Goal: Information Seeking & Learning: Learn about a topic

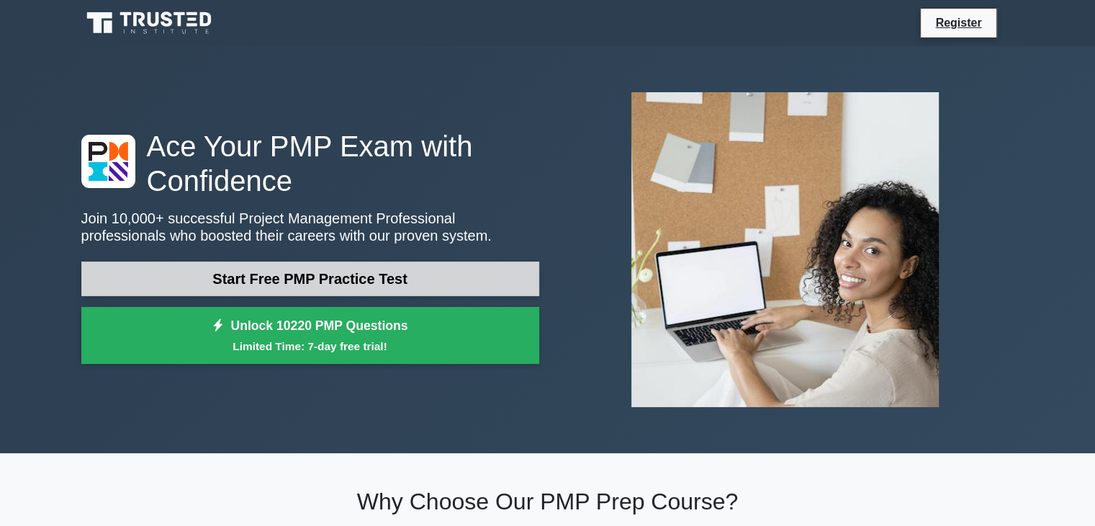
click at [411, 281] on link "Start Free PMP Practice Test" at bounding box center [310, 278] width 458 height 35
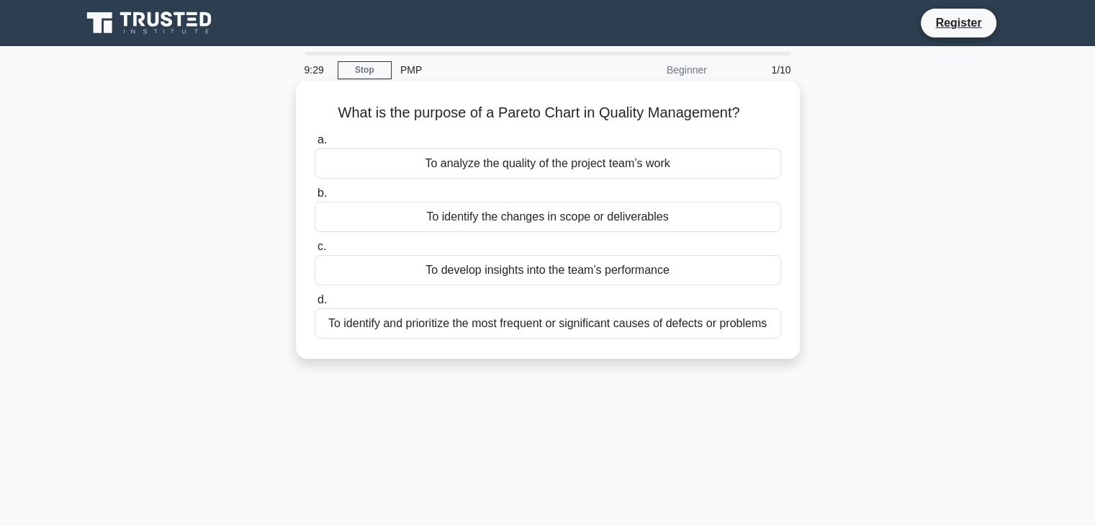
click at [688, 328] on div "To identify and prioritize the most frequent or significant causes of defects o…" at bounding box center [548, 323] width 467 height 30
click at [315, 305] on input "d. To identify and prioritize the most frequent or significant causes of defect…" at bounding box center [315, 299] width 0 height 9
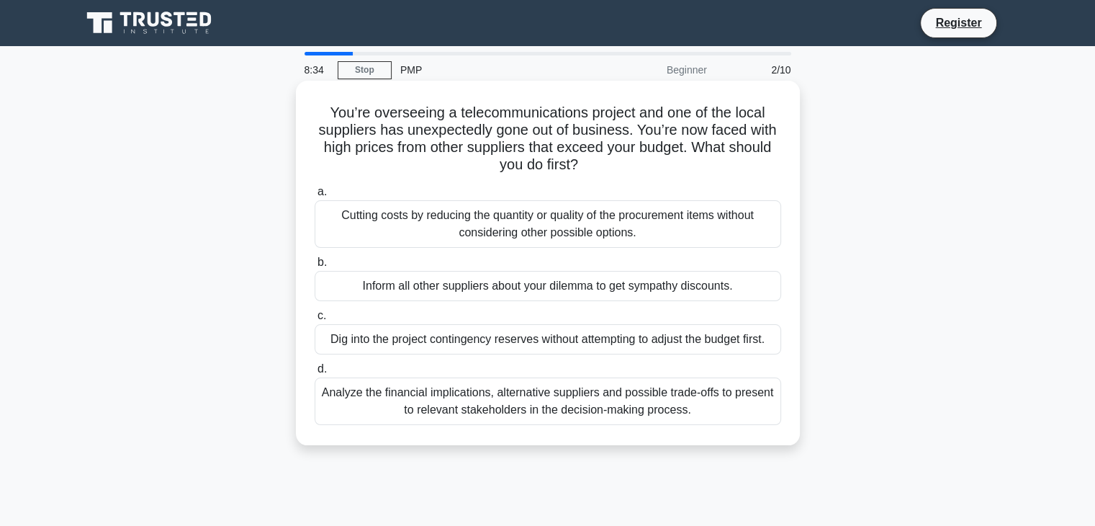
click at [660, 393] on div "Analyze the financial implications, alternative suppliers and possible trade-of…" at bounding box center [548, 401] width 467 height 48
click at [315, 374] on input "d. Analyze the financial implications, alternative suppliers and possible trade…" at bounding box center [315, 368] width 0 height 9
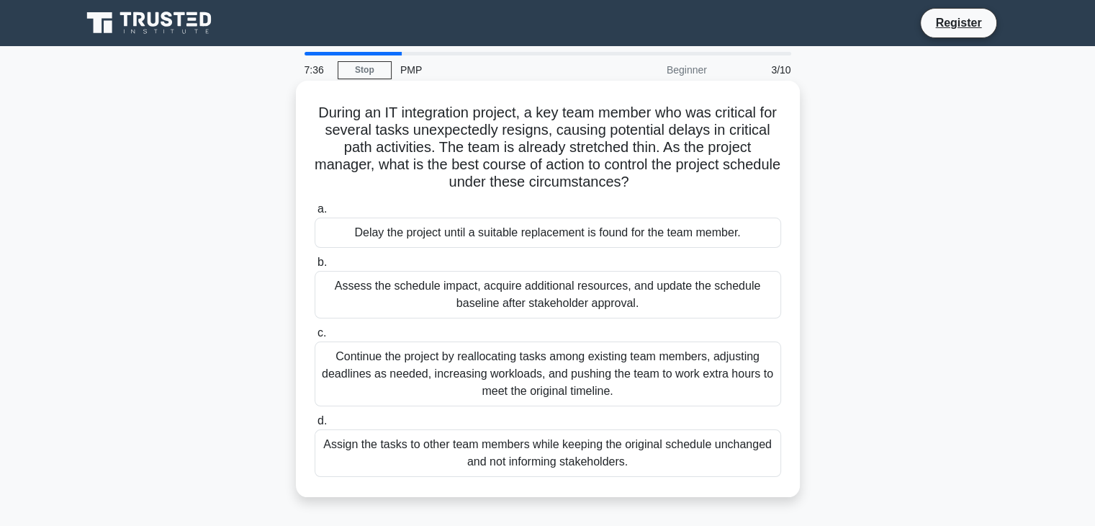
click at [681, 295] on div "Assess the schedule impact, acquire additional resources, and update the schedu…" at bounding box center [548, 295] width 467 height 48
click at [315, 267] on input "b. Assess the schedule impact, acquire additional resources, and update the sch…" at bounding box center [315, 262] width 0 height 9
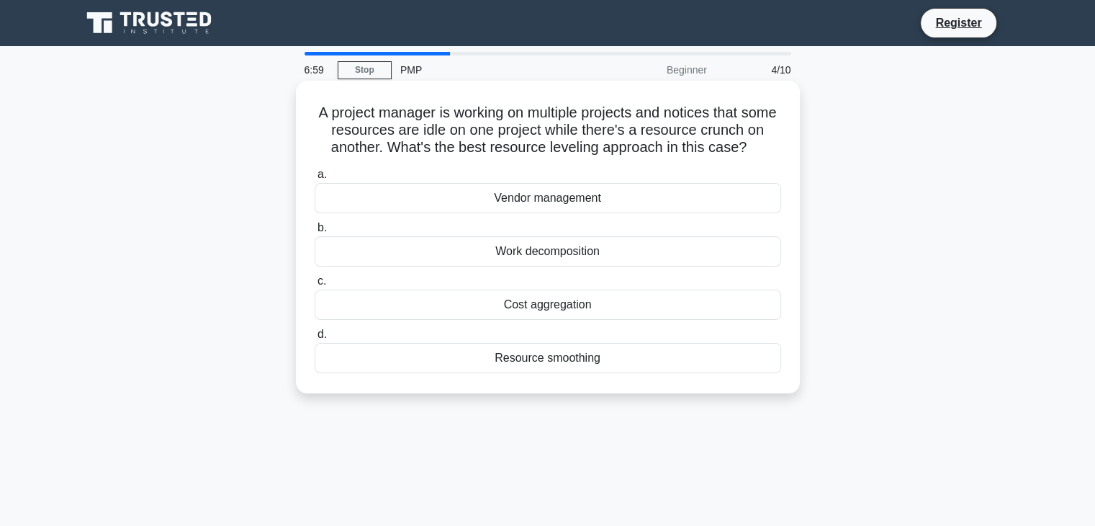
click at [636, 361] on div "Resource smoothing" at bounding box center [548, 358] width 467 height 30
click at [315, 339] on input "d. Resource smoothing" at bounding box center [315, 334] width 0 height 9
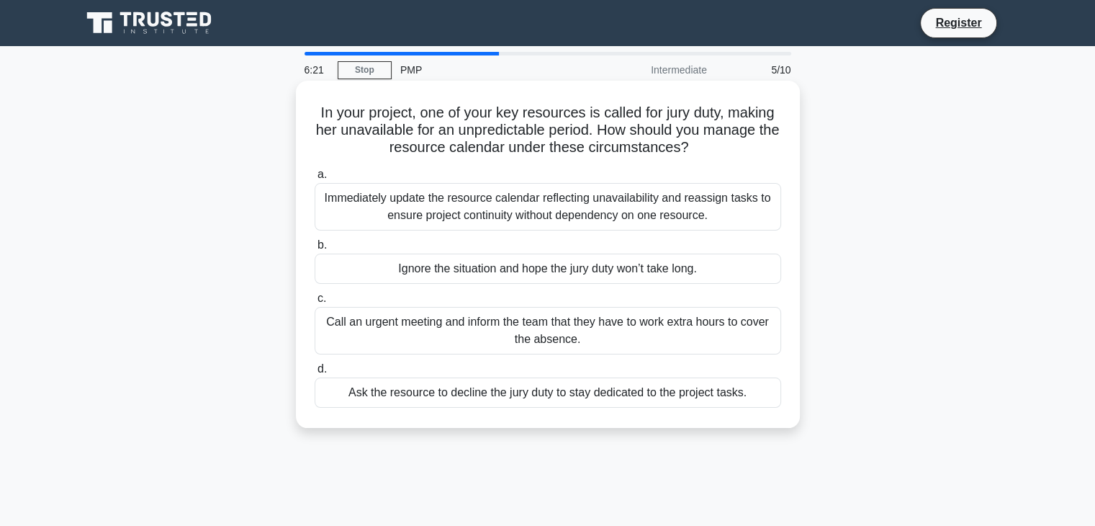
click at [612, 335] on div "Call an urgent meeting and inform the team that they have to work extra hours t…" at bounding box center [548, 331] width 467 height 48
click at [315, 303] on input "c. Call an urgent meeting and inform the team that they have to work extra hour…" at bounding box center [315, 298] width 0 height 9
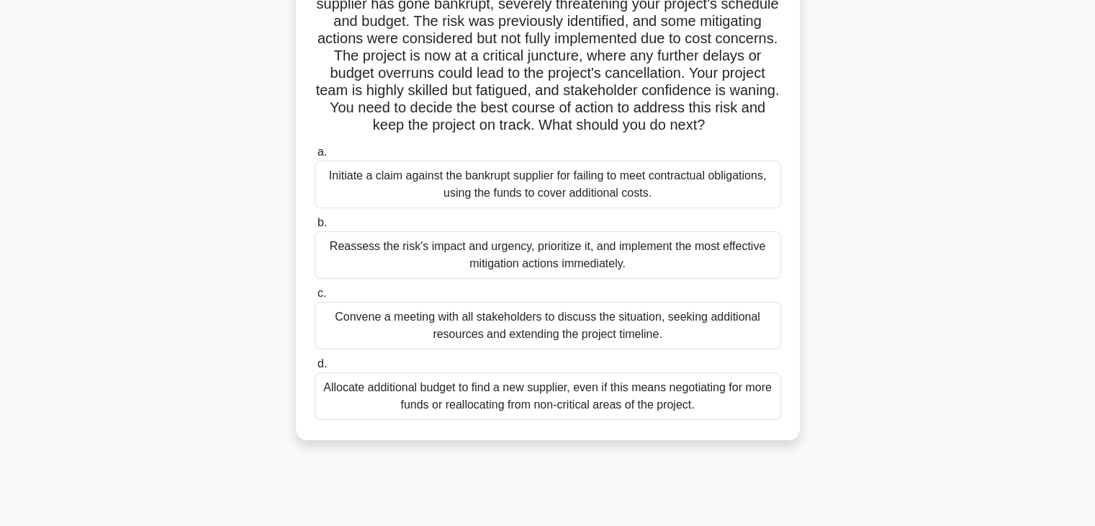
scroll to position [135, 0]
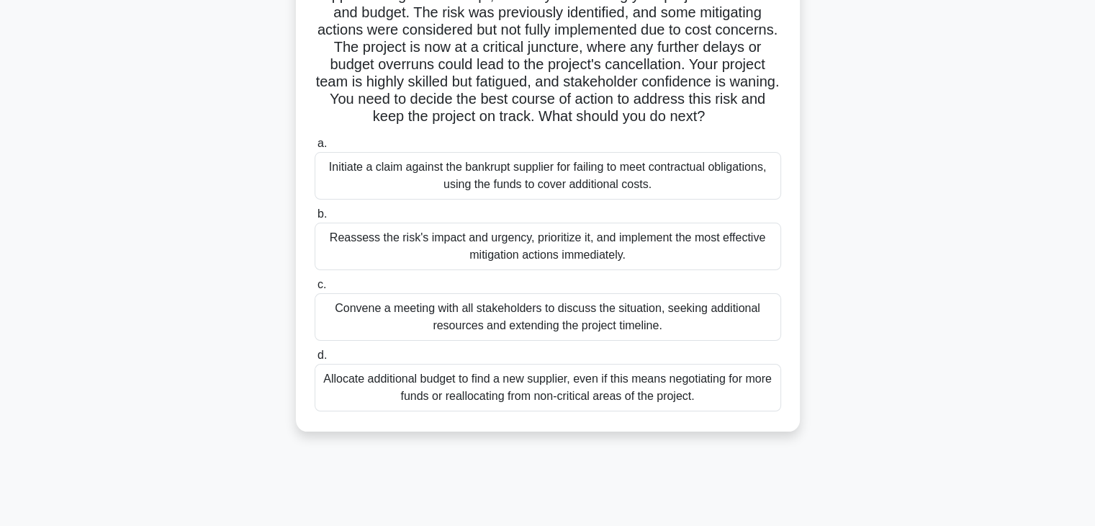
click at [726, 329] on div "Convene a meeting with all stakeholders to discuss the situation, seeking addit…" at bounding box center [548, 317] width 467 height 48
click at [315, 289] on input "c. Convene a meeting with all stakeholders to discuss the situation, seeking ad…" at bounding box center [315, 284] width 0 height 9
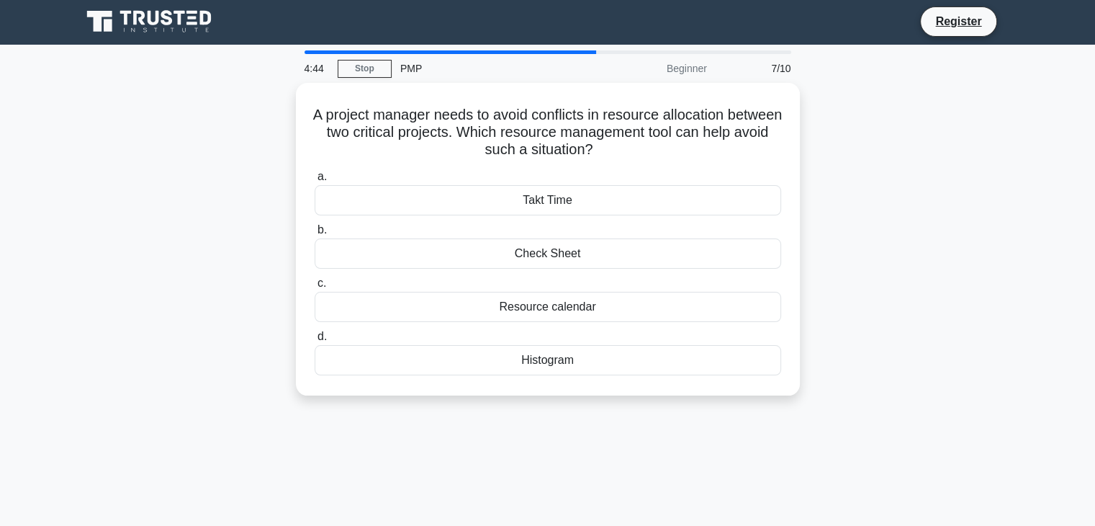
scroll to position [0, 0]
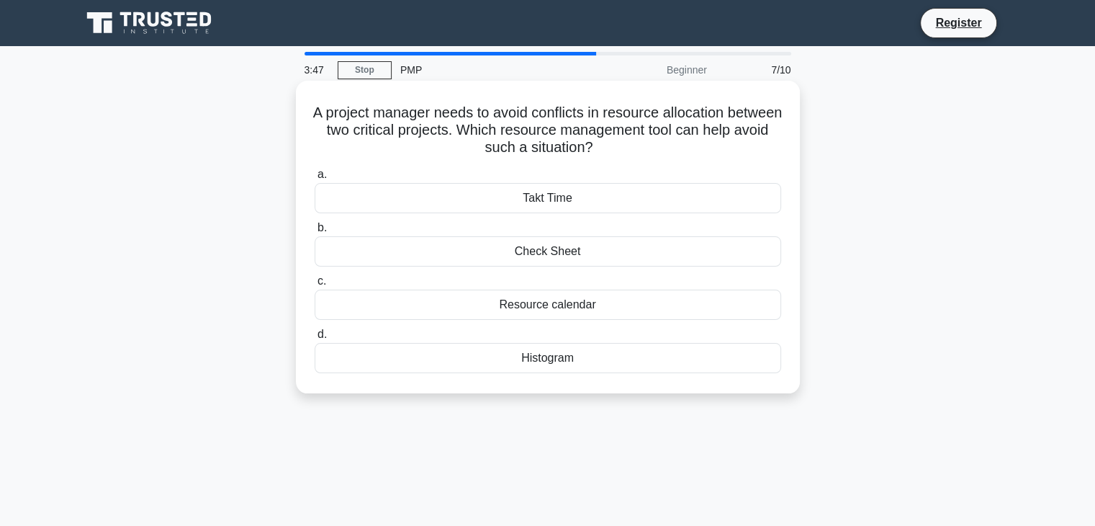
click at [644, 364] on div "Histogram" at bounding box center [548, 358] width 467 height 30
click at [315, 339] on input "d. Histogram" at bounding box center [315, 334] width 0 height 9
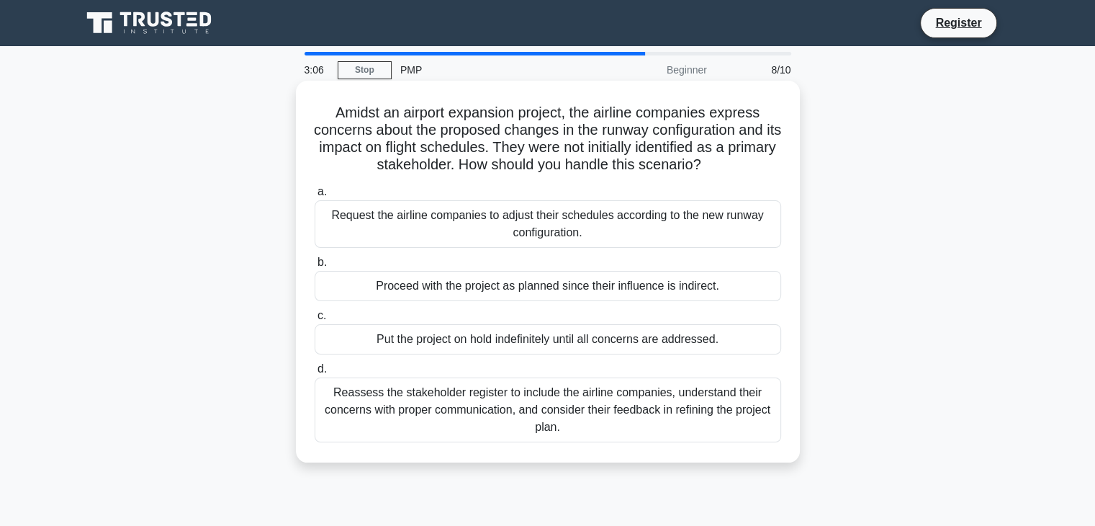
click at [654, 404] on div "Reassess the stakeholder register to include the airline companies, understand …" at bounding box center [548, 409] width 467 height 65
click at [315, 374] on input "d. Reassess the stakeholder register to include the airline companies, understa…" at bounding box center [315, 368] width 0 height 9
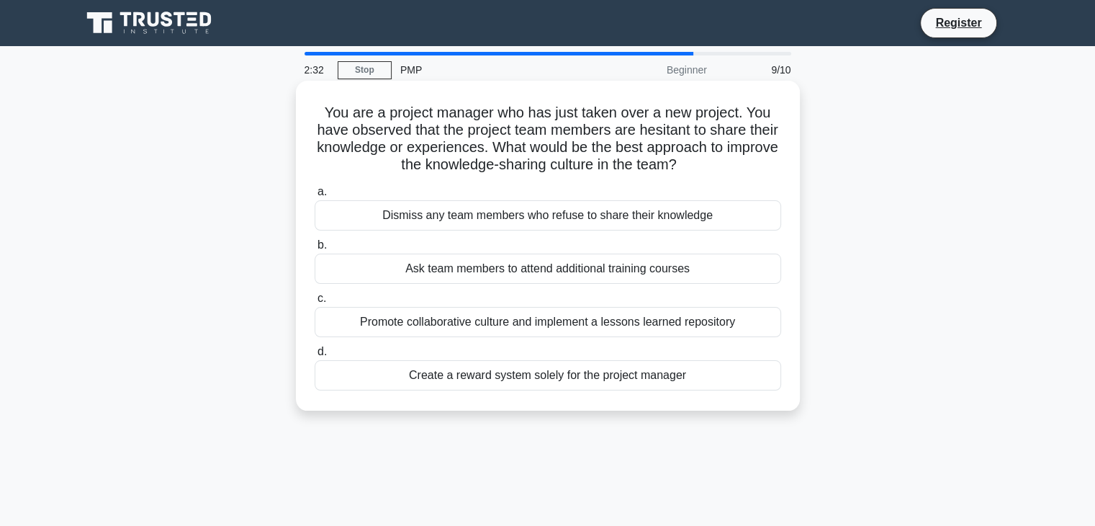
click at [652, 323] on div "Promote collaborative culture and implement a lessons learned repository" at bounding box center [548, 322] width 467 height 30
click at [315, 303] on input "c. Promote collaborative culture and implement a lessons learned repository" at bounding box center [315, 298] width 0 height 9
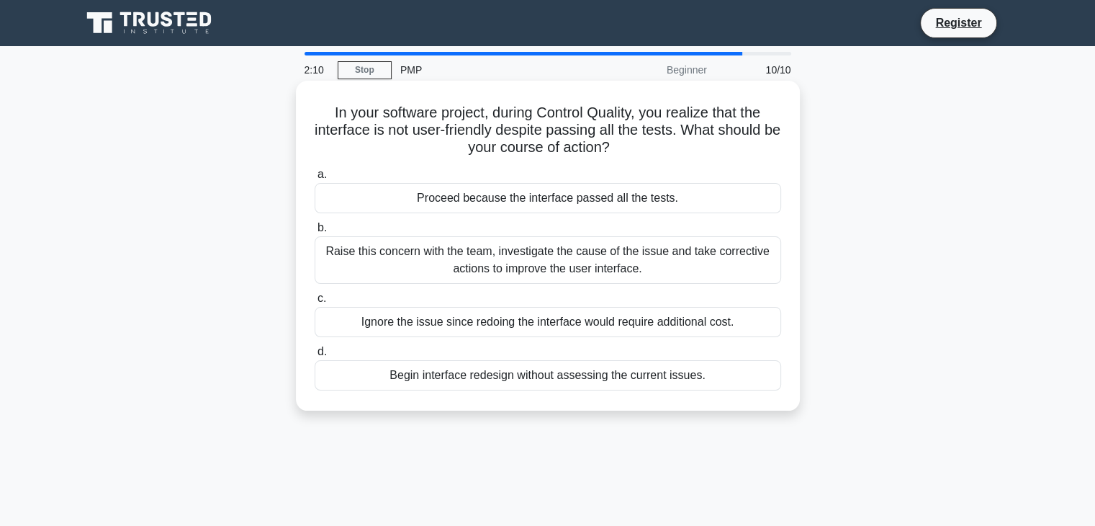
click at [651, 245] on div "Raise this concern with the team, investigate the cause of the issue and take c…" at bounding box center [548, 260] width 467 height 48
click at [315, 233] on input "b. Raise this concern with the team, investigate the cause of the issue and tak…" at bounding box center [315, 227] width 0 height 9
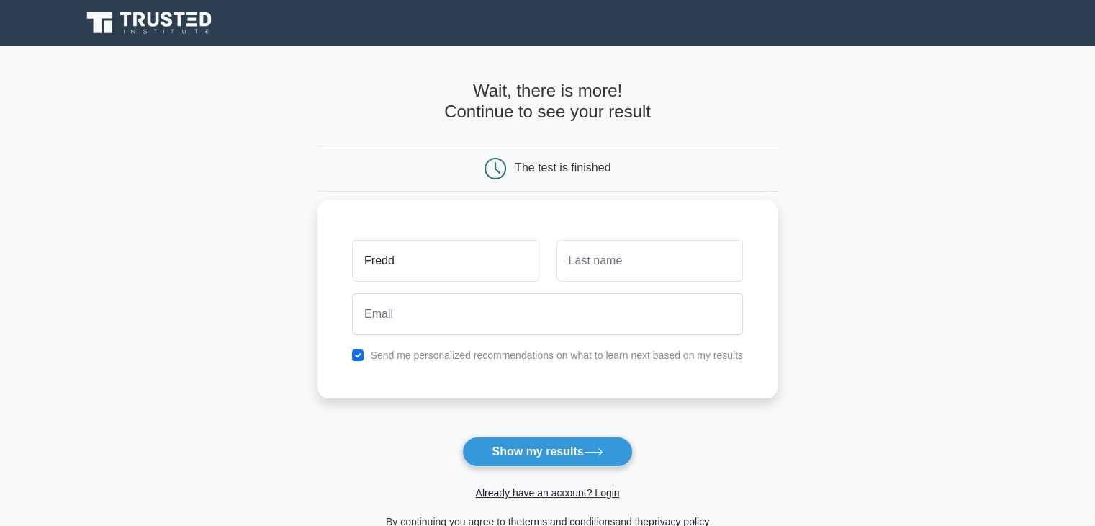
type input "[PERSON_NAME]"
click at [625, 267] on input "text" at bounding box center [650, 261] width 186 height 42
type input "Munana"
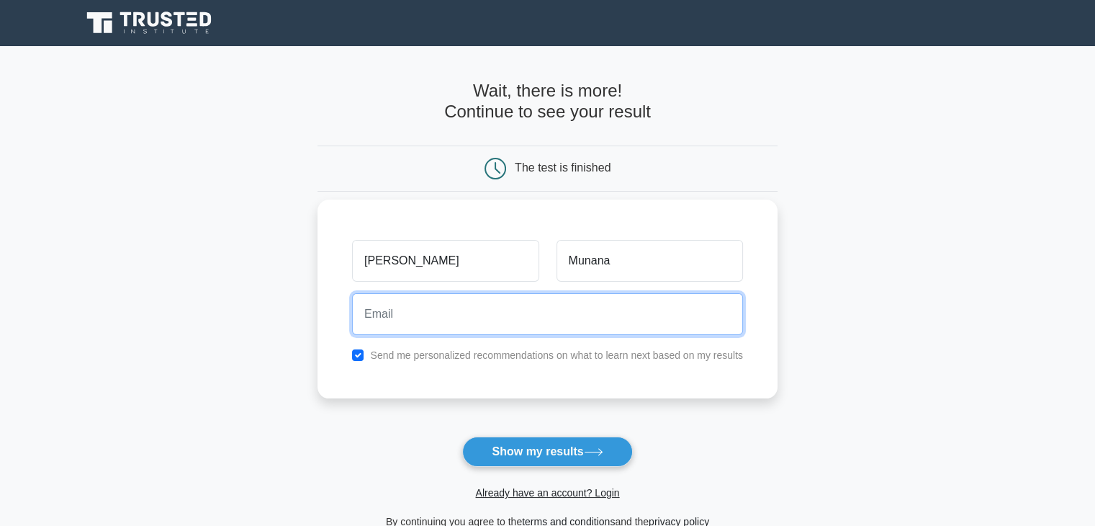
click at [613, 316] on input "email" at bounding box center [547, 314] width 391 height 42
type input "fmunanna@gmail.com"
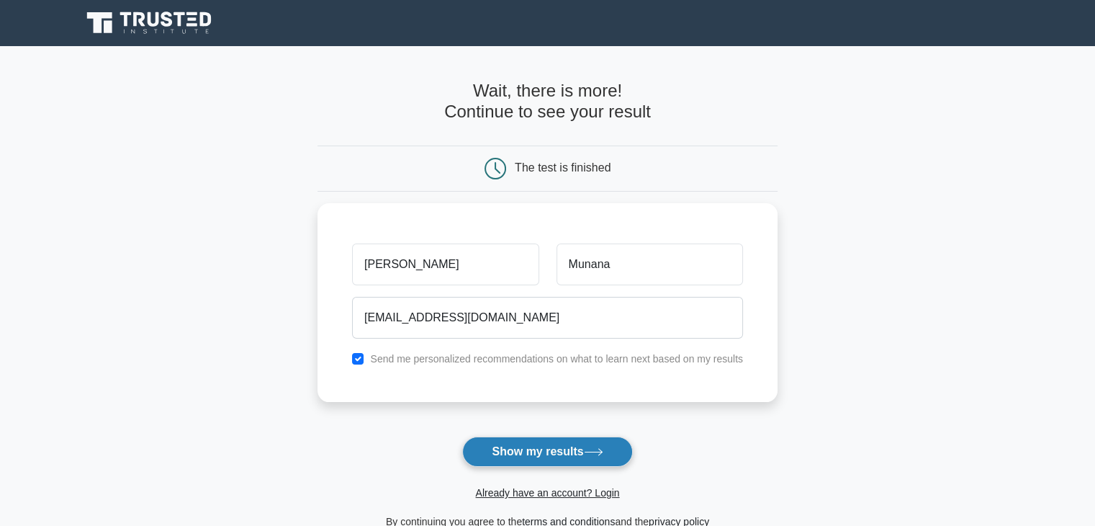
click at [563, 450] on button "Show my results" at bounding box center [547, 451] width 170 height 30
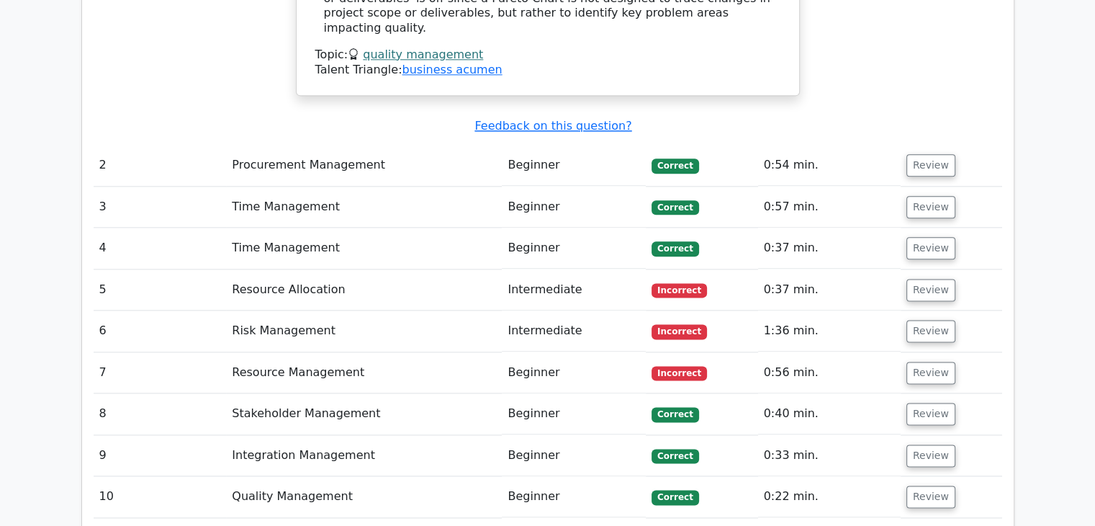
scroll to position [1796, 0]
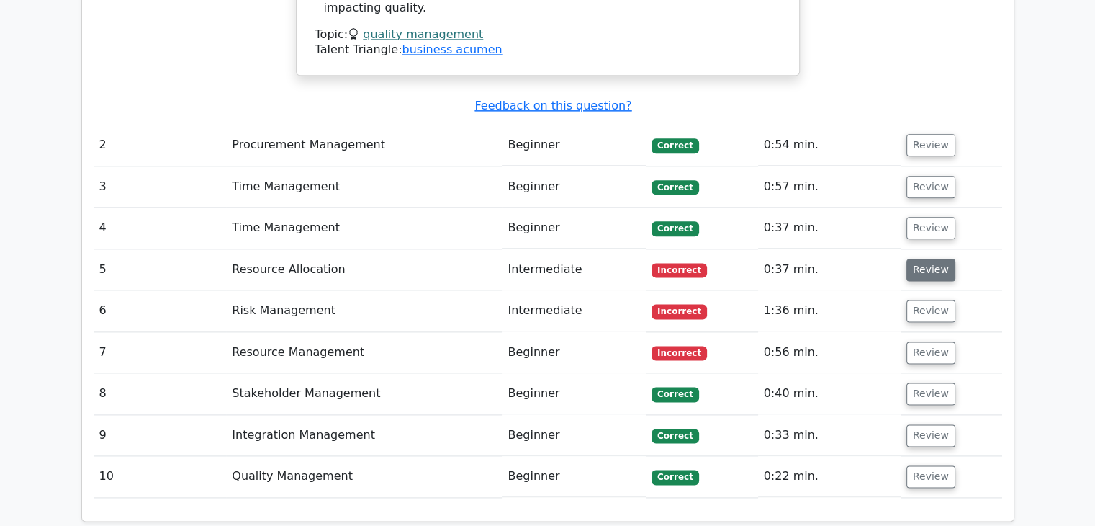
click at [921, 258] on button "Review" at bounding box center [930, 269] width 49 height 22
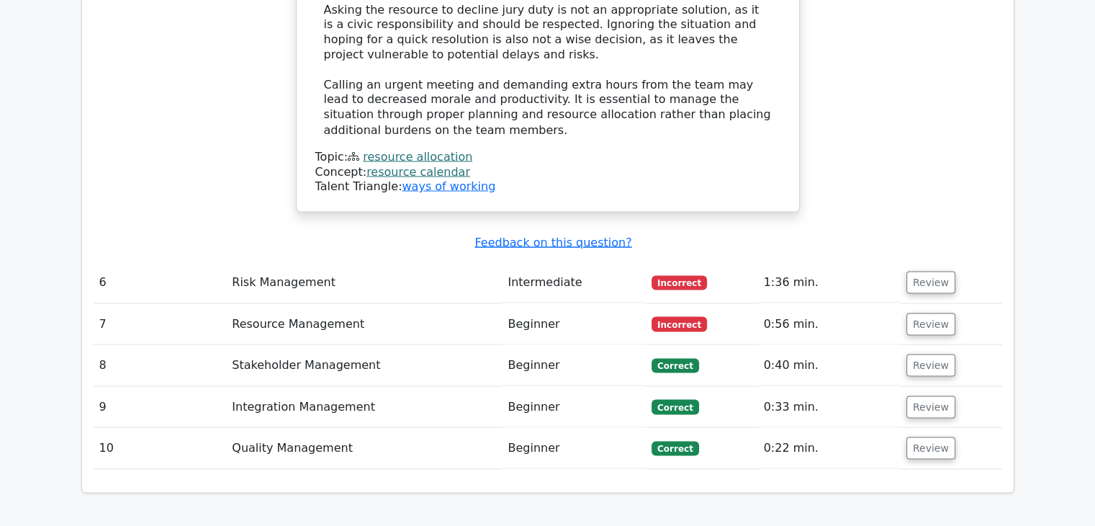
scroll to position [2615, 0]
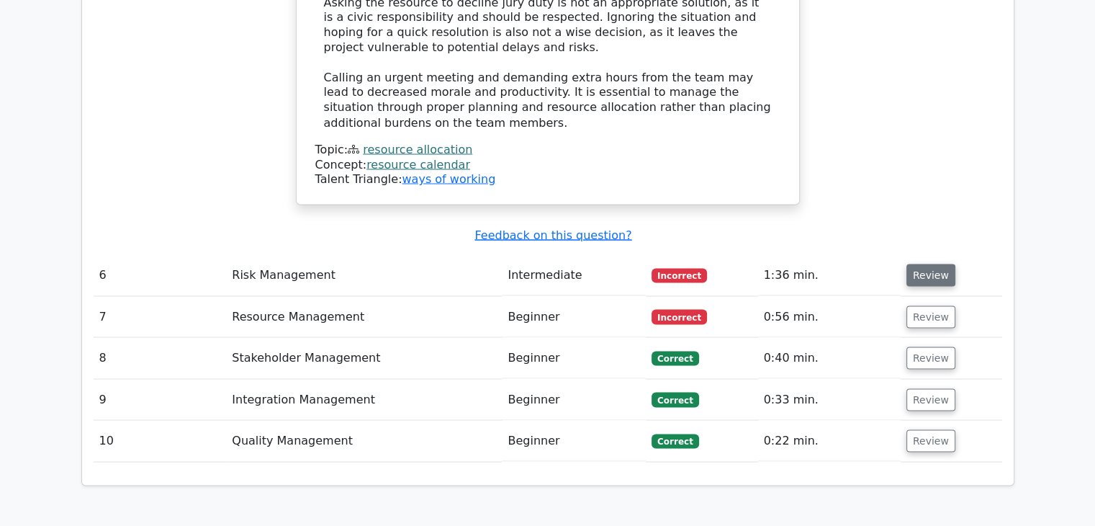
click at [924, 264] on button "Review" at bounding box center [930, 275] width 49 height 22
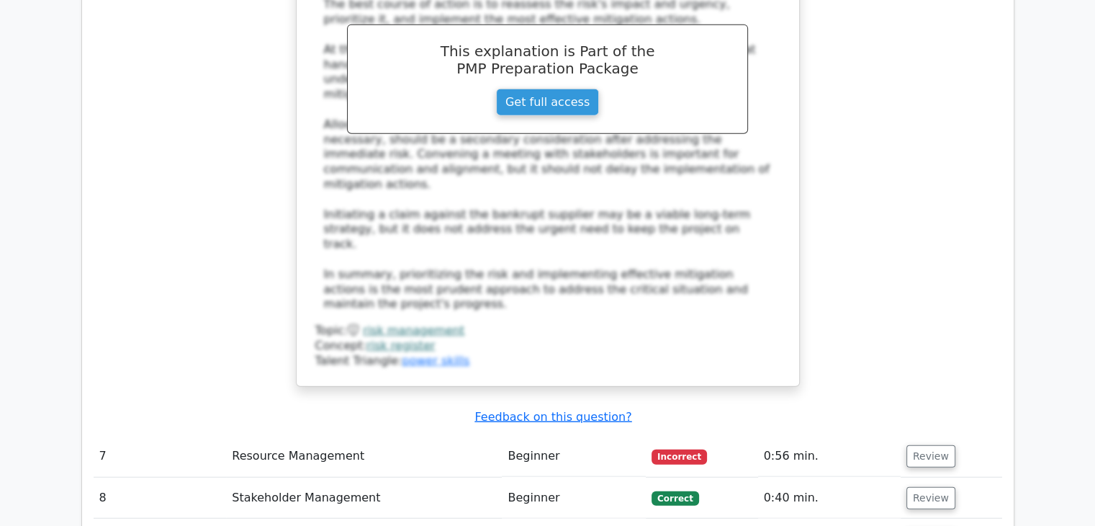
scroll to position [3480, 0]
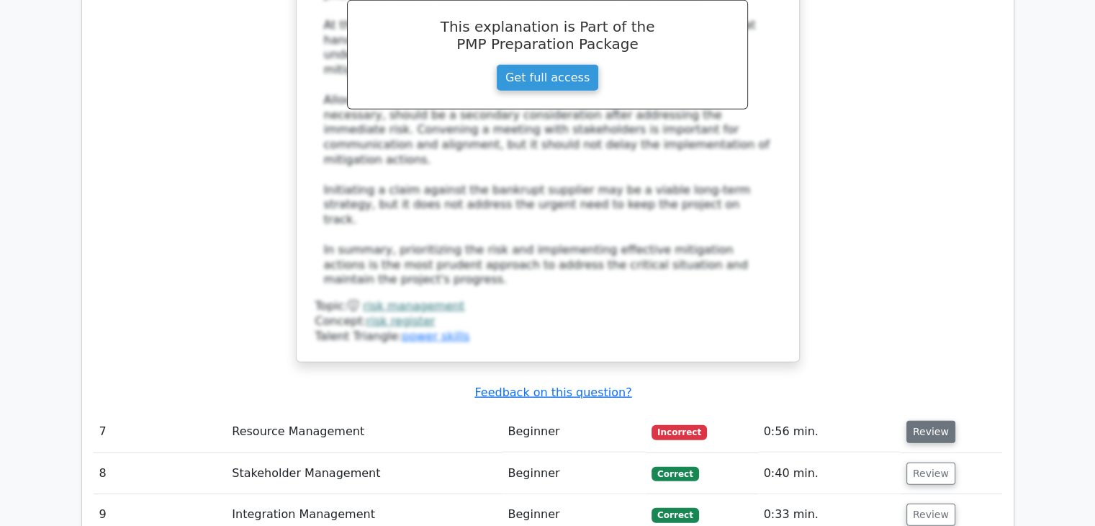
click at [930, 420] on button "Review" at bounding box center [930, 431] width 49 height 22
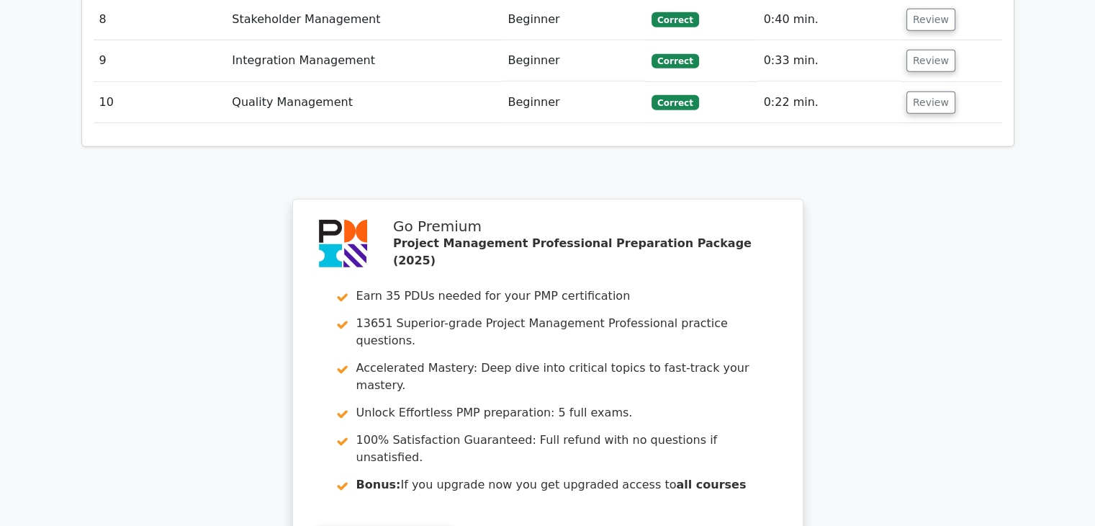
scroll to position [4606, 0]
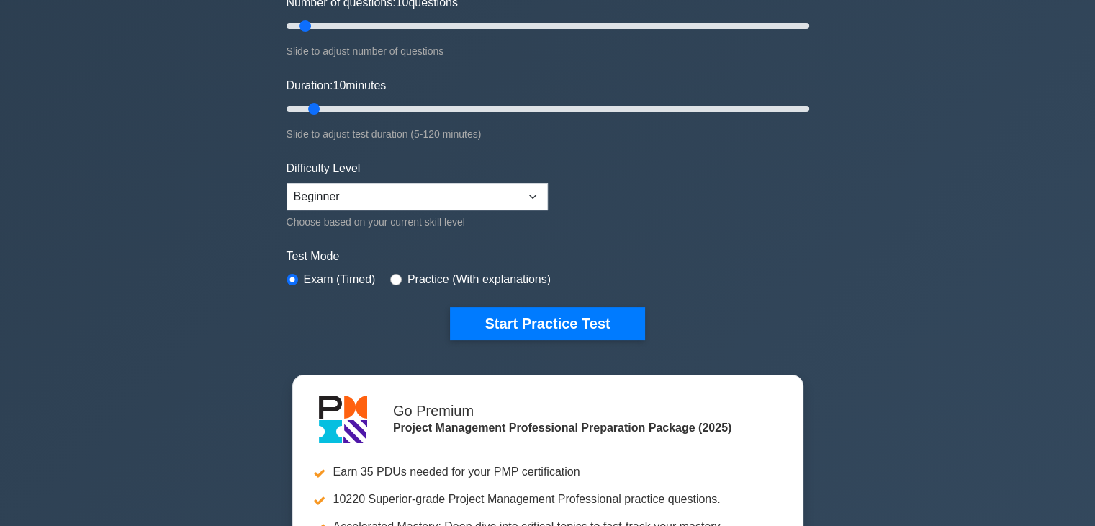
scroll to position [210, 0]
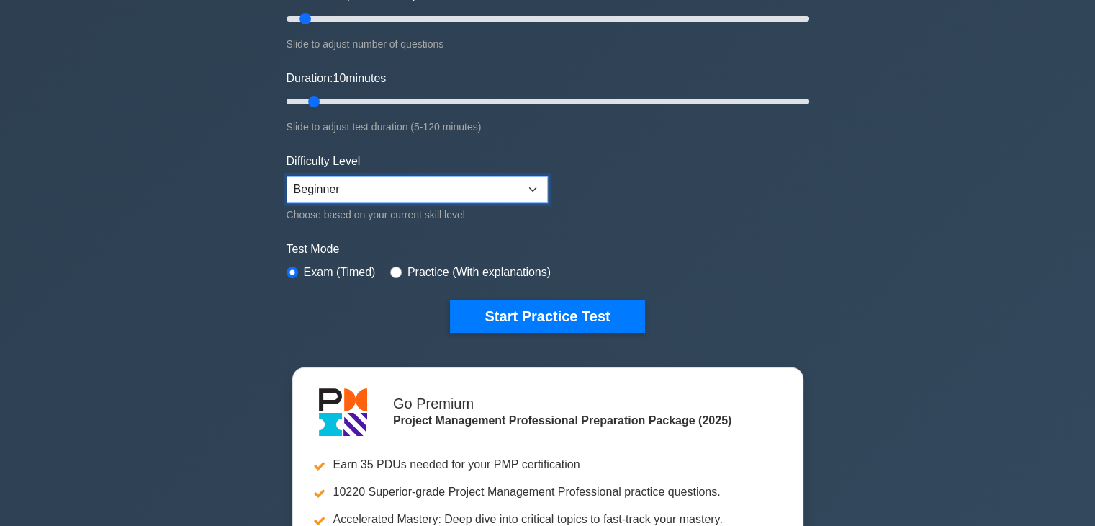
click at [533, 192] on select "Beginner Intermediate Expert" at bounding box center [417, 189] width 261 height 27
select select "intermediate"
click at [287, 176] on select "Beginner Intermediate Expert" at bounding box center [417, 189] width 261 height 27
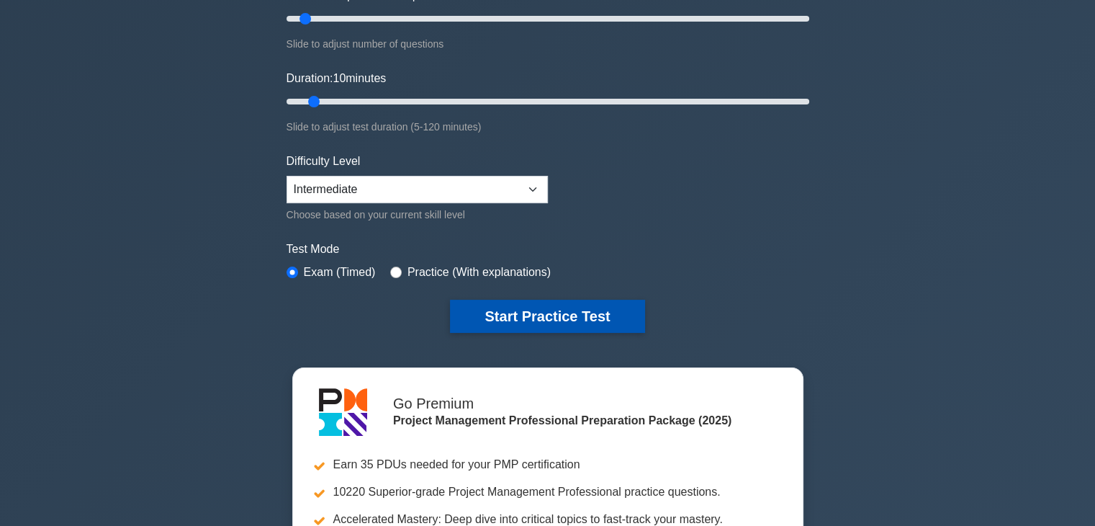
click at [590, 315] on button "Start Practice Test" at bounding box center [547, 316] width 194 height 33
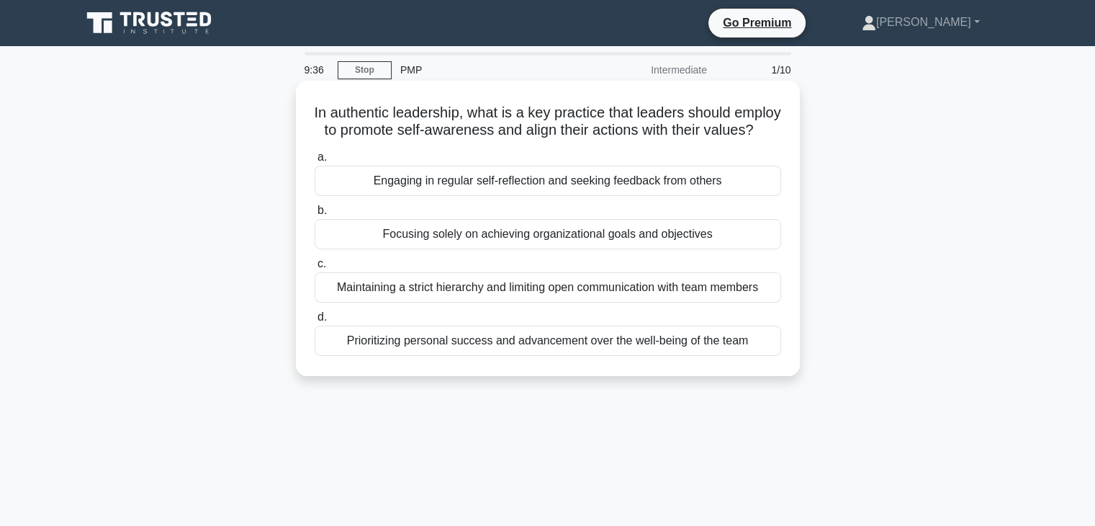
click at [724, 196] on div "Engaging in regular self-reflection and seeking feedback from others" at bounding box center [548, 181] width 467 height 30
click at [315, 162] on input "a. Engaging in regular self-reflection and seeking feedback from others" at bounding box center [315, 157] width 0 height 9
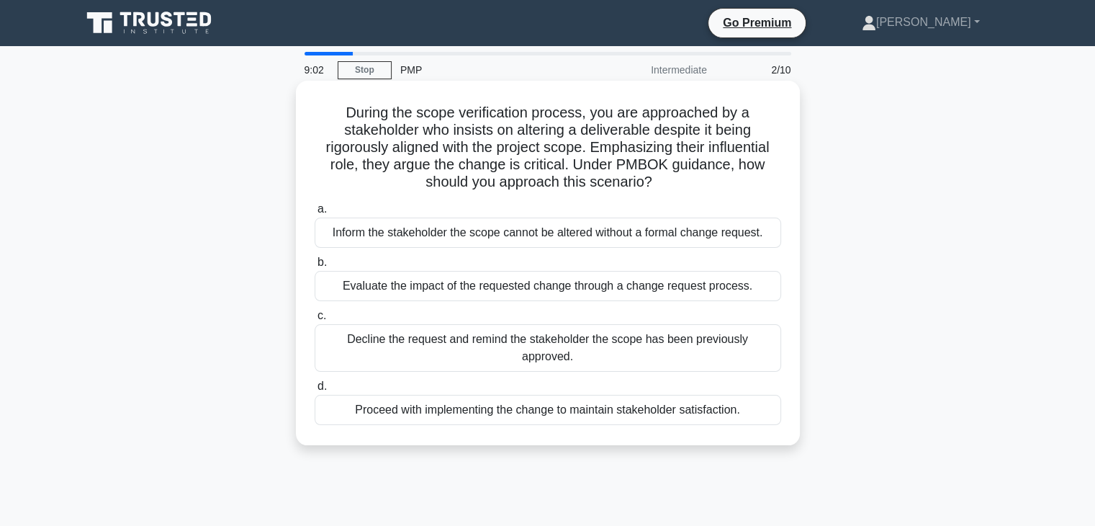
click at [740, 233] on div "Inform the stakeholder the scope cannot be altered without a formal change requ…" at bounding box center [548, 232] width 467 height 30
click at [315, 214] on input "a. Inform the stakeholder the scope cannot be altered without a formal change r…" at bounding box center [315, 208] width 0 height 9
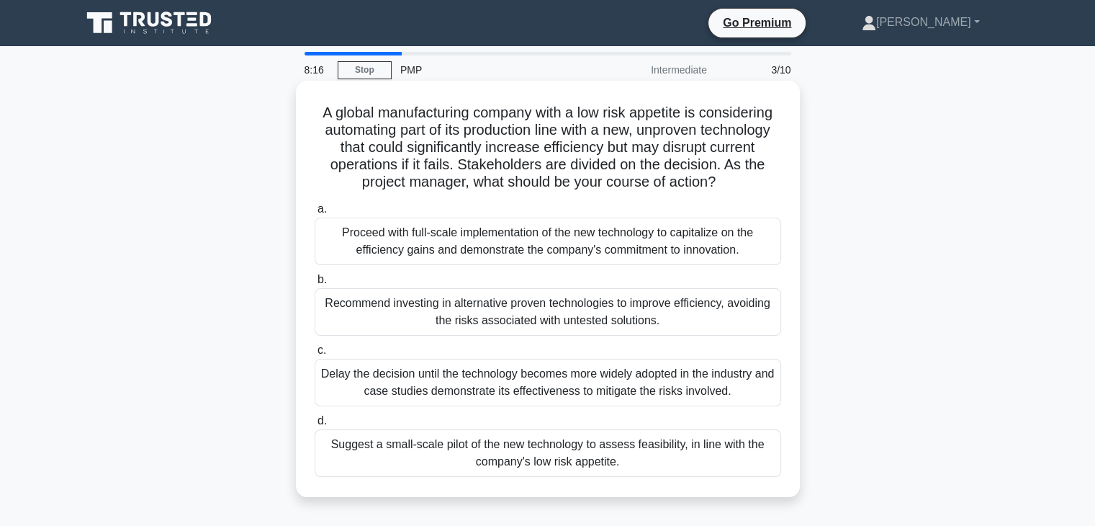
click at [661, 449] on div "Suggest a small-scale pilot of the new technology to assess feasibility, in lin…" at bounding box center [548, 453] width 467 height 48
click at [315, 426] on input "d. Suggest a small-scale pilot of the new technology to assess feasibility, in …" at bounding box center [315, 420] width 0 height 9
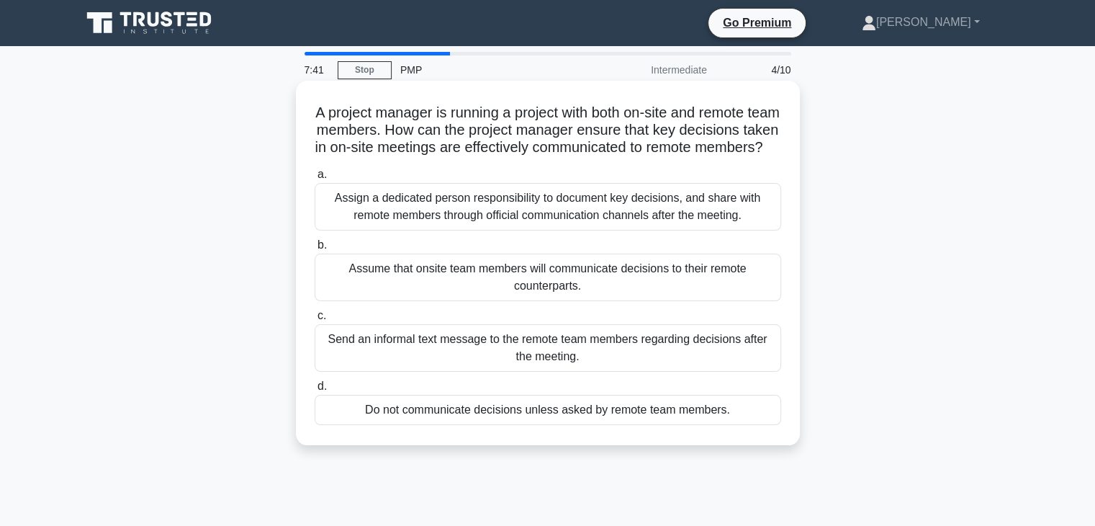
click at [676, 230] on div "Assign a dedicated person responsibility to document key decisions, and share w…" at bounding box center [548, 207] width 467 height 48
click at [315, 179] on input "a. Assign a dedicated person responsibility to document key decisions, and shar…" at bounding box center [315, 174] width 0 height 9
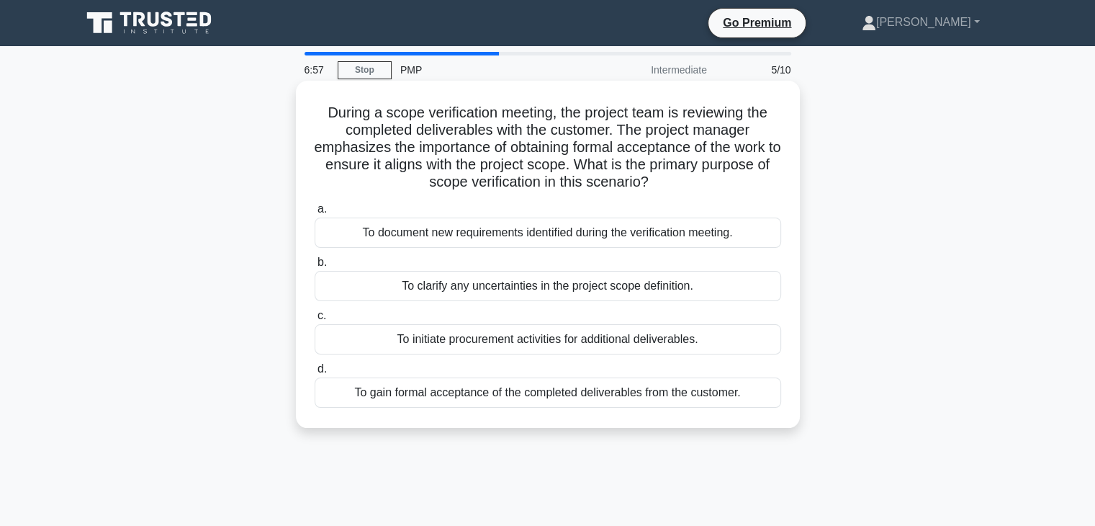
click at [732, 395] on div "To gain formal acceptance of the completed deliverables from the customer." at bounding box center [548, 392] width 467 height 30
click at [315, 374] on input "d. To gain formal acceptance of the completed deliverables from the customer." at bounding box center [315, 368] width 0 height 9
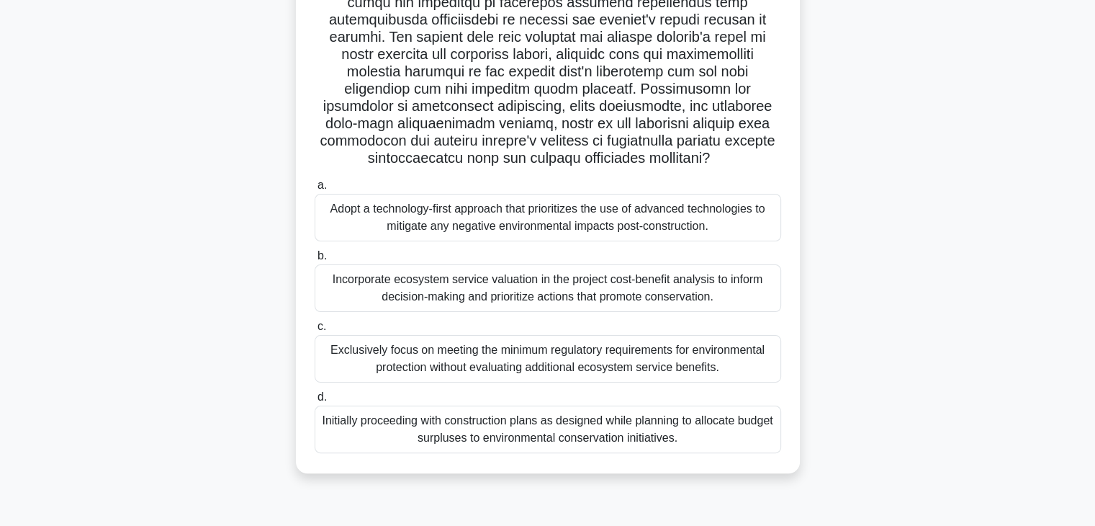
scroll to position [253, 0]
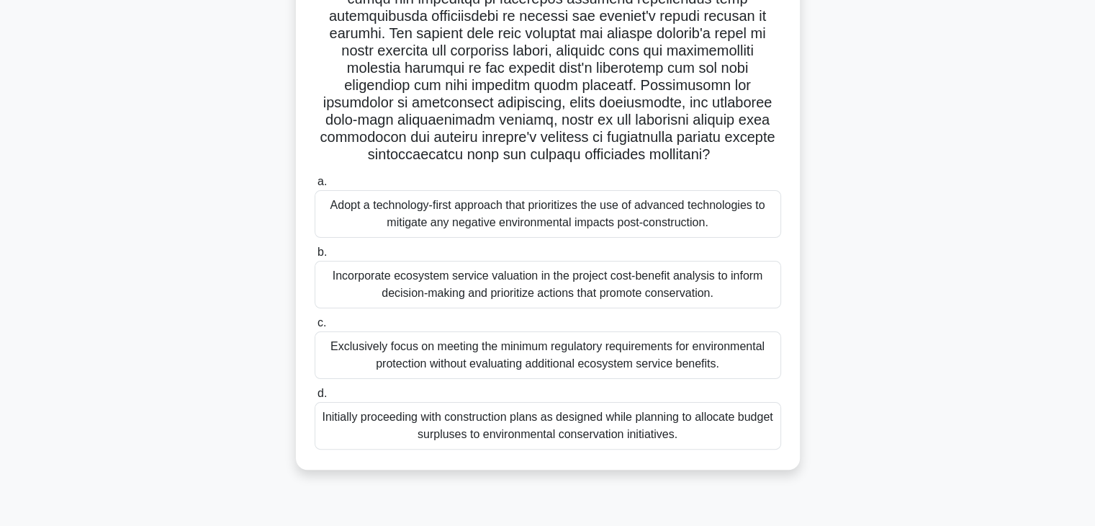
click at [735, 283] on div "Incorporate ecosystem service valuation in the project cost-benefit analysis to…" at bounding box center [548, 285] width 467 height 48
click at [315, 257] on input "b. Incorporate ecosystem service valuation in the project cost-benefit analysis…" at bounding box center [315, 252] width 0 height 9
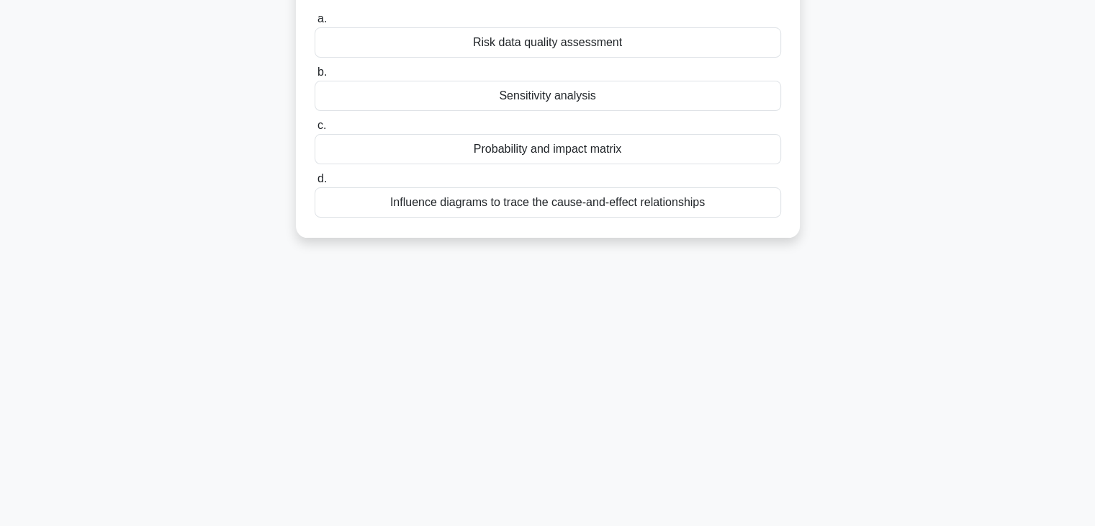
scroll to position [0, 0]
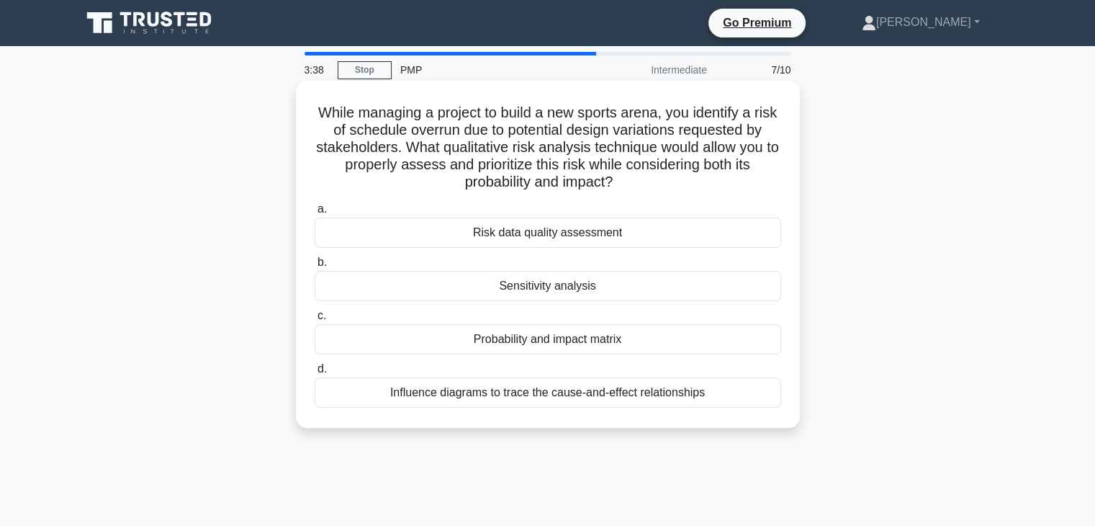
click at [609, 390] on div "Influence diagrams to trace the cause-and-effect relationships" at bounding box center [548, 392] width 467 height 30
click at [315, 374] on input "d. Influence diagrams to trace the cause-and-effect relationships" at bounding box center [315, 368] width 0 height 9
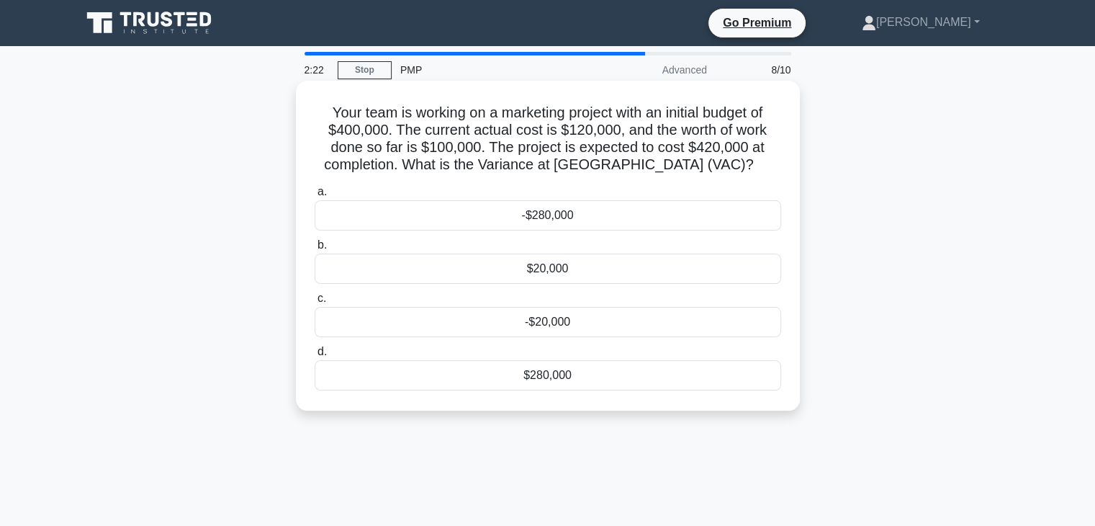
click at [582, 267] on div "$20,000" at bounding box center [548, 268] width 467 height 30
click at [315, 250] on input "b. $20,000" at bounding box center [315, 244] width 0 height 9
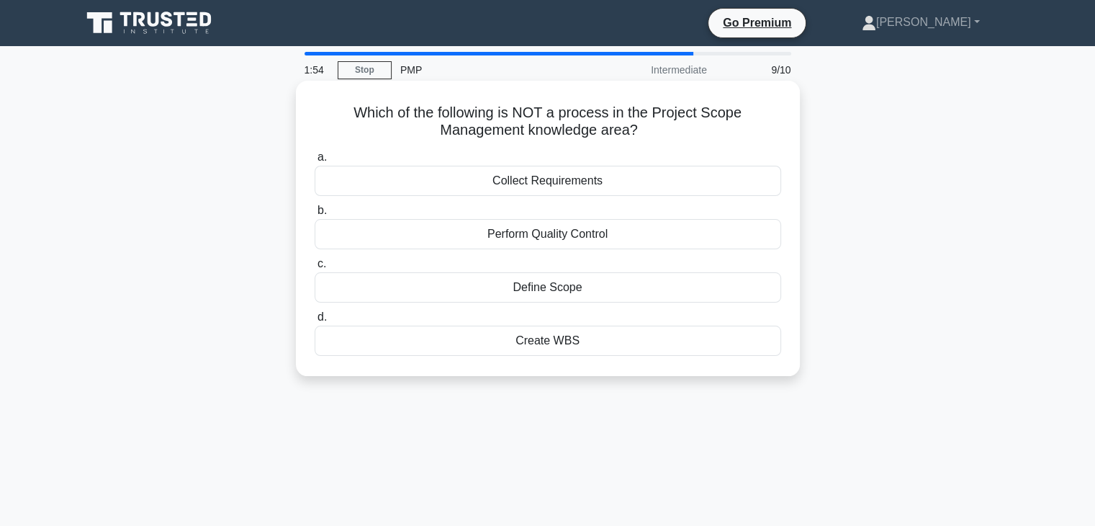
click at [618, 176] on div "Collect Requirements" at bounding box center [548, 181] width 467 height 30
click at [315, 162] on input "a. Collect Requirements" at bounding box center [315, 157] width 0 height 9
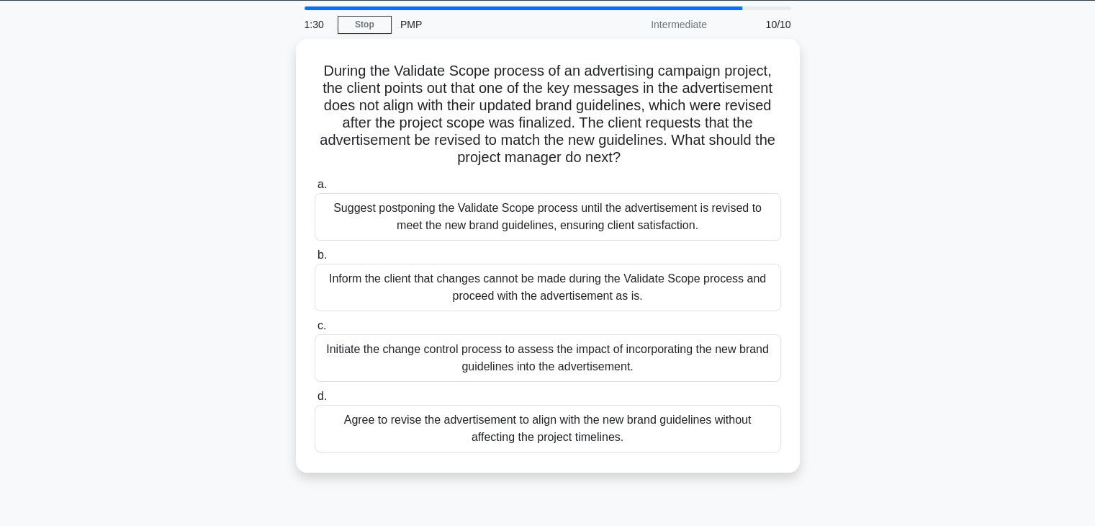
scroll to position [46, 0]
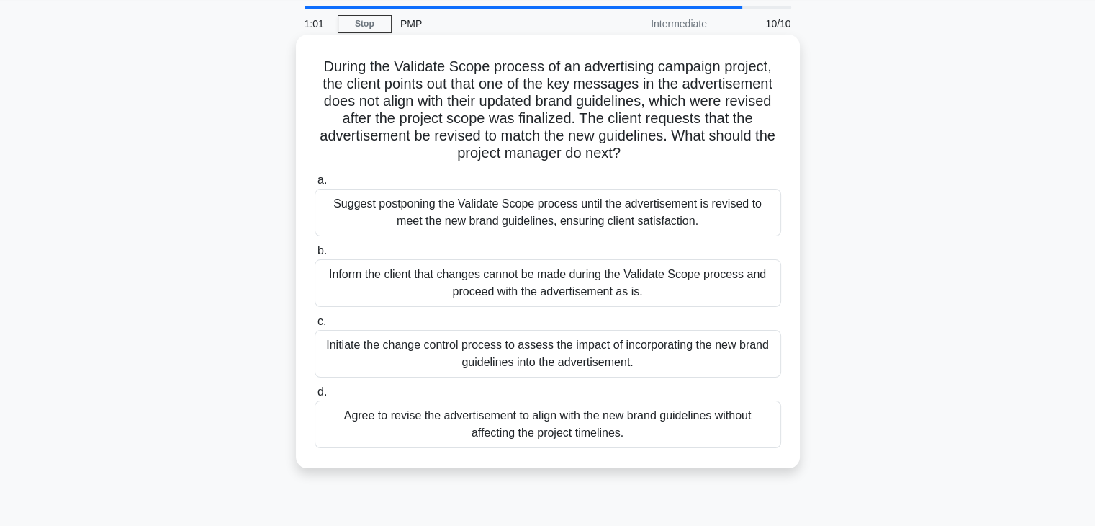
click at [738, 346] on div "Initiate the change control process to assess the impact of incorporating the n…" at bounding box center [548, 354] width 467 height 48
click at [315, 326] on input "c. Initiate the change control process to assess the impact of incorporating th…" at bounding box center [315, 321] width 0 height 9
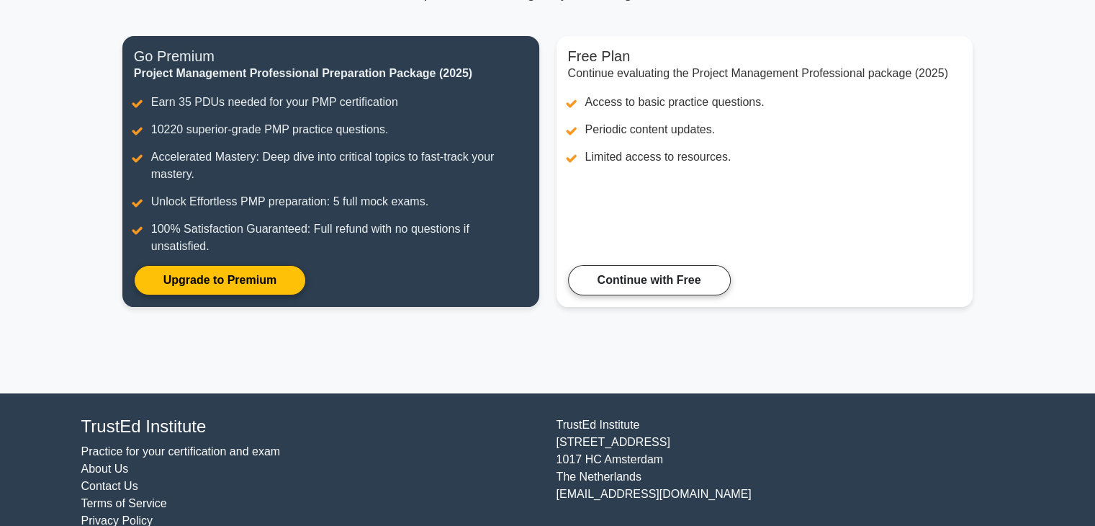
scroll to position [167, 0]
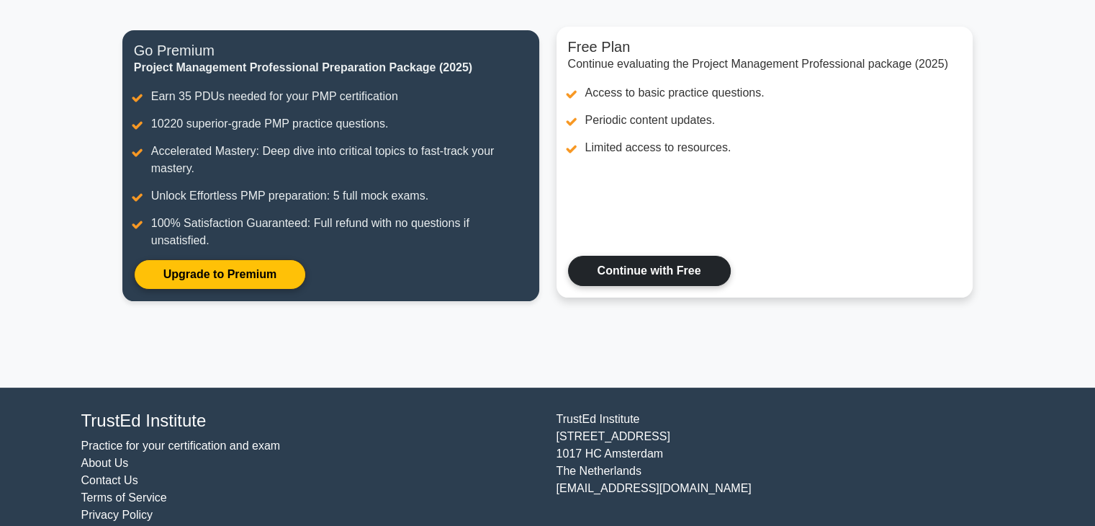
click at [672, 272] on link "Continue with Free" at bounding box center [649, 271] width 163 height 30
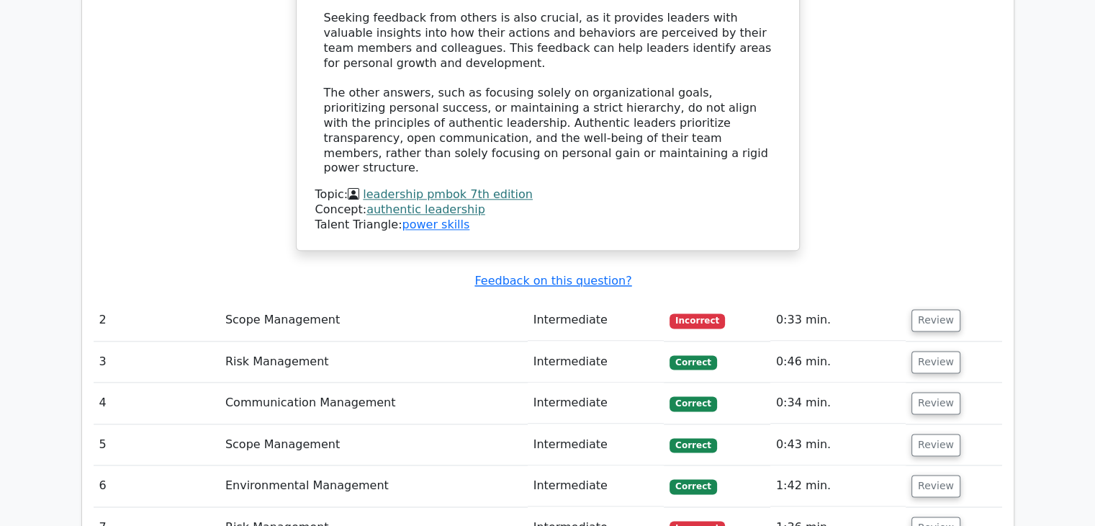
scroll to position [1799, 0]
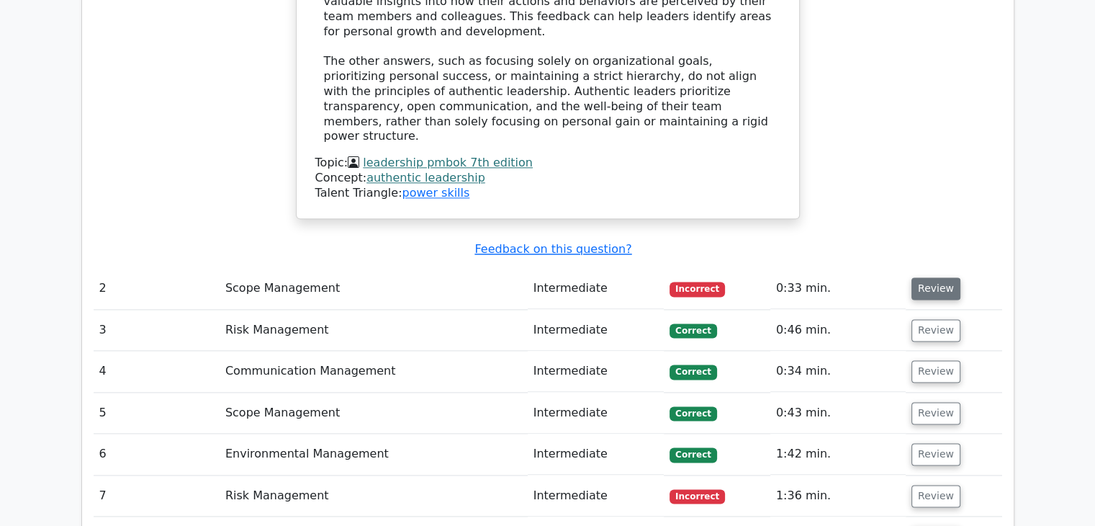
click at [927, 277] on button "Review" at bounding box center [936, 288] width 49 height 22
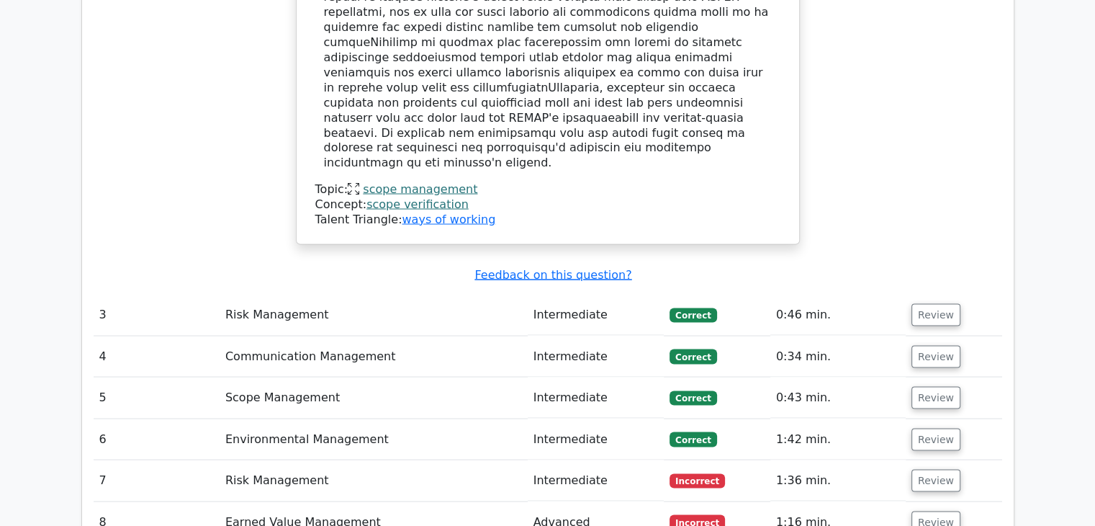
scroll to position [2691, 0]
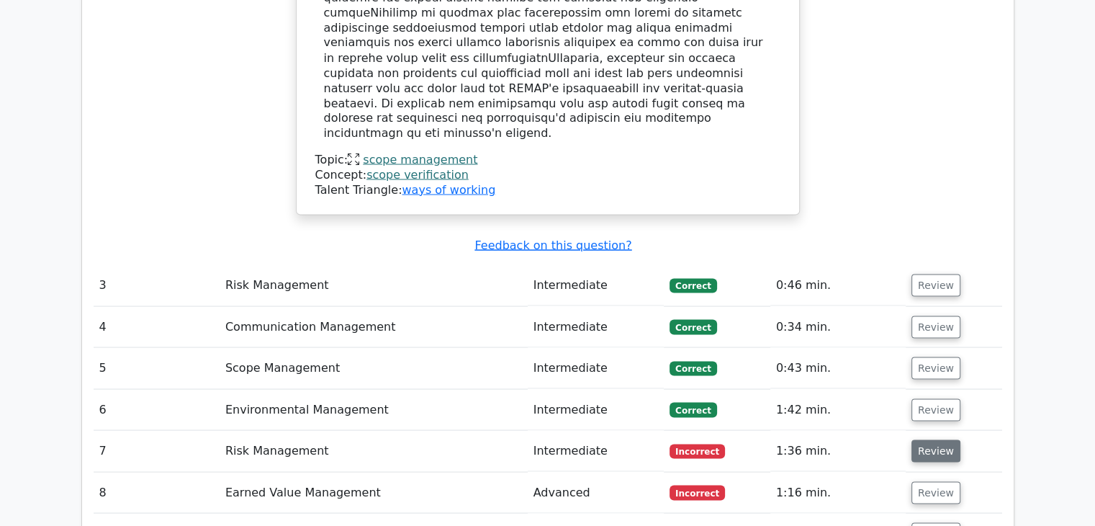
click at [930, 439] on button "Review" at bounding box center [936, 450] width 49 height 22
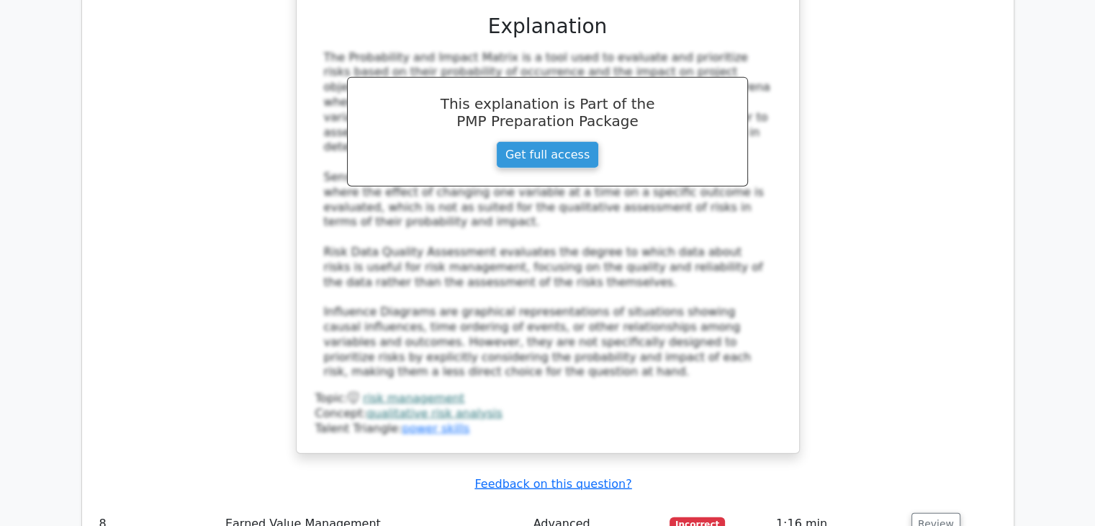
scroll to position [3512, 0]
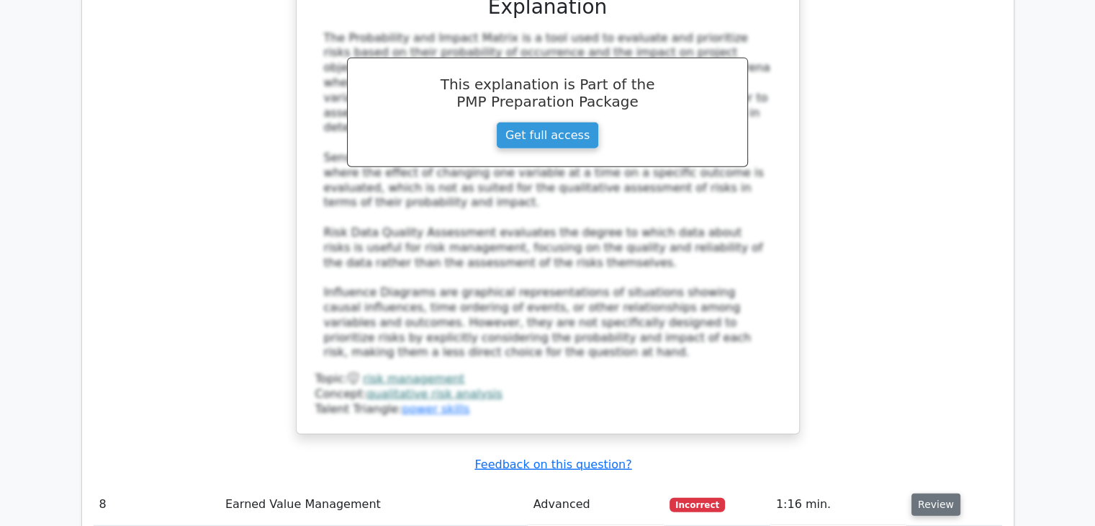
click at [937, 493] on button "Review" at bounding box center [936, 504] width 49 height 22
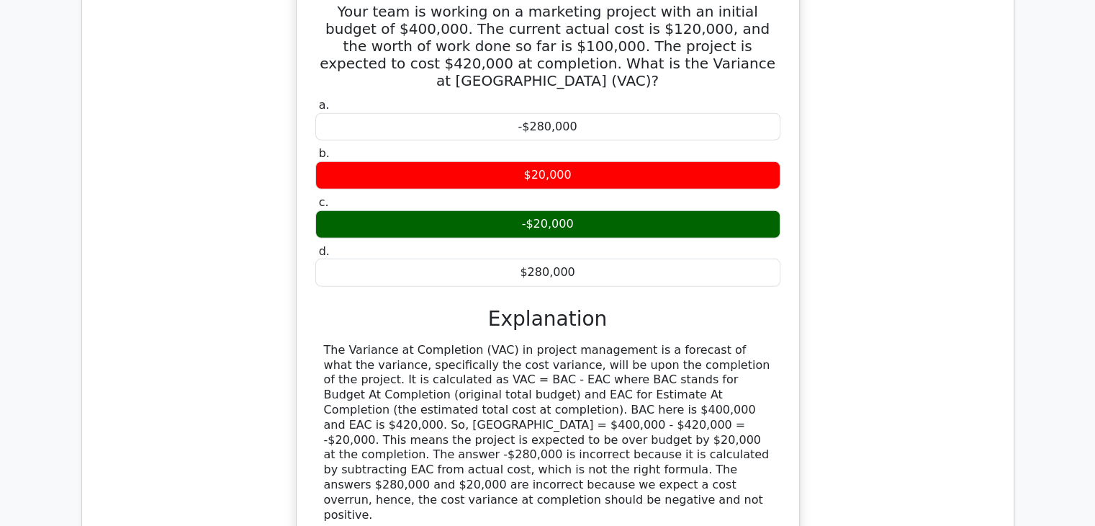
scroll to position [4087, 0]
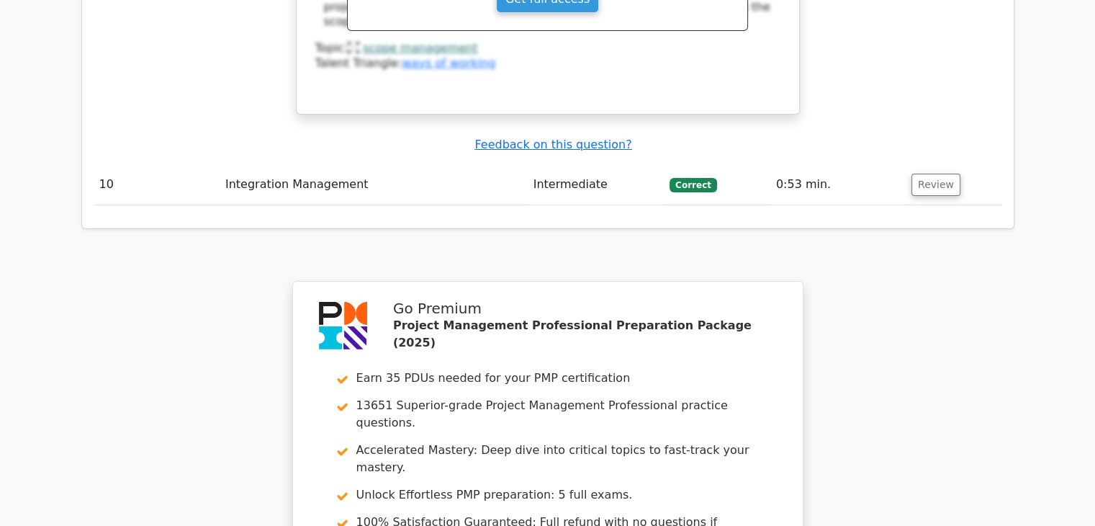
scroll to position [5181, 0]
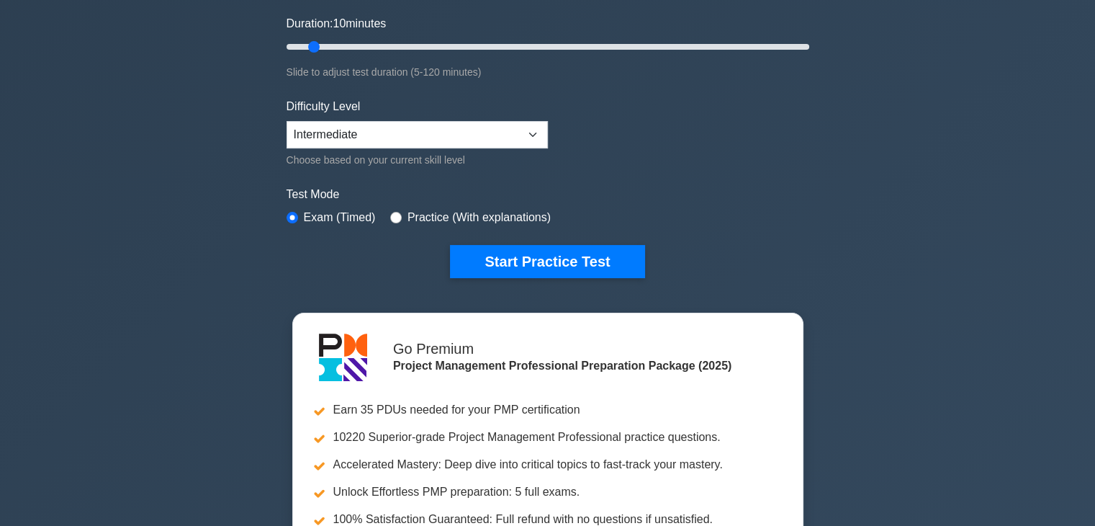
scroll to position [271, 0]
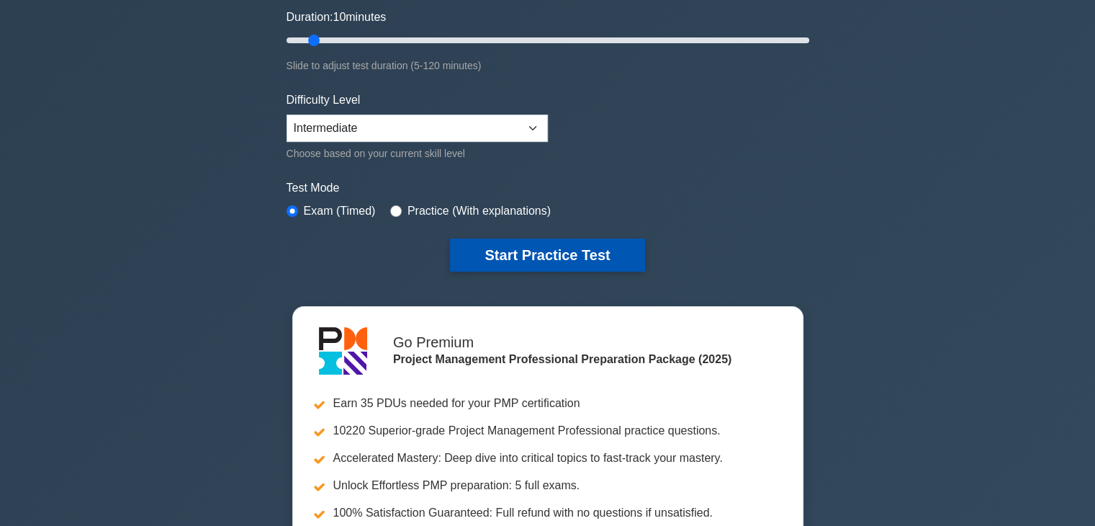
click at [595, 254] on button "Start Practice Test" at bounding box center [547, 254] width 194 height 33
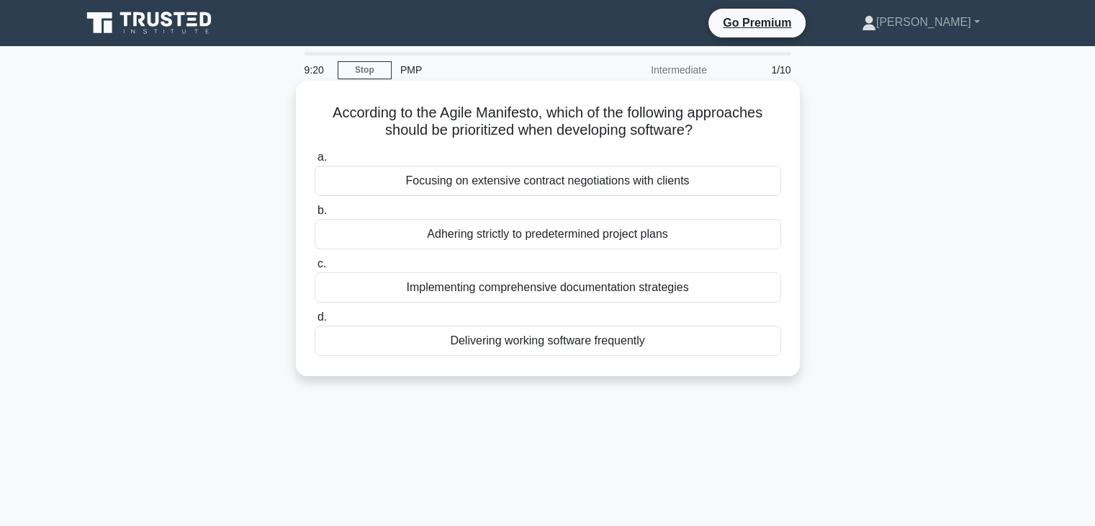
click at [607, 241] on div "Adhering strictly to predetermined project plans" at bounding box center [548, 234] width 467 height 30
click at [315, 215] on input "b. Adhering strictly to predetermined project plans" at bounding box center [315, 210] width 0 height 9
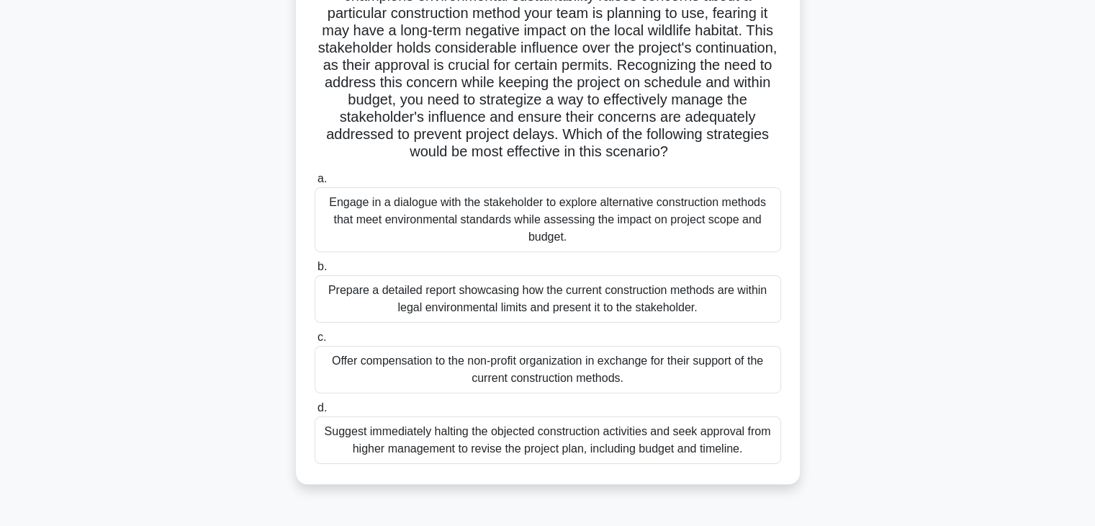
scroll to position [205, 0]
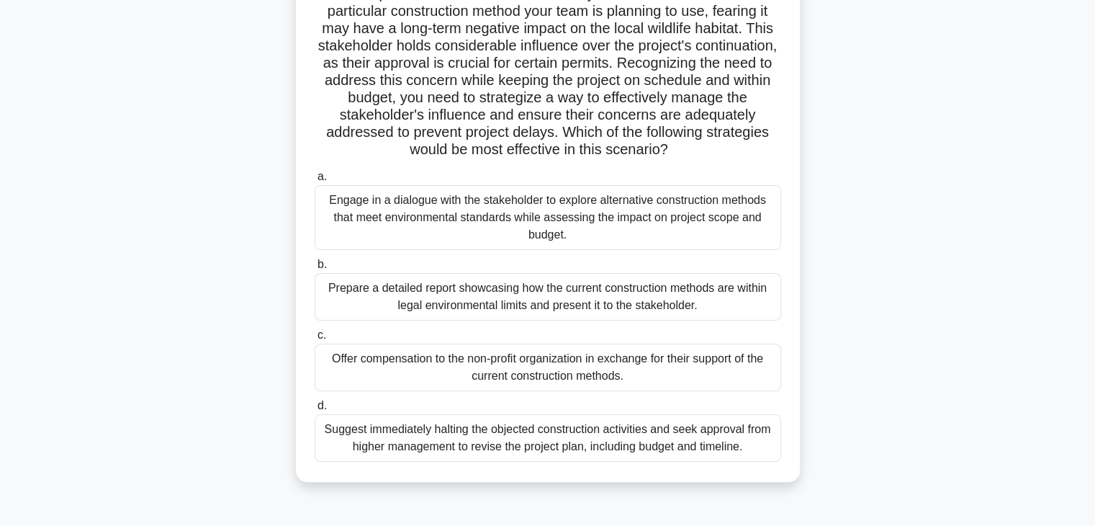
click at [732, 211] on div "Engage in a dialogue with the stakeholder to explore alternative construction m…" at bounding box center [548, 217] width 467 height 65
click at [315, 181] on input "a. Engage in a dialogue with the stakeholder to explore alternative constructio…" at bounding box center [315, 176] width 0 height 9
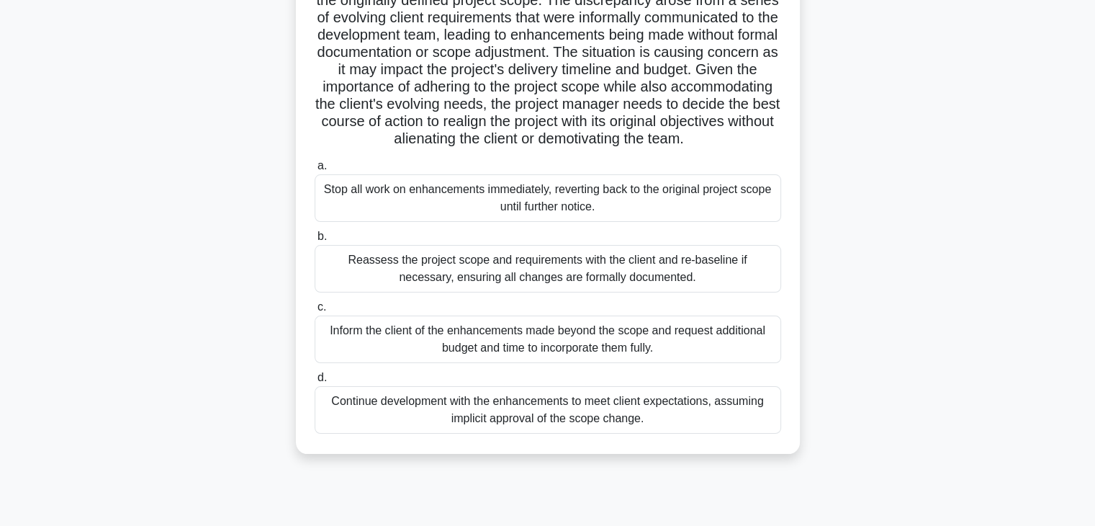
scroll to position [153, 0]
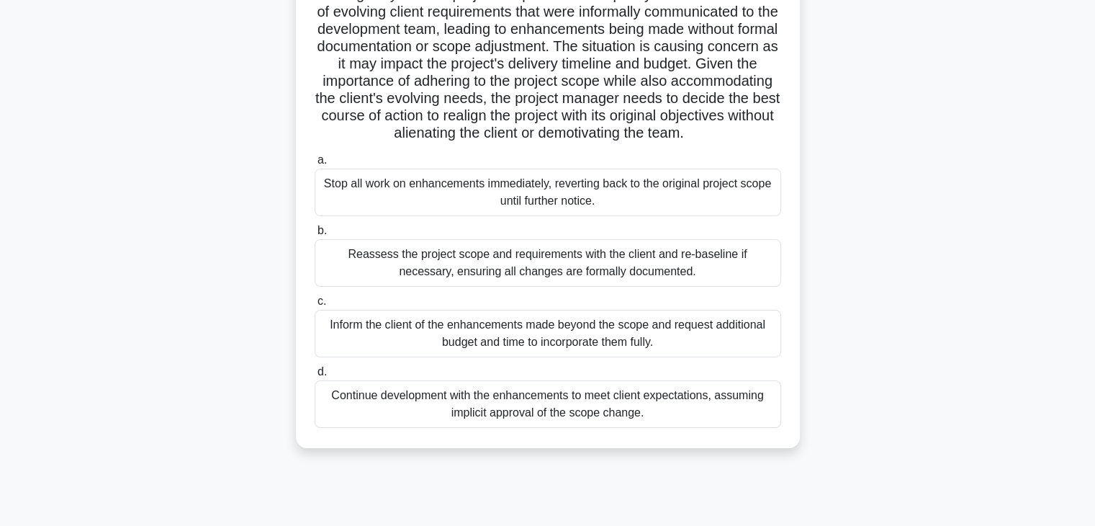
click at [715, 354] on div "Inform the client of the enhancements made beyond the scope and request additio…" at bounding box center [548, 334] width 467 height 48
click at [315, 306] on input "c. Inform the client of the enhancements made beyond the scope and request addi…" at bounding box center [315, 301] width 0 height 9
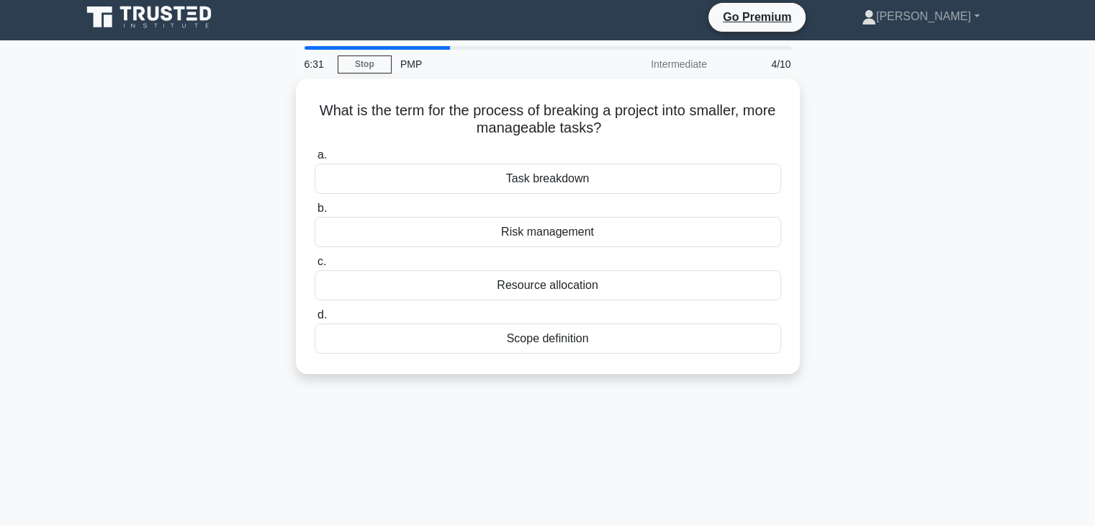
scroll to position [0, 0]
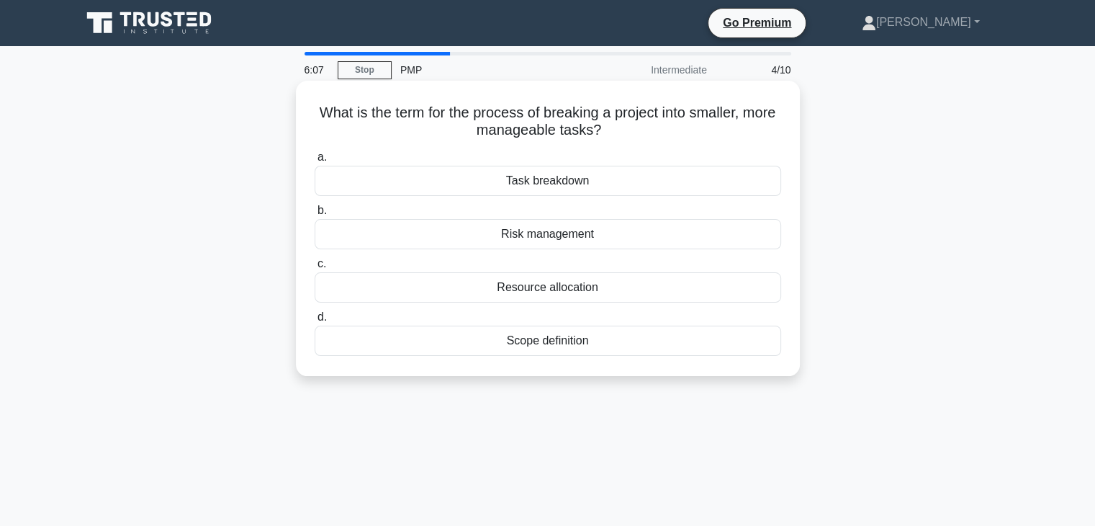
click at [597, 181] on div "Task breakdown" at bounding box center [548, 181] width 467 height 30
click at [315, 162] on input "a. Task breakdown" at bounding box center [315, 157] width 0 height 9
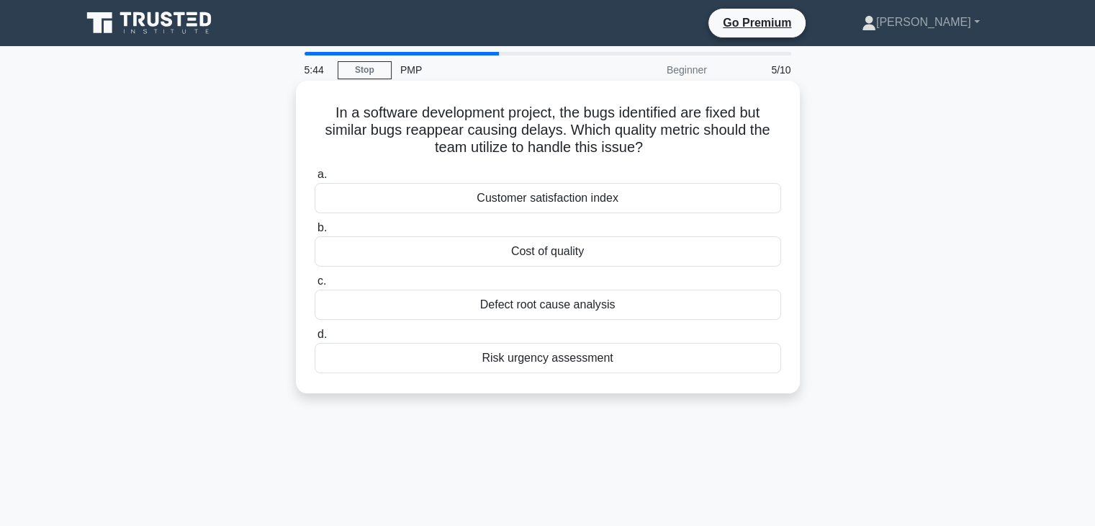
click at [626, 361] on div "Risk urgency assessment" at bounding box center [548, 358] width 467 height 30
click at [315, 339] on input "d. Risk urgency assessment" at bounding box center [315, 334] width 0 height 9
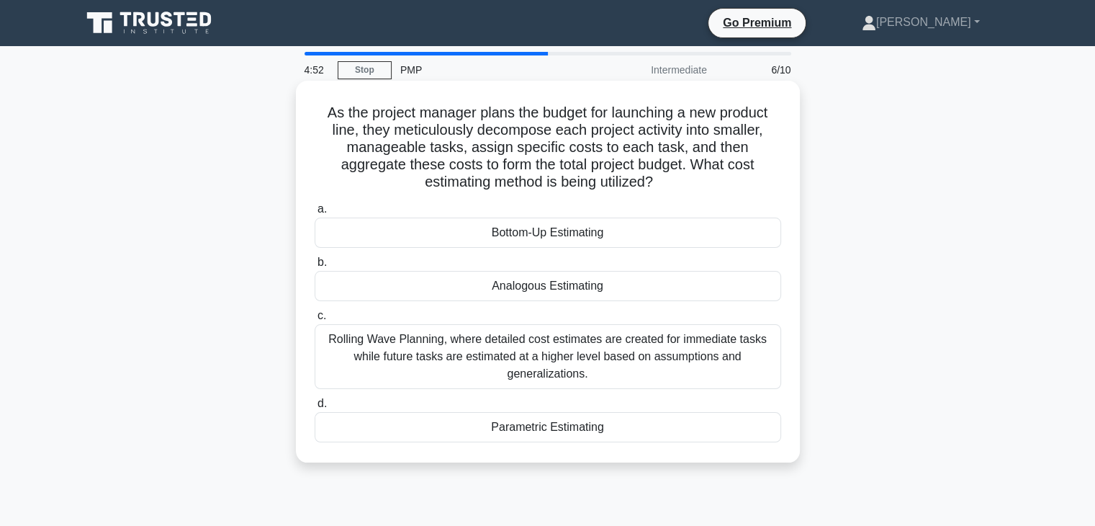
click at [582, 433] on div "Parametric Estimating" at bounding box center [548, 427] width 467 height 30
click at [315, 408] on input "d. Parametric Estimating" at bounding box center [315, 403] width 0 height 9
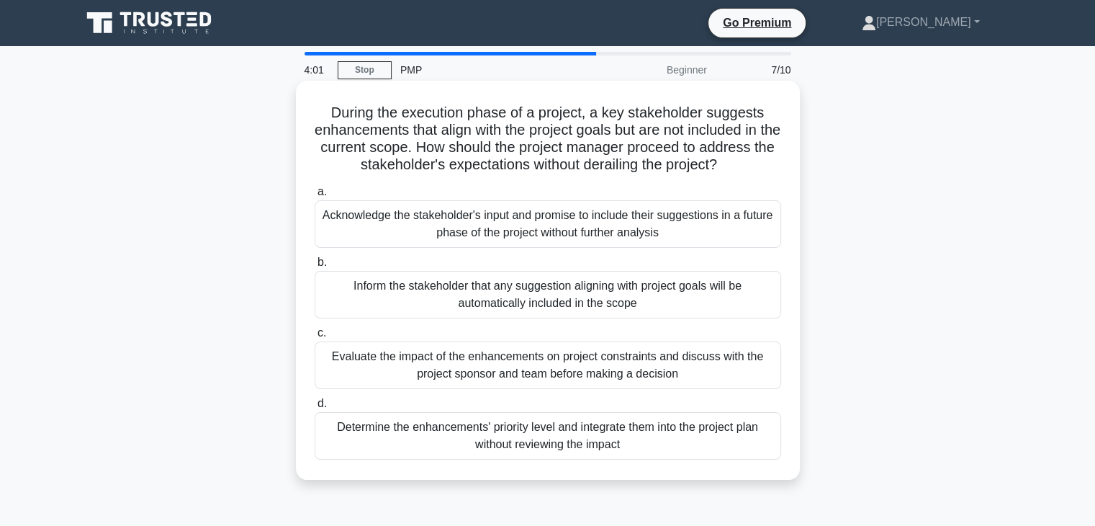
click at [598, 374] on div "Evaluate the impact of the enhancements on project constraints and discuss with…" at bounding box center [548, 365] width 467 height 48
click at [315, 338] on input "c. Evaluate the impact of the enhancements on project constraints and discuss w…" at bounding box center [315, 332] width 0 height 9
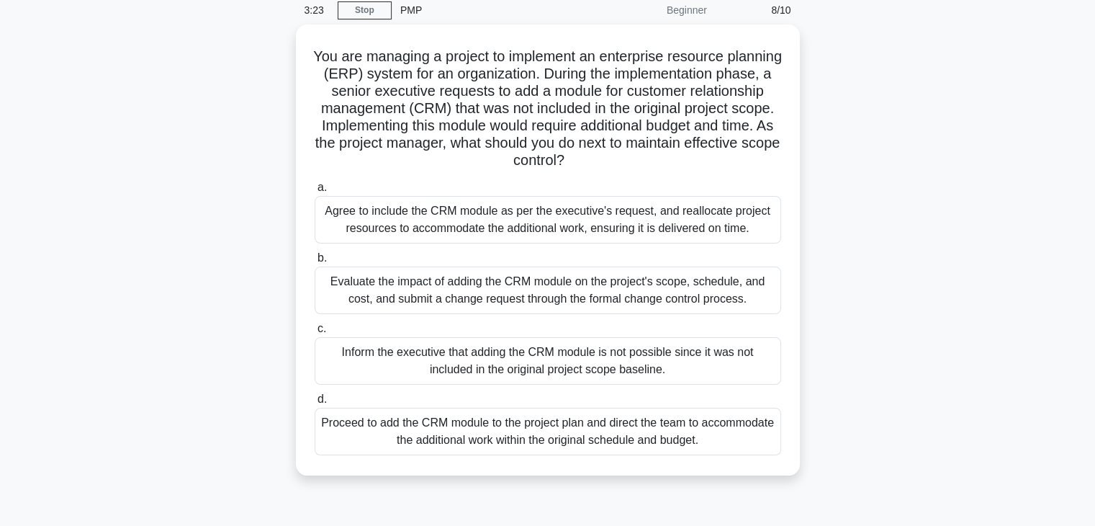
scroll to position [60, 0]
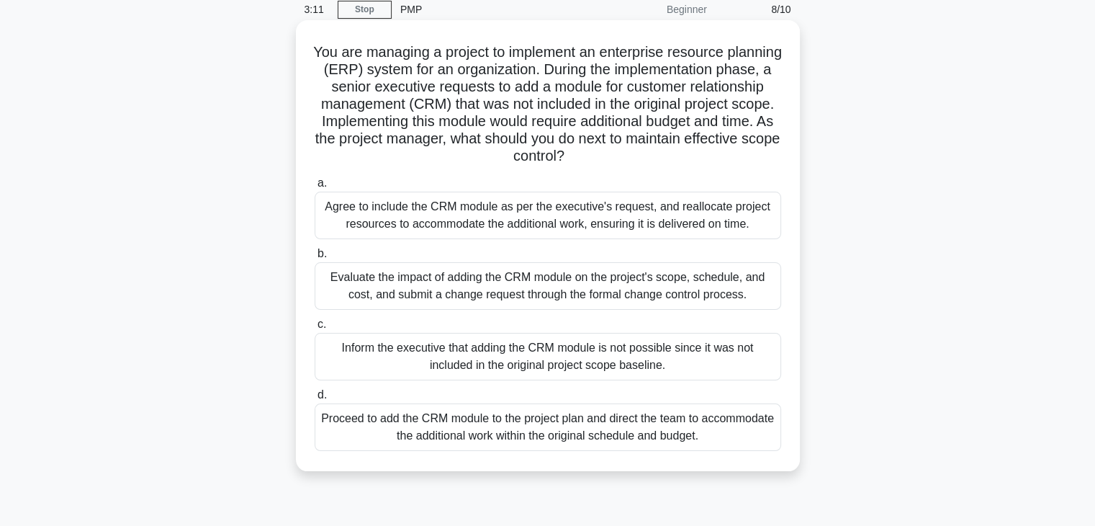
click at [700, 273] on div "Evaluate the impact of adding the CRM module on the project's scope, schedule, …" at bounding box center [548, 286] width 467 height 48
click at [315, 258] on input "b. Evaluate the impact of adding the CRM module on the project's scope, schedul…" at bounding box center [315, 253] width 0 height 9
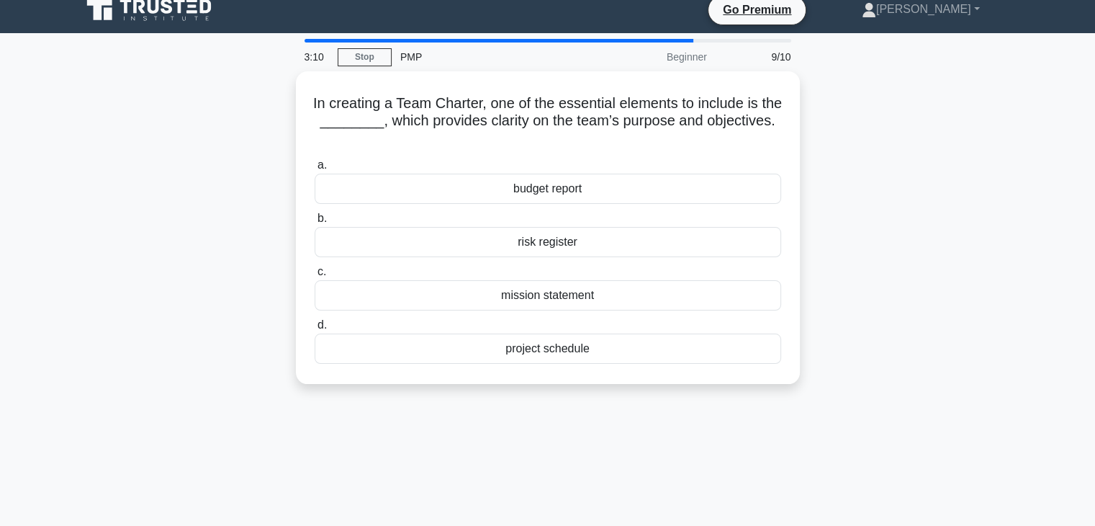
scroll to position [0, 0]
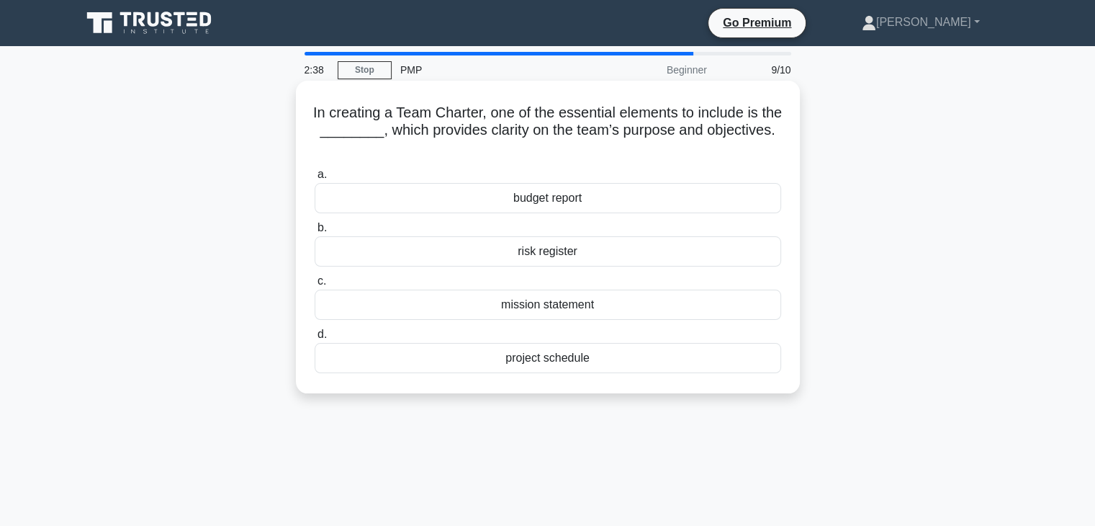
click at [630, 304] on div "mission statement" at bounding box center [548, 304] width 467 height 30
click at [315, 286] on input "c. mission statement" at bounding box center [315, 280] width 0 height 9
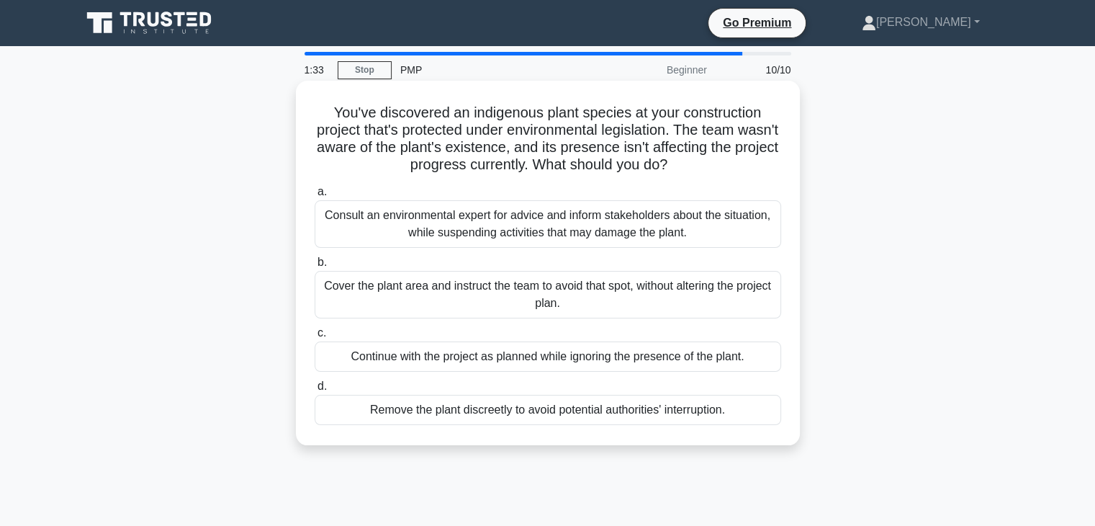
click at [729, 301] on div "Cover the plant area and instruct the team to avoid that spot, without altering…" at bounding box center [548, 295] width 467 height 48
click at [315, 267] on input "b. Cover the plant area and instruct the team to avoid that spot, without alter…" at bounding box center [315, 262] width 0 height 9
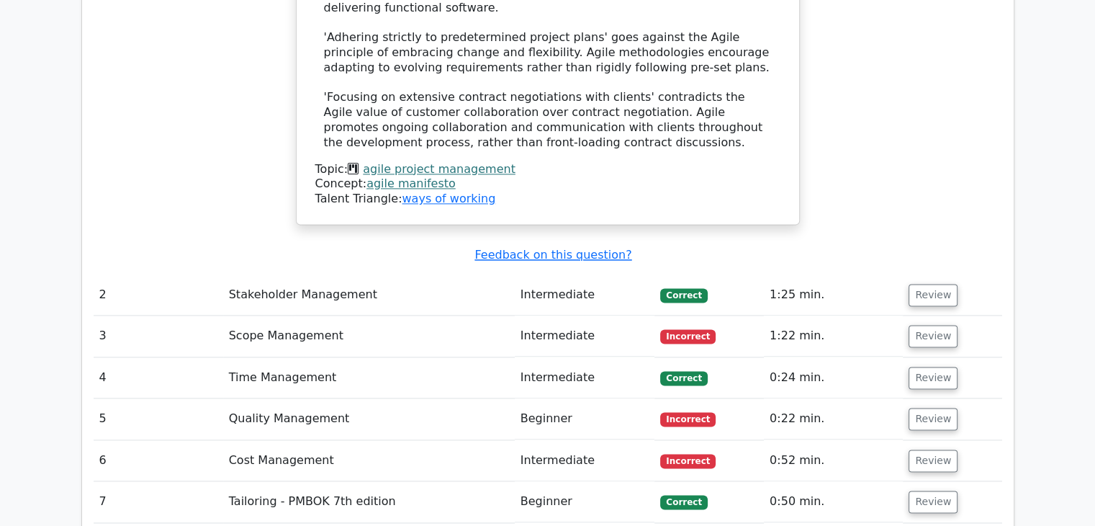
scroll to position [1924, 0]
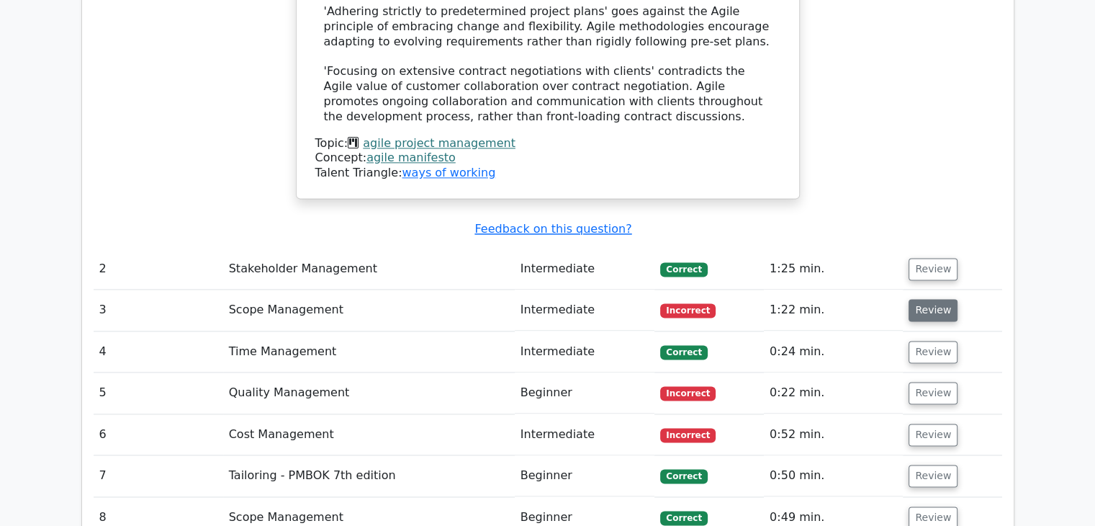
click at [917, 299] on button "Review" at bounding box center [933, 310] width 49 height 22
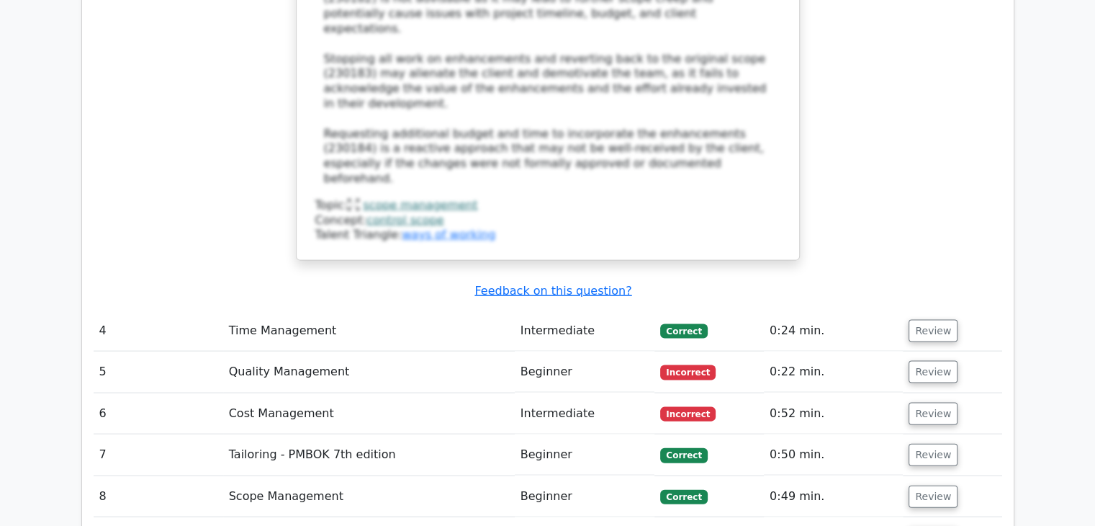
scroll to position [3023, 0]
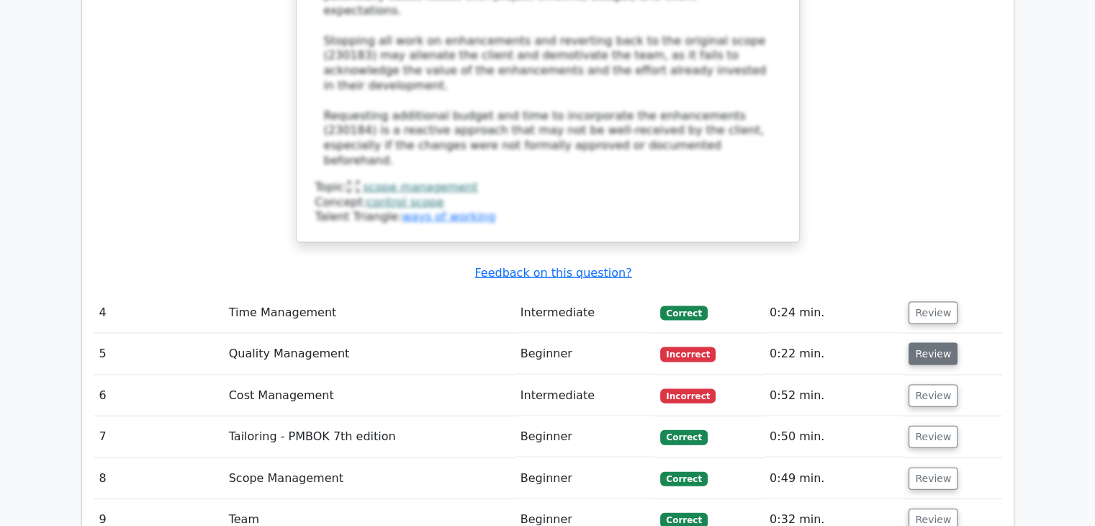
click at [945, 343] on button "Review" at bounding box center [933, 354] width 49 height 22
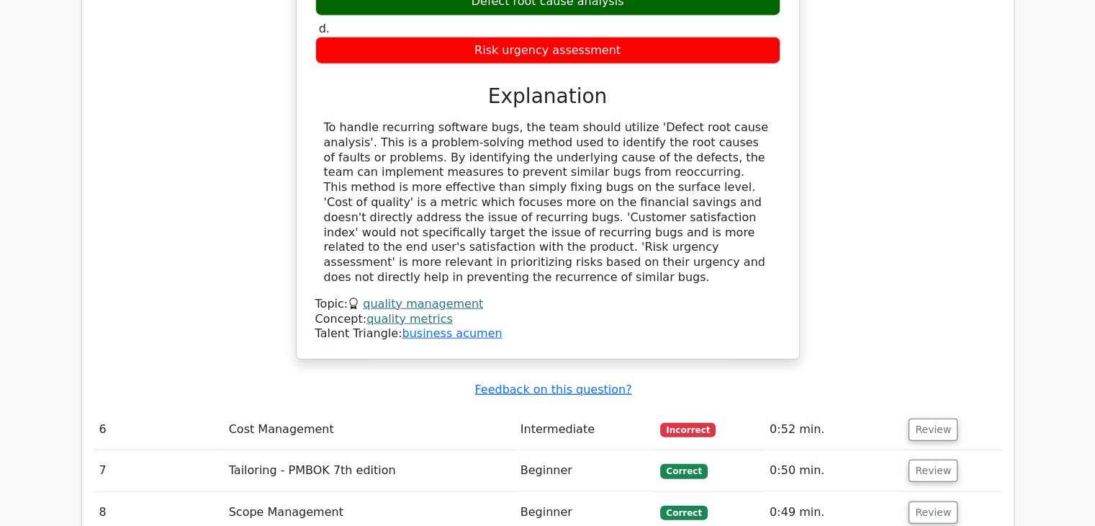
scroll to position [3648, 0]
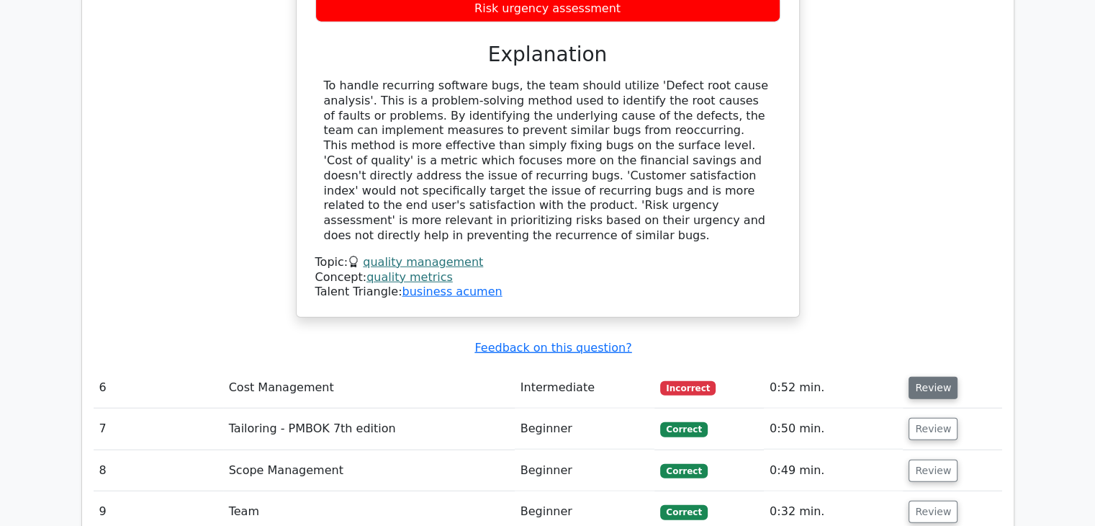
click at [936, 377] on button "Review" at bounding box center [933, 388] width 49 height 22
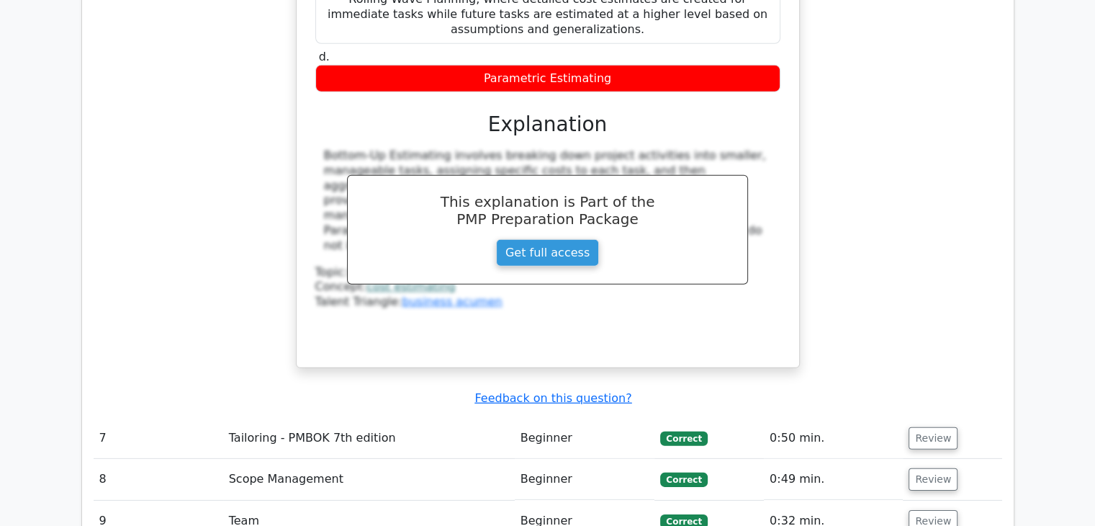
scroll to position [4318, 0]
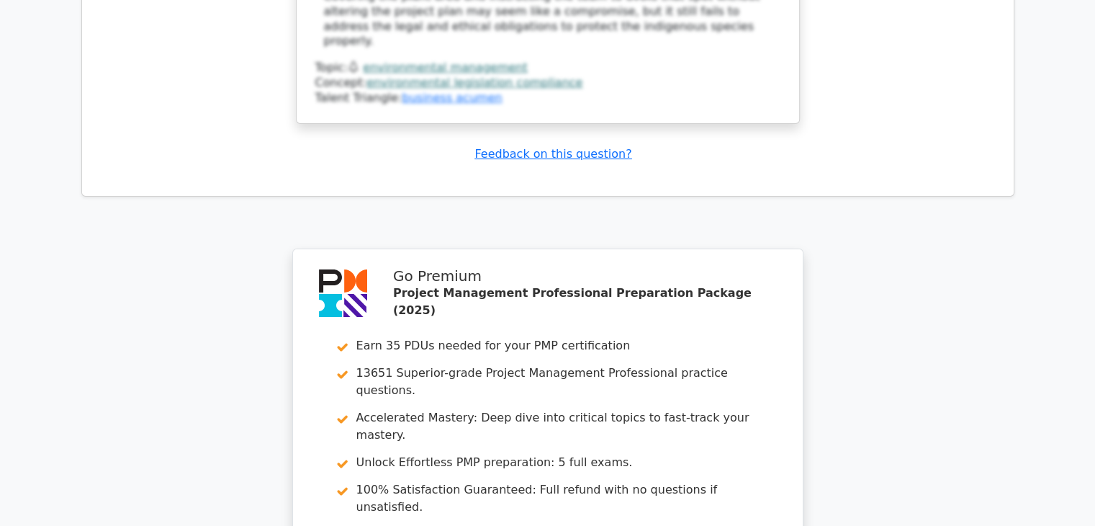
scroll to position [5479, 0]
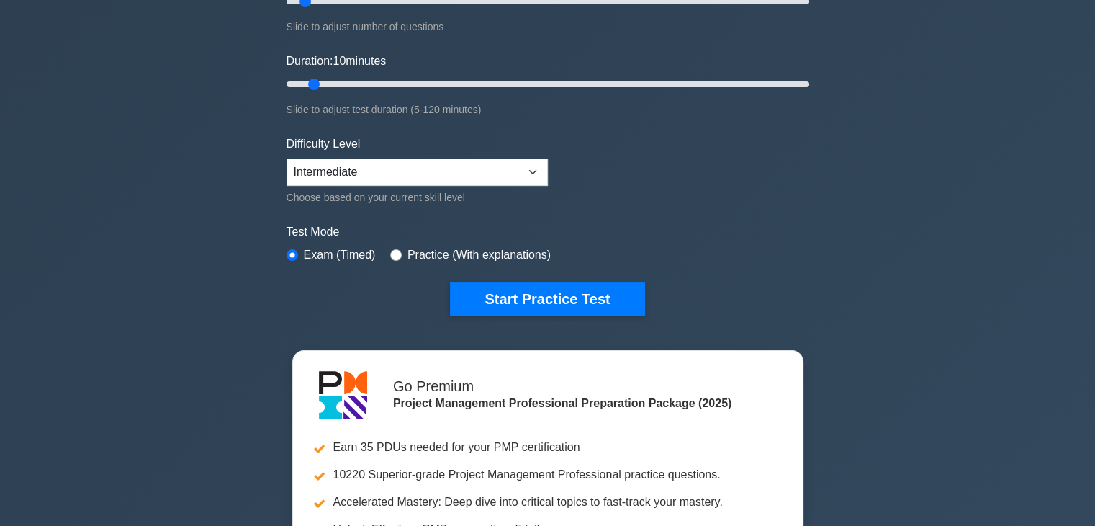
scroll to position [220, 0]
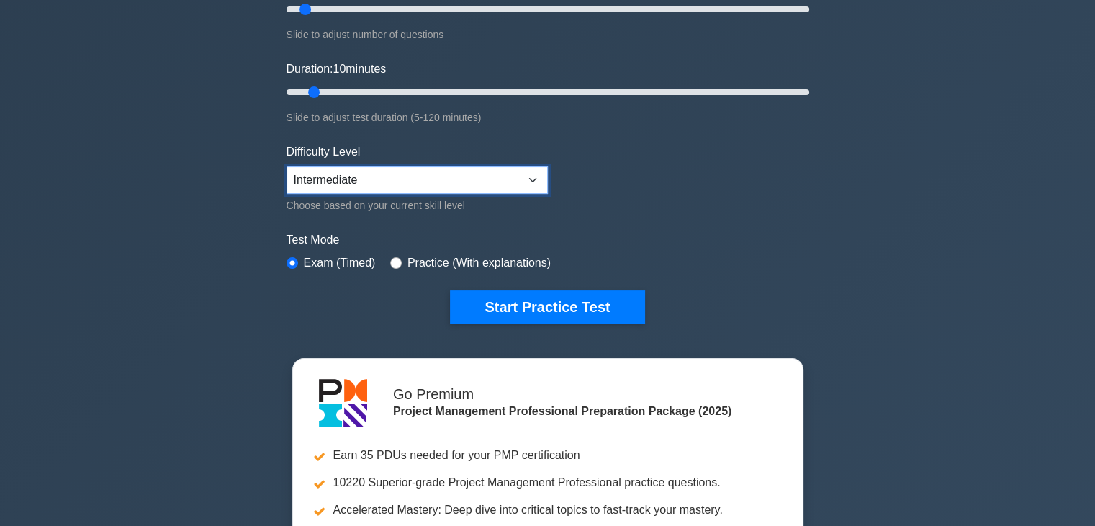
click at [536, 180] on select "Beginner Intermediate Expert" at bounding box center [417, 179] width 261 height 27
select select "expert"
click at [287, 166] on select "Beginner Intermediate Expert" at bounding box center [417, 179] width 261 height 27
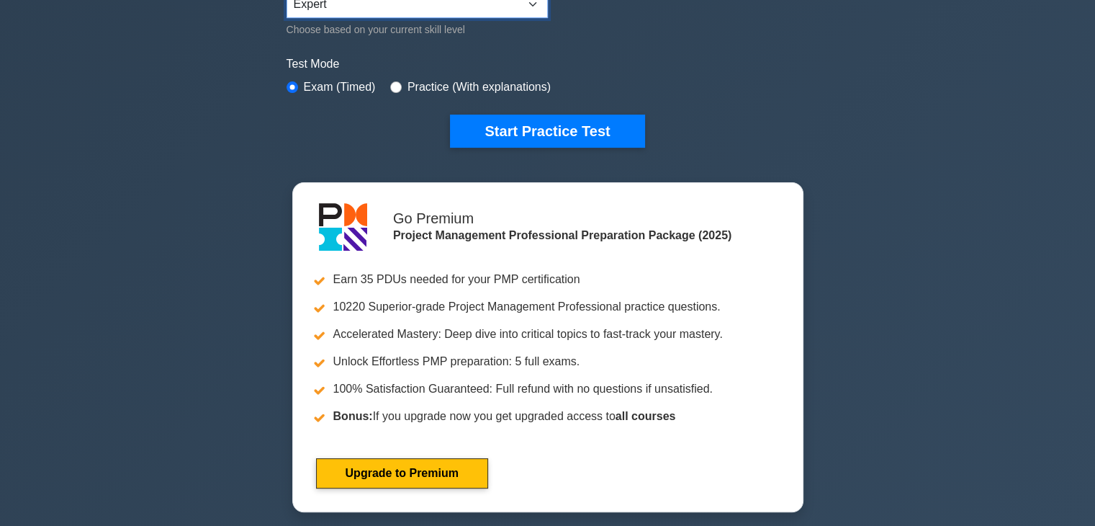
scroll to position [388, 0]
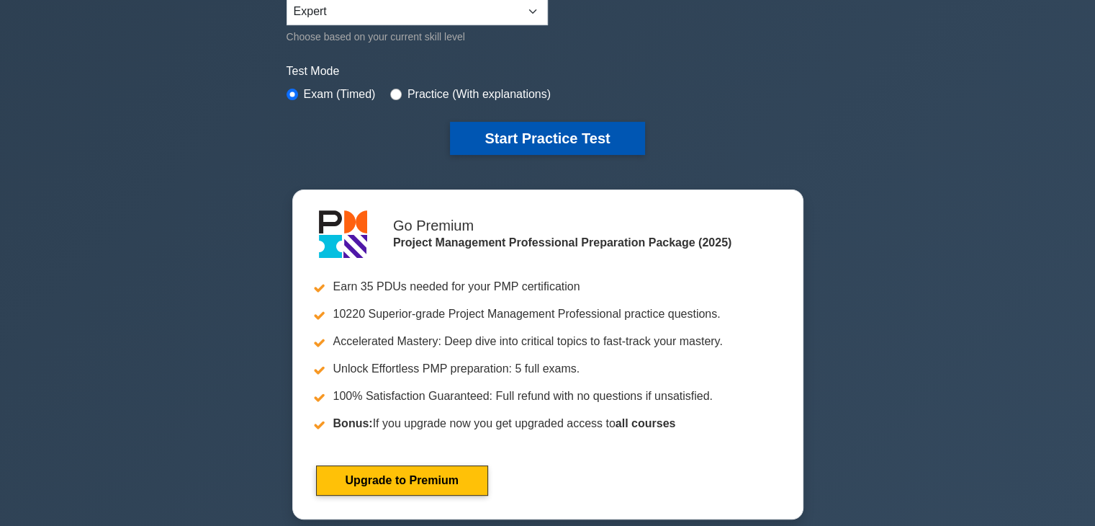
click at [608, 134] on button "Start Practice Test" at bounding box center [547, 138] width 194 height 33
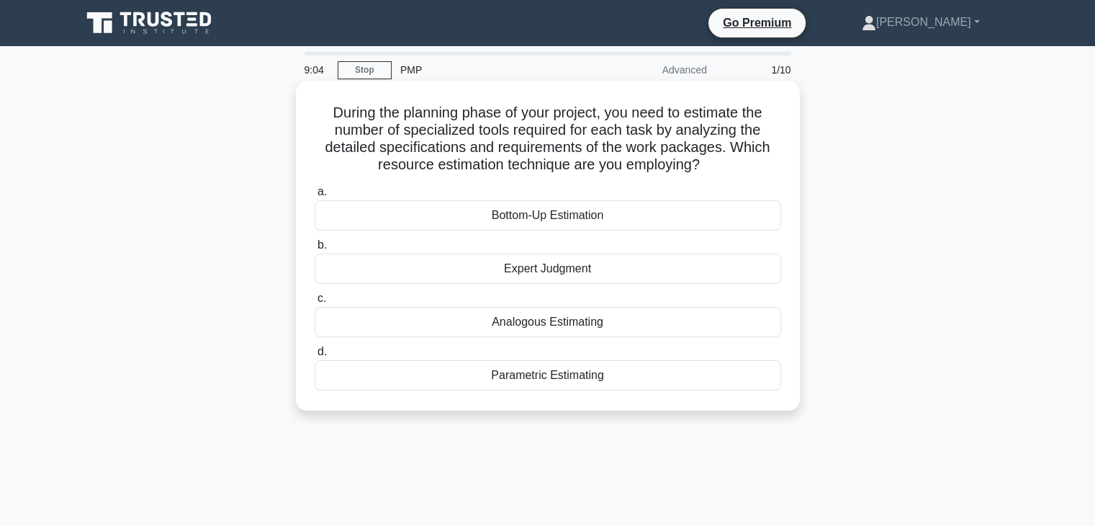
click at [588, 325] on div "Analogous Estimating" at bounding box center [548, 322] width 467 height 30
click at [315, 303] on input "c. Analogous Estimating" at bounding box center [315, 298] width 0 height 9
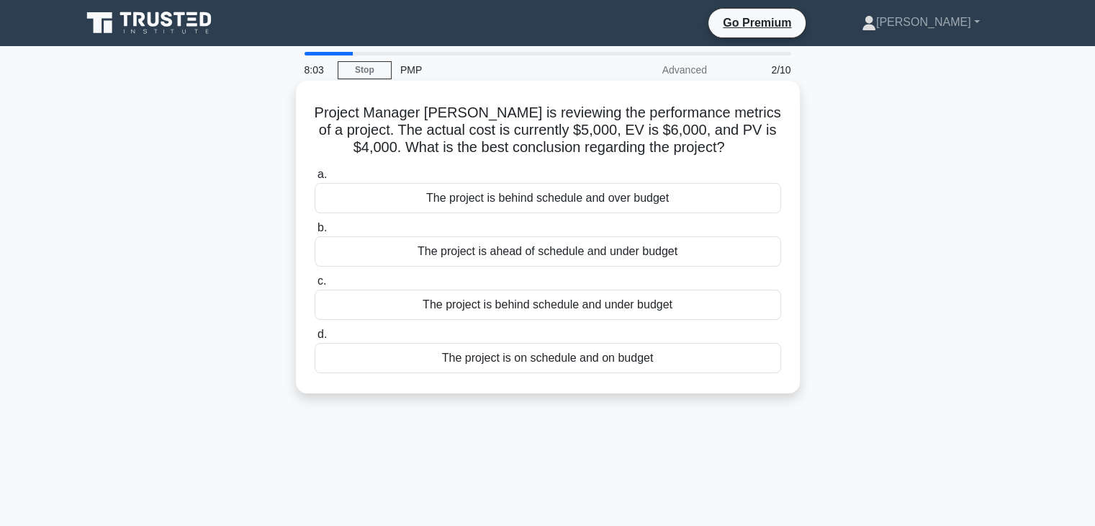
click at [685, 303] on div "The project is behind schedule and under budget" at bounding box center [548, 304] width 467 height 30
click at [315, 286] on input "c. The project is behind schedule and under budget" at bounding box center [315, 280] width 0 height 9
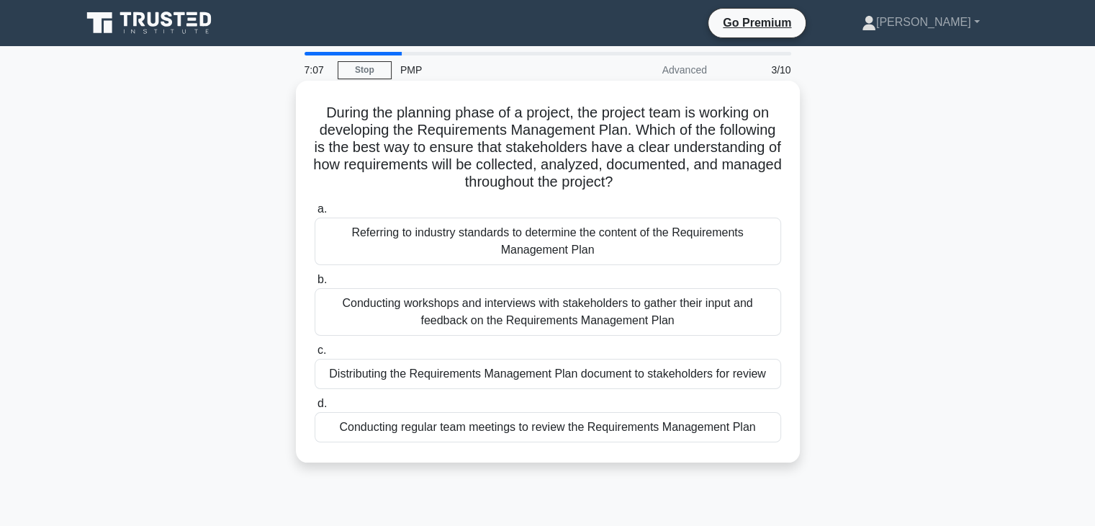
click at [719, 369] on div "Distributing the Requirements Management Plan document to stakeholders for revi…" at bounding box center [548, 374] width 467 height 30
click at [315, 355] on input "c. Distributing the Requirements Management Plan document to stakeholders for r…" at bounding box center [315, 350] width 0 height 9
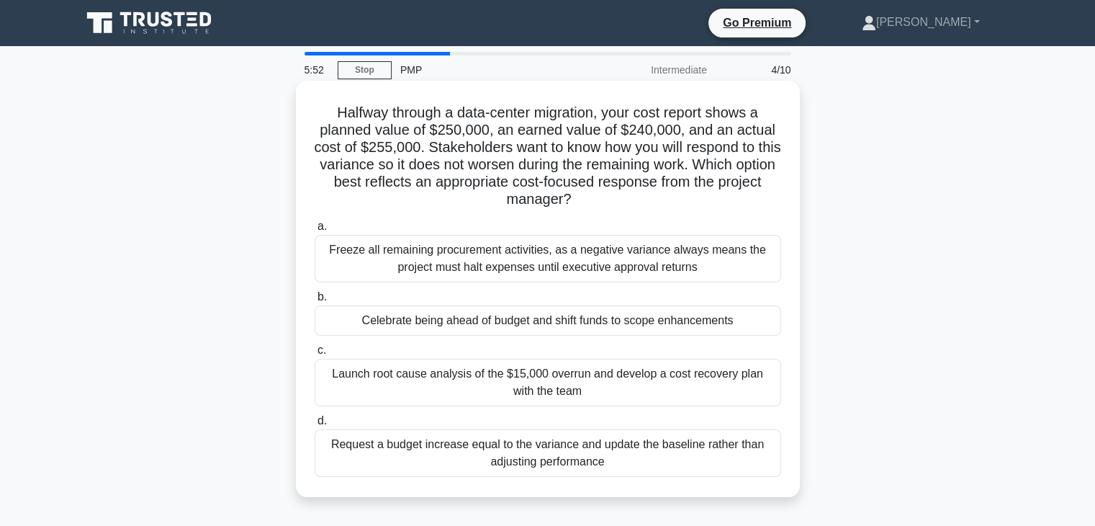
click at [732, 377] on div "Launch root cause analysis of the $15,000 overrun and develop a cost recovery p…" at bounding box center [548, 383] width 467 height 48
click at [315, 355] on input "c. Launch root cause analysis of the $15,000 overrun and develop a cost recover…" at bounding box center [315, 350] width 0 height 9
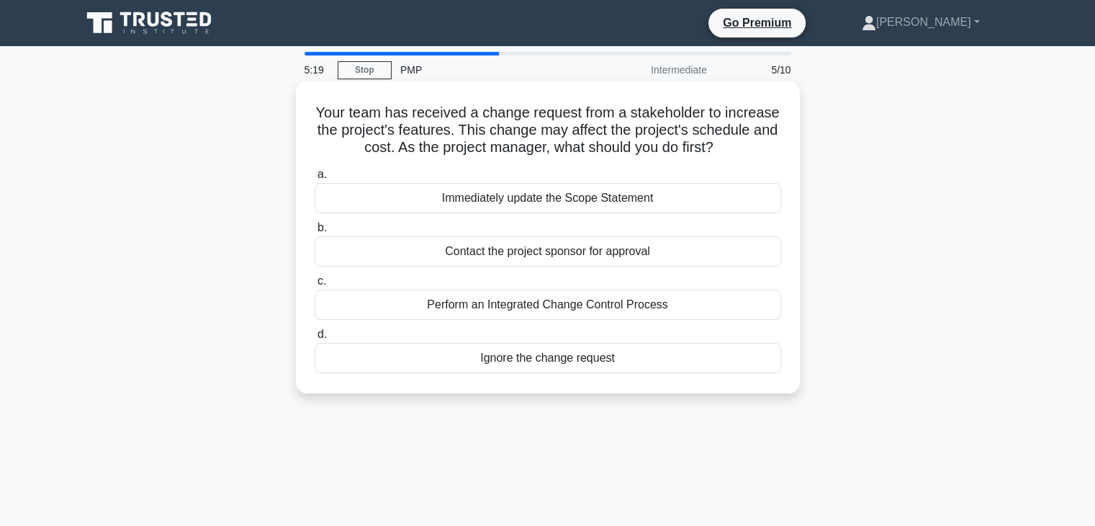
click at [674, 246] on div "Contact the project sponsor for approval" at bounding box center [548, 251] width 467 height 30
click at [315, 233] on input "b. Contact the project sponsor for approval" at bounding box center [315, 227] width 0 height 9
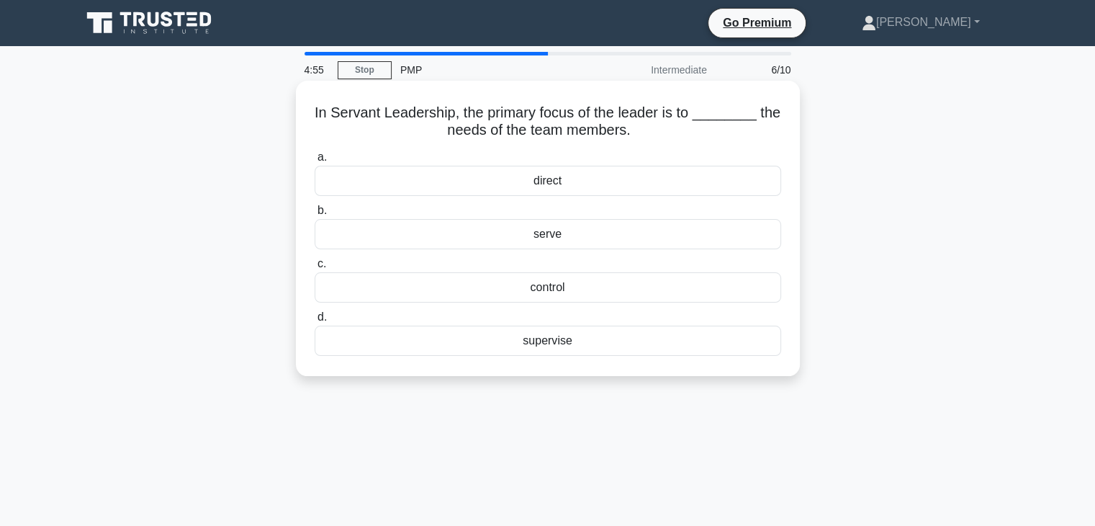
click at [593, 246] on div "serve" at bounding box center [548, 234] width 467 height 30
click at [315, 215] on input "b. serve" at bounding box center [315, 210] width 0 height 9
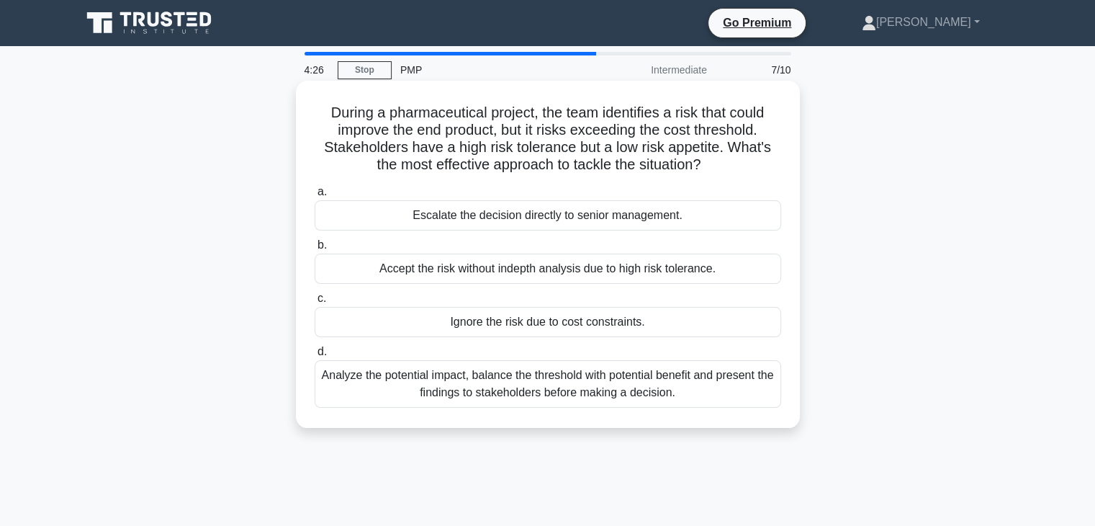
click at [724, 381] on div "Analyze the potential impact, balance the threshold with potential benefit and …" at bounding box center [548, 384] width 467 height 48
click at [315, 356] on input "d. Analyze the potential impact, balance the threshold with potential benefit a…" at bounding box center [315, 351] width 0 height 9
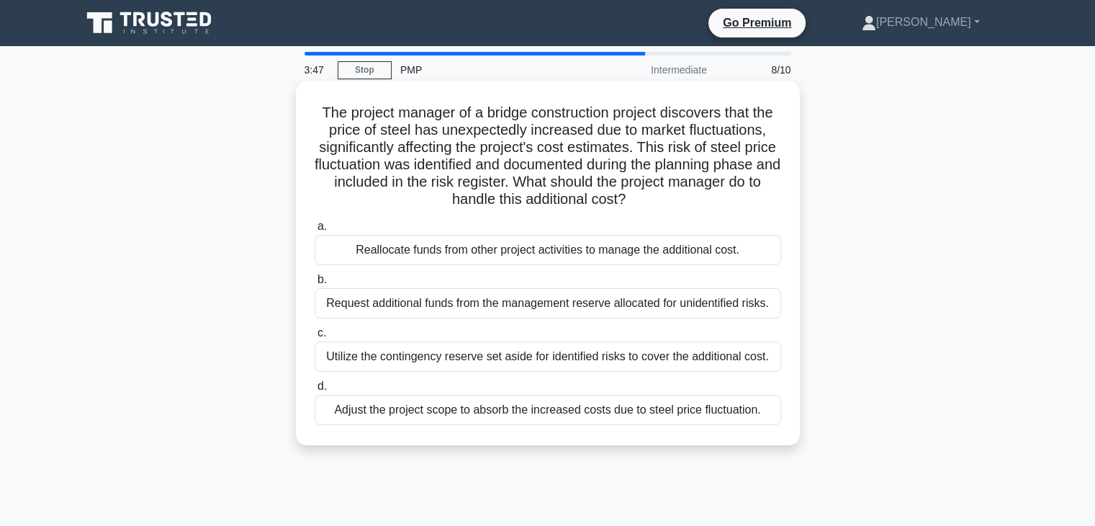
click at [688, 410] on div "Adjust the project scope to absorb the increased costs due to steel price fluct…" at bounding box center [548, 410] width 467 height 30
click at [315, 391] on input "d. Adjust the project scope to absorb the increased costs due to steel price fl…" at bounding box center [315, 386] width 0 height 9
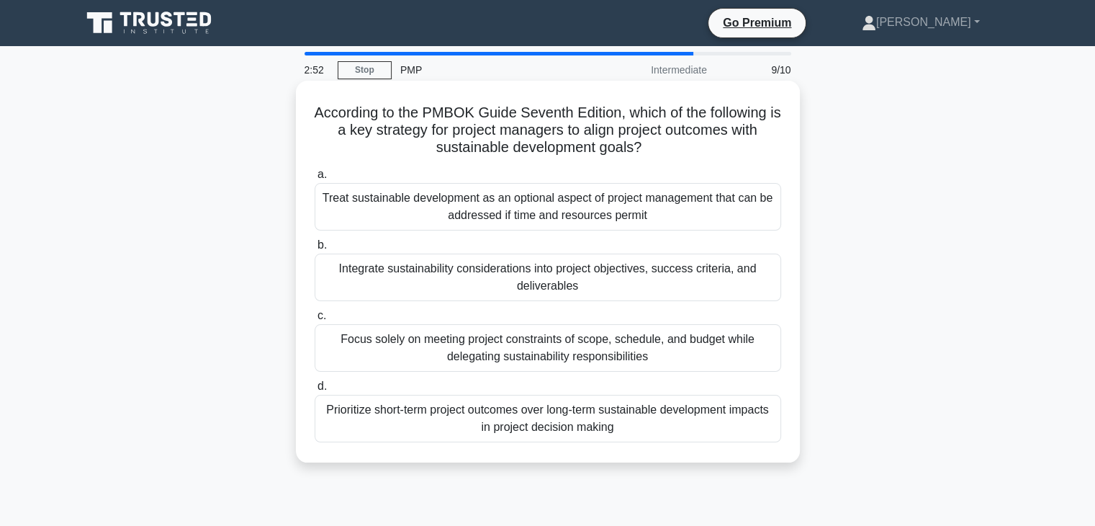
click at [720, 269] on div "Integrate sustainability considerations into project objectives, success criter…" at bounding box center [548, 277] width 467 height 48
click at [315, 250] on input "b. Integrate sustainability considerations into project objectives, success cri…" at bounding box center [315, 244] width 0 height 9
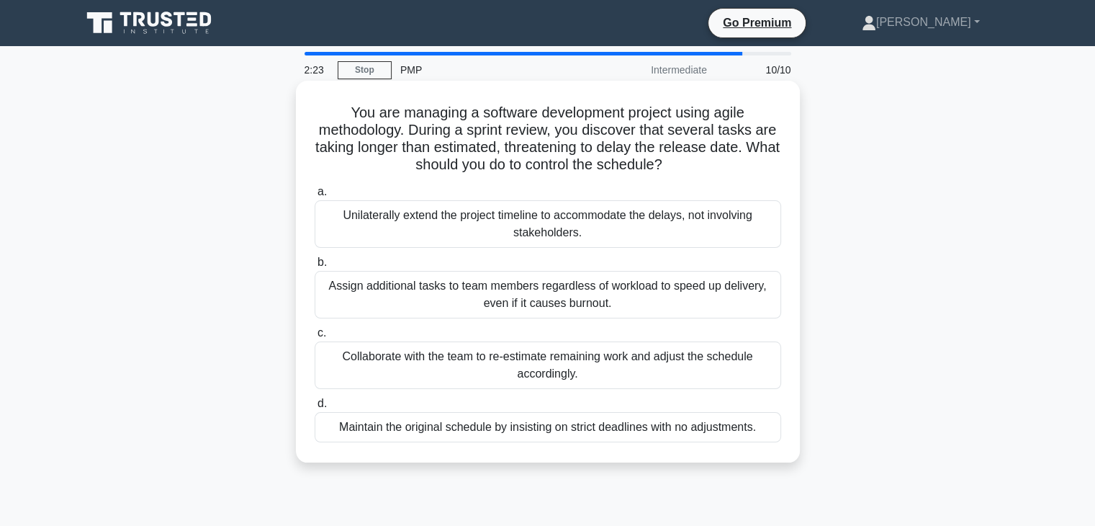
click at [693, 354] on div "Collaborate with the team to re-estimate remaining work and adjust the schedule…" at bounding box center [548, 365] width 467 height 48
click at [315, 338] on input "c. Collaborate with the team to re-estimate remaining work and adjust the sched…" at bounding box center [315, 332] width 0 height 9
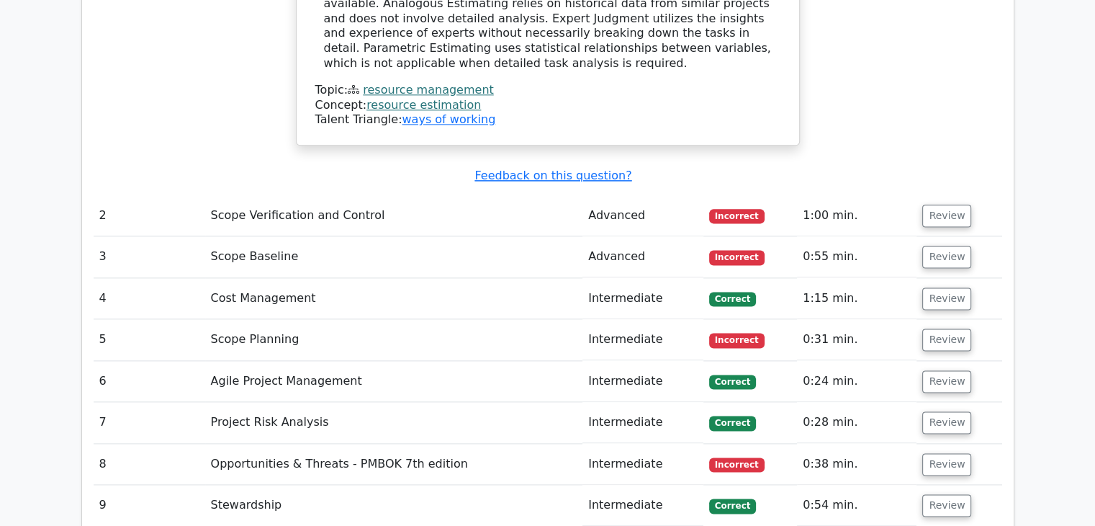
scroll to position [1838, 0]
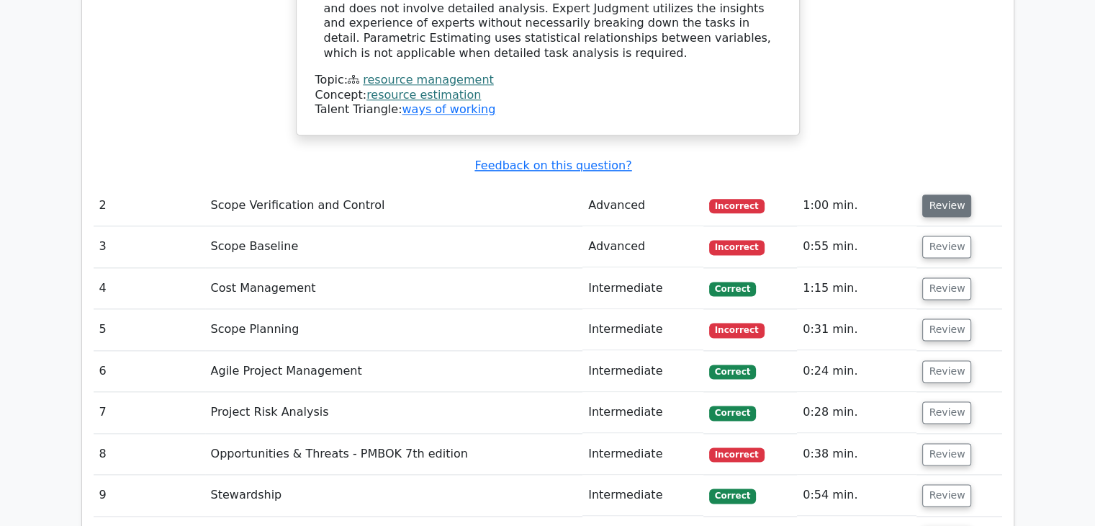
click at [955, 194] on button "Review" at bounding box center [946, 205] width 49 height 22
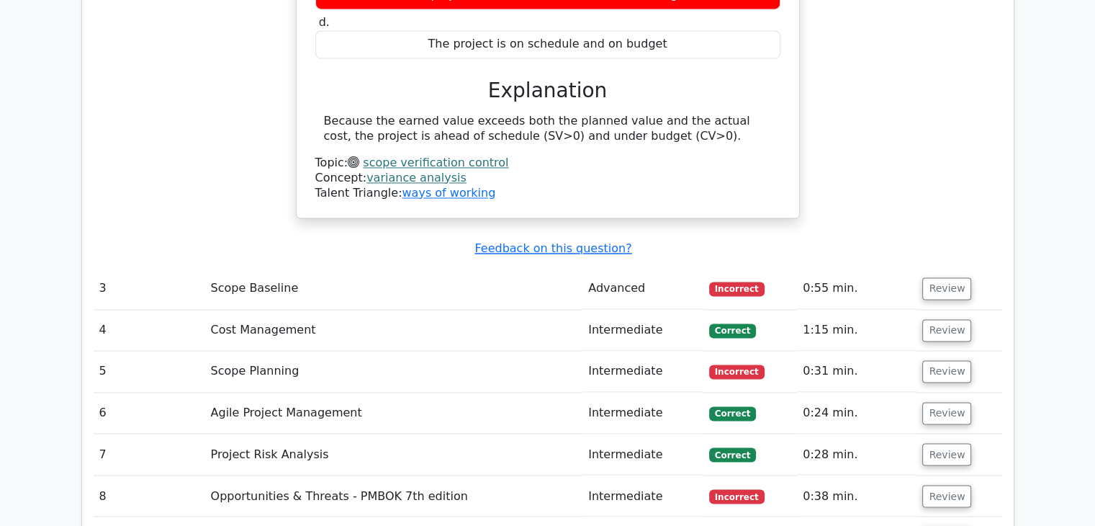
scroll to position [2333, 0]
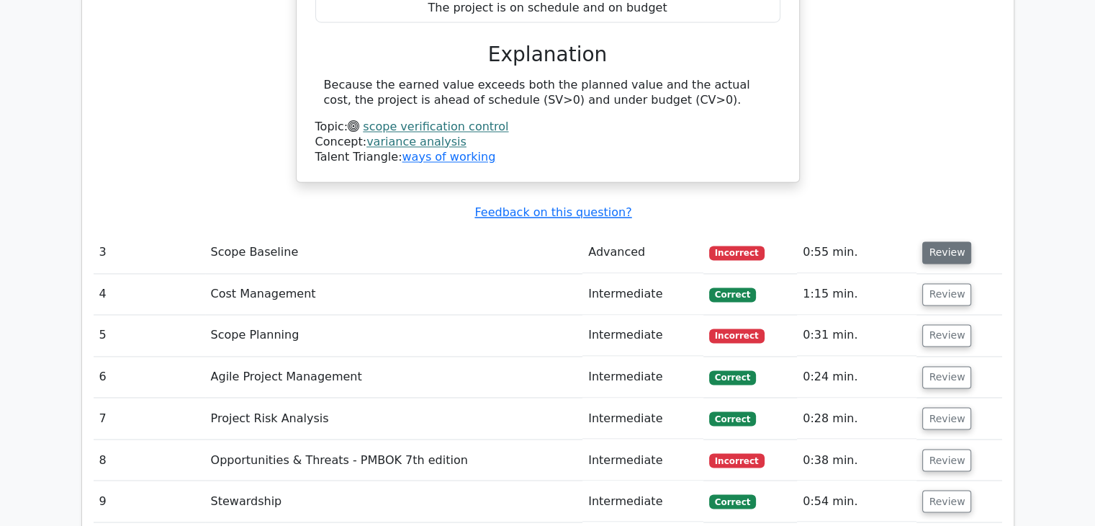
click at [945, 241] on button "Review" at bounding box center [946, 252] width 49 height 22
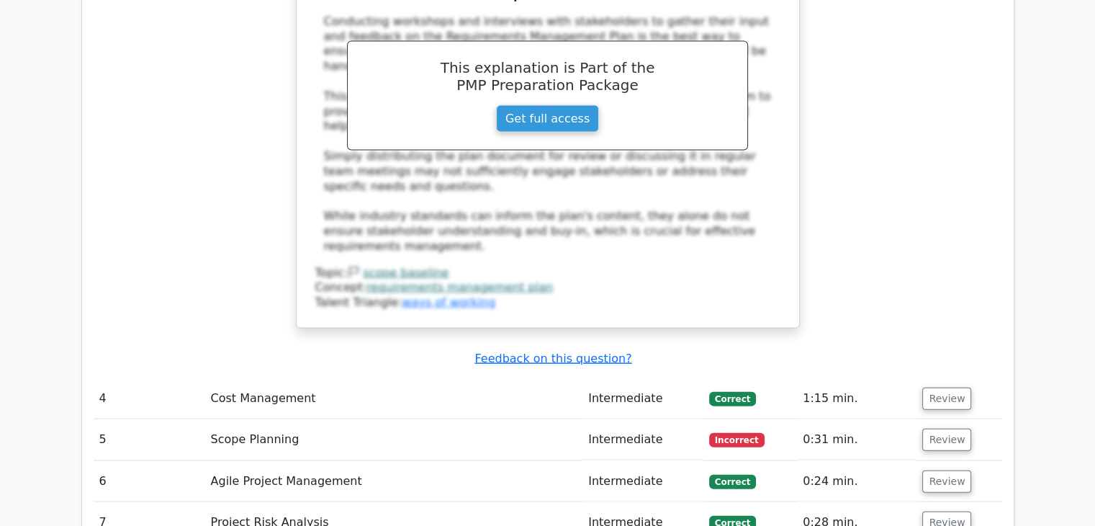
scroll to position [3086, 0]
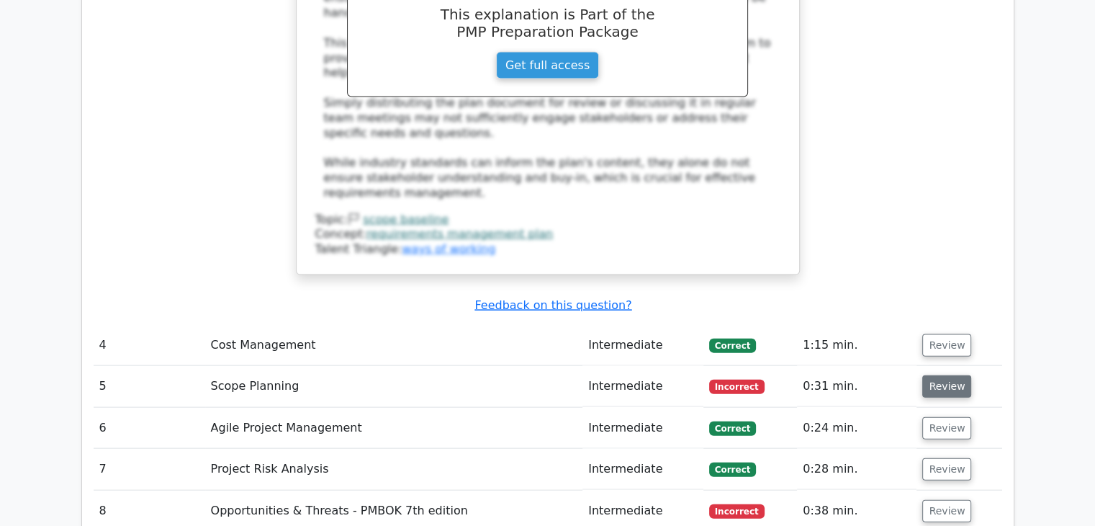
click at [946, 375] on button "Review" at bounding box center [946, 386] width 49 height 22
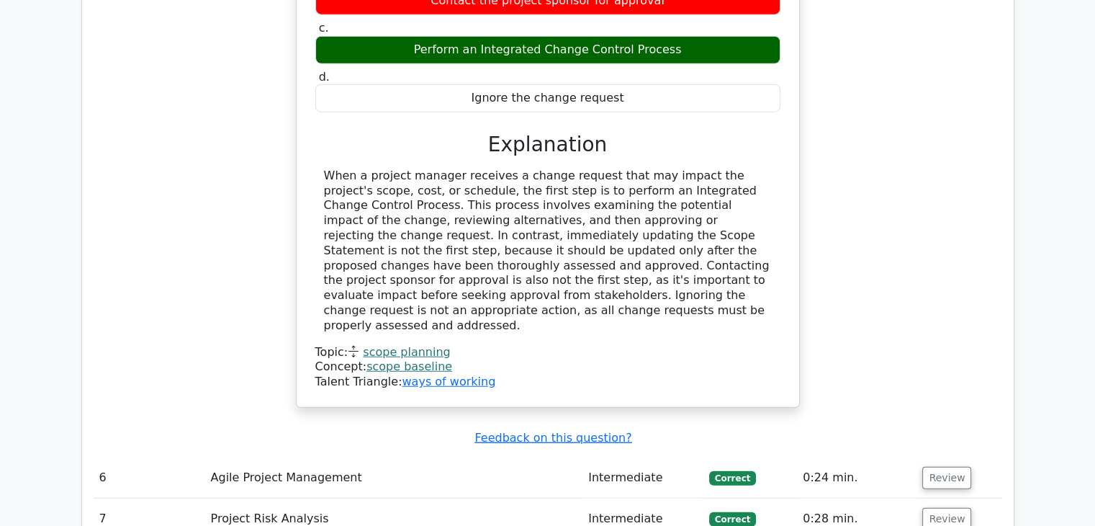
scroll to position [3764, 0]
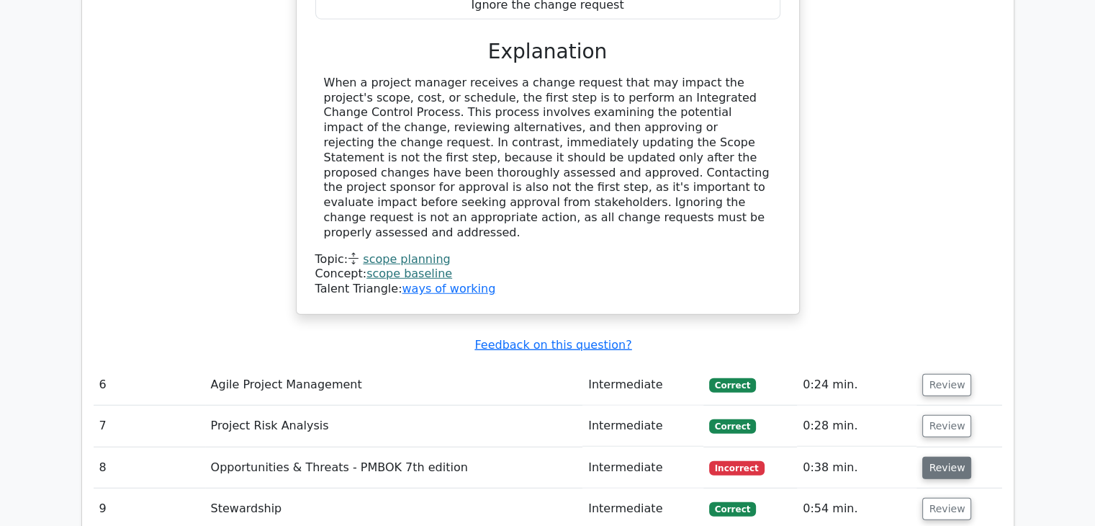
click at [949, 456] on button "Review" at bounding box center [946, 467] width 49 height 22
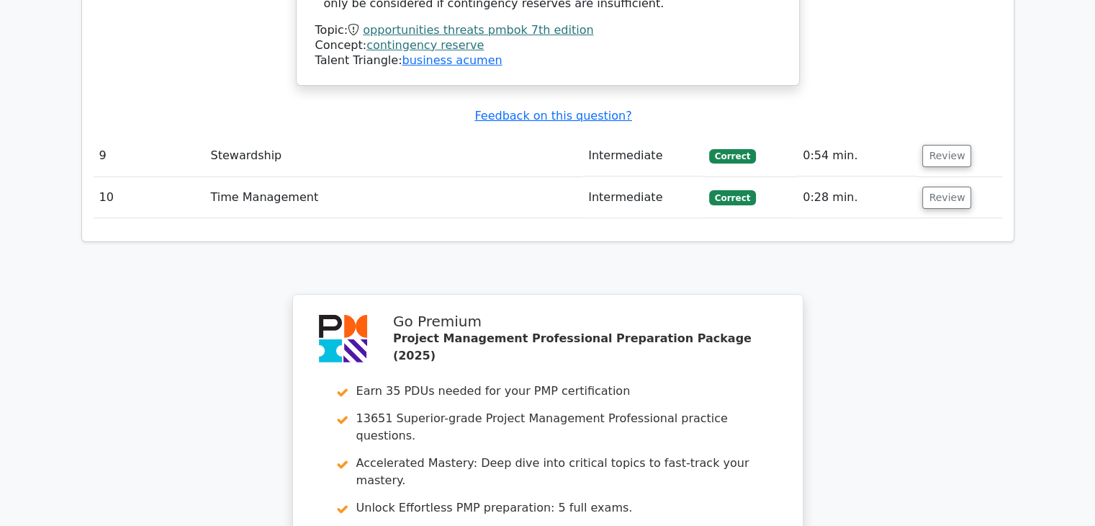
scroll to position [4814, 0]
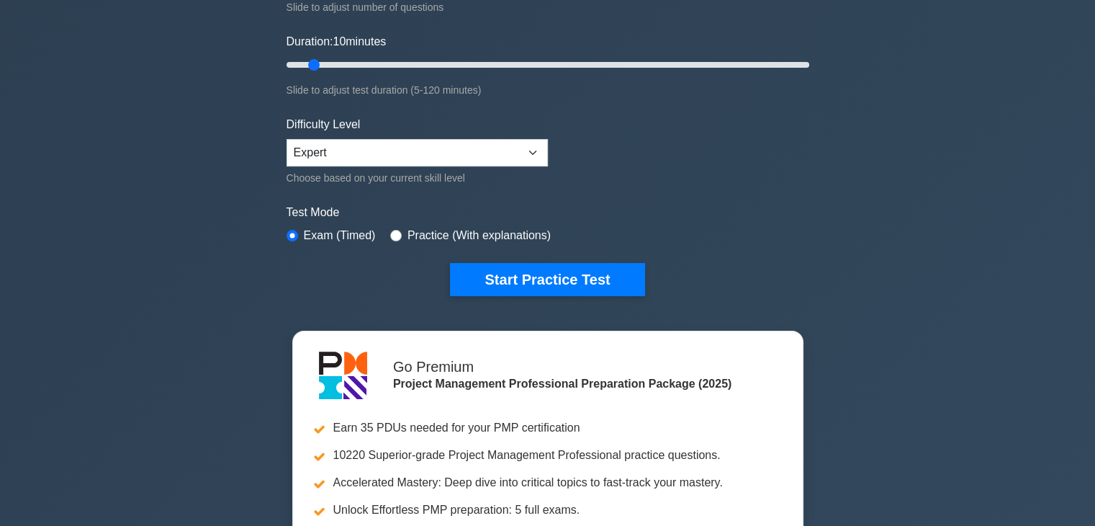
scroll to position [351, 0]
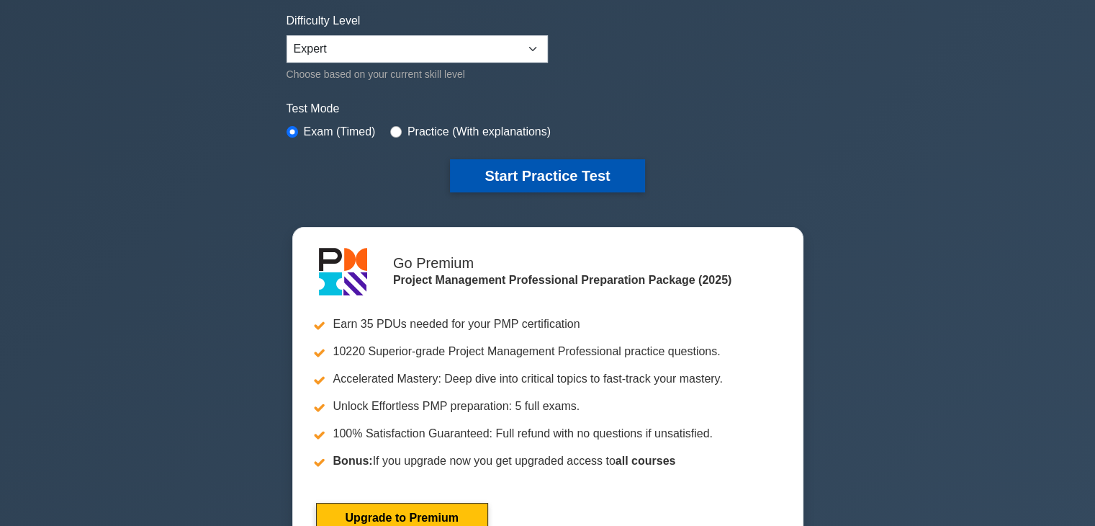
click at [619, 174] on button "Start Practice Test" at bounding box center [547, 175] width 194 height 33
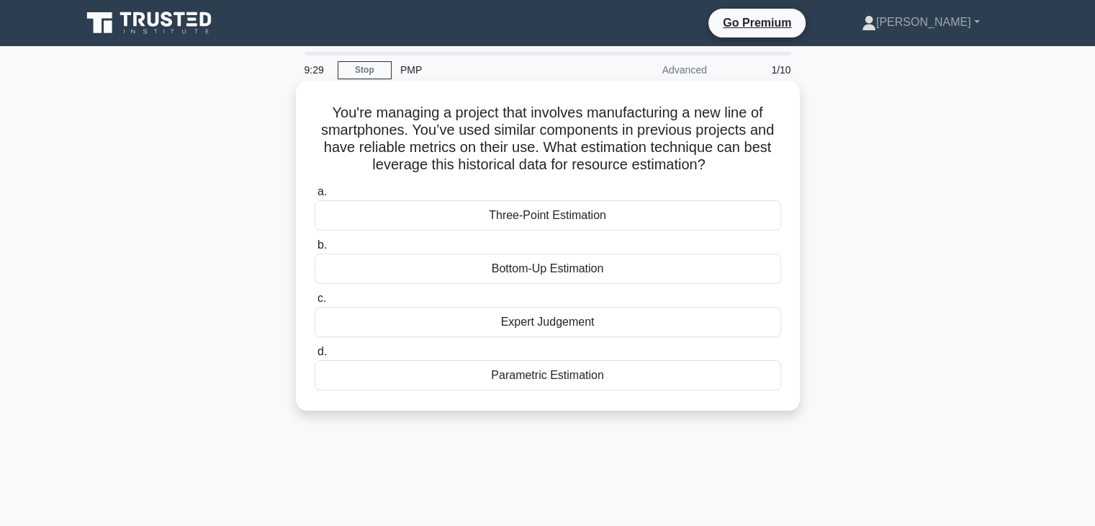
click at [567, 381] on div "Parametric Estimation" at bounding box center [548, 375] width 467 height 30
click at [315, 356] on input "d. Parametric Estimation" at bounding box center [315, 351] width 0 height 9
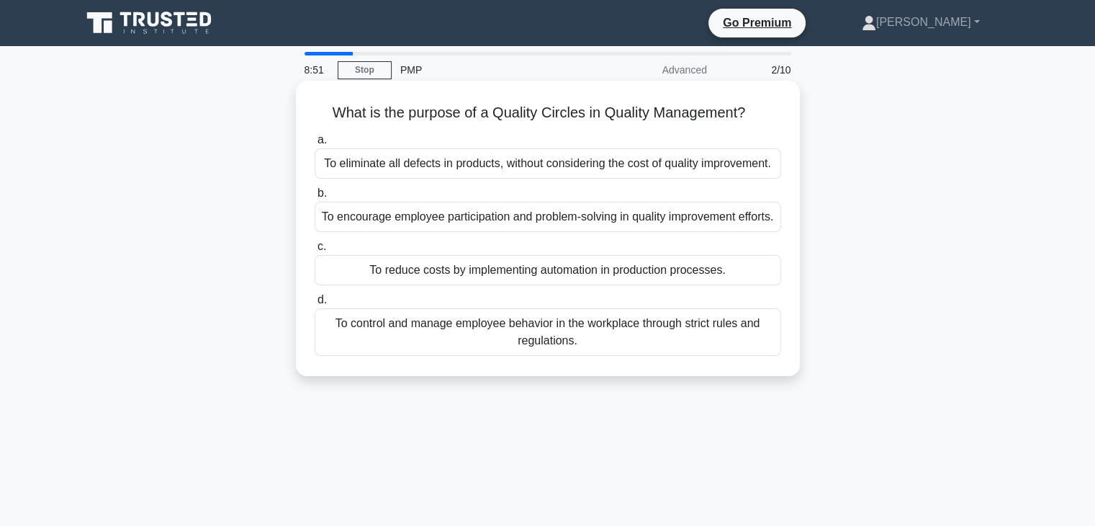
click at [724, 220] on div "To encourage employee participation and problem-solving in quality improvement …" at bounding box center [548, 217] width 467 height 30
click at [315, 198] on input "b. To encourage employee participation and problem-solving in quality improveme…" at bounding box center [315, 193] width 0 height 9
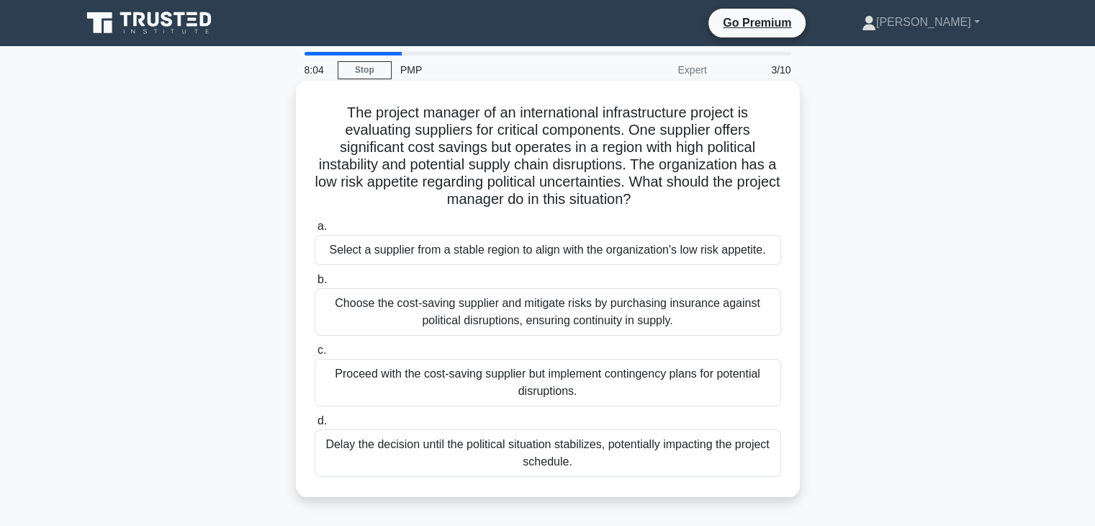
click at [647, 382] on div "Proceed with the cost-saving supplier but implement contingency plans for poten…" at bounding box center [548, 383] width 467 height 48
click at [315, 355] on input "c. Proceed with the cost-saving supplier but implement contingency plans for po…" at bounding box center [315, 350] width 0 height 9
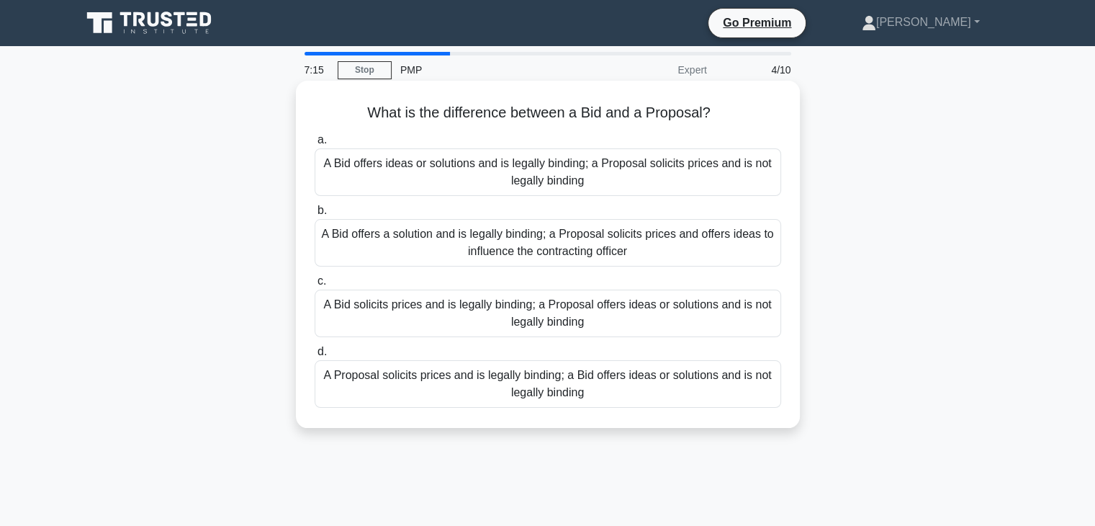
click at [702, 311] on div "A Bid solicits prices and is legally binding; a Proposal offers ideas or soluti…" at bounding box center [548, 313] width 467 height 48
click at [315, 286] on input "c. A Bid solicits prices and is legally binding; a Proposal offers ideas or sol…" at bounding box center [315, 280] width 0 height 9
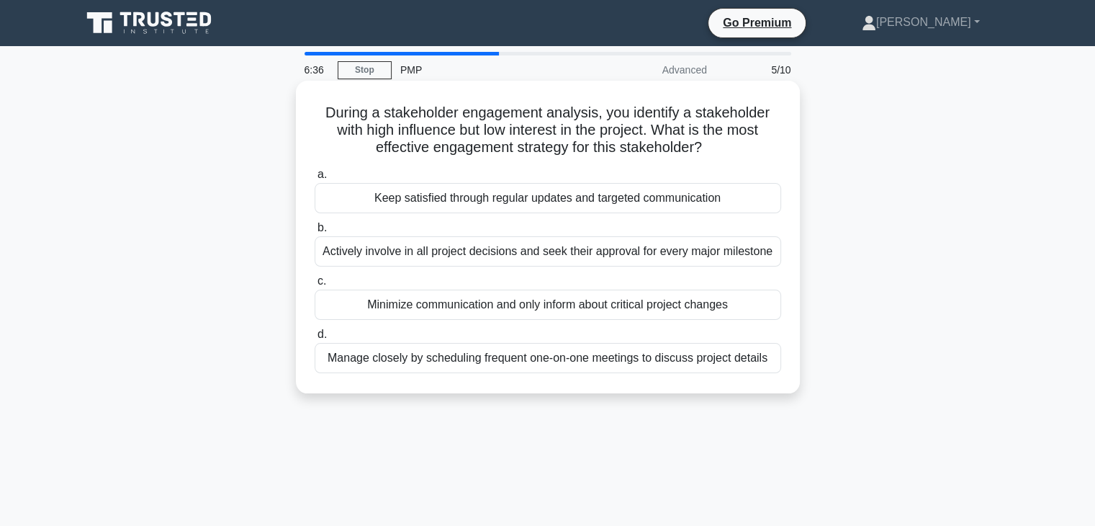
click at [723, 352] on div "Manage closely by scheduling frequent one-on-one meetings to discuss project de…" at bounding box center [548, 358] width 467 height 30
click at [315, 339] on input "d. Manage closely by scheduling frequent one-on-one meetings to discuss project…" at bounding box center [315, 334] width 0 height 9
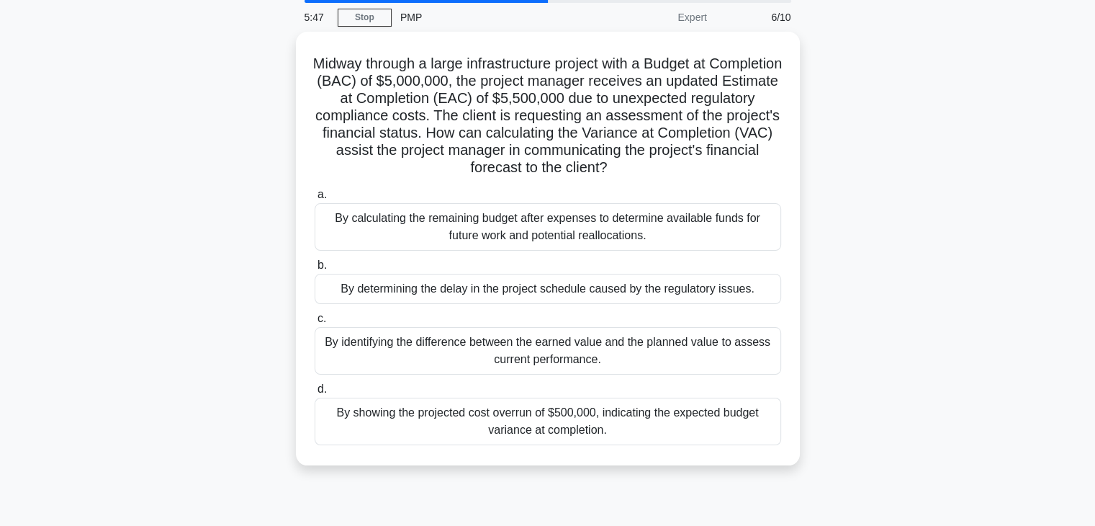
scroll to position [52, 0]
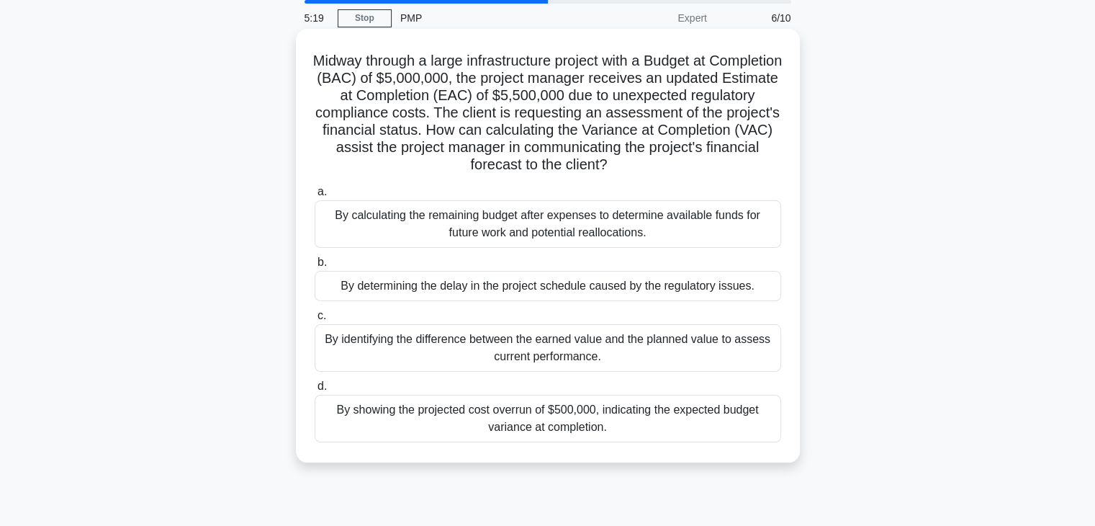
click at [743, 417] on div "By showing the projected cost overrun of $500,000, indicating the expected budg…" at bounding box center [548, 419] width 467 height 48
click at [315, 391] on input "d. By showing the projected cost overrun of $500,000, indicating the expected b…" at bounding box center [315, 386] width 0 height 9
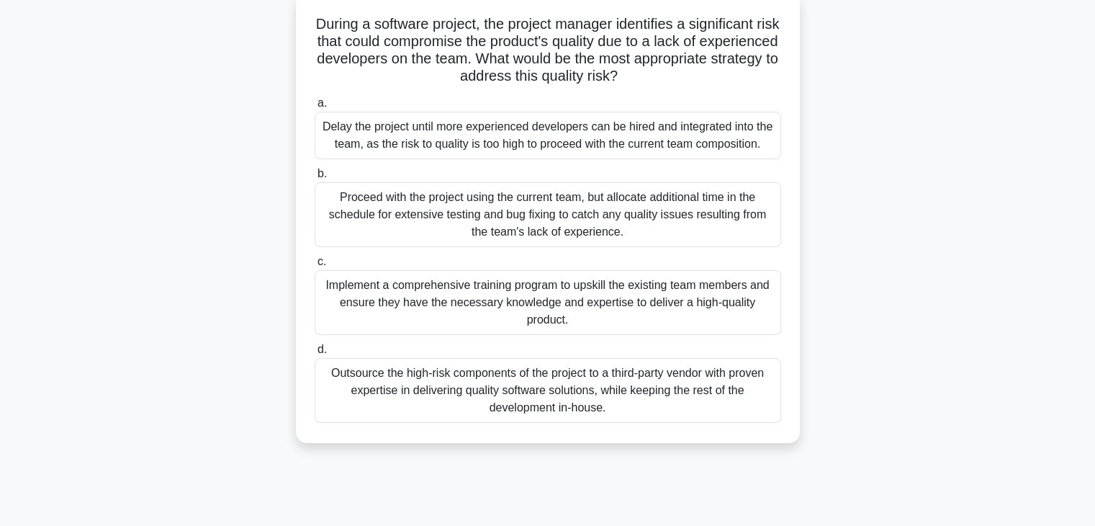
scroll to position [93, 0]
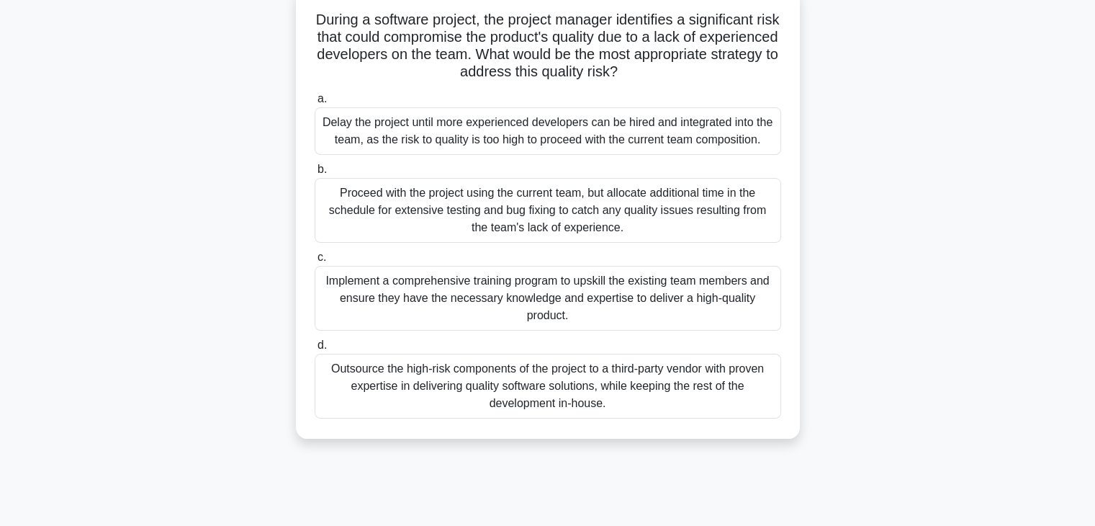
click at [739, 300] on div "Implement a comprehensive training program to upskill the existing team members…" at bounding box center [548, 298] width 467 height 65
click at [315, 262] on input "c. Implement a comprehensive training program to upskill the existing team memb…" at bounding box center [315, 257] width 0 height 9
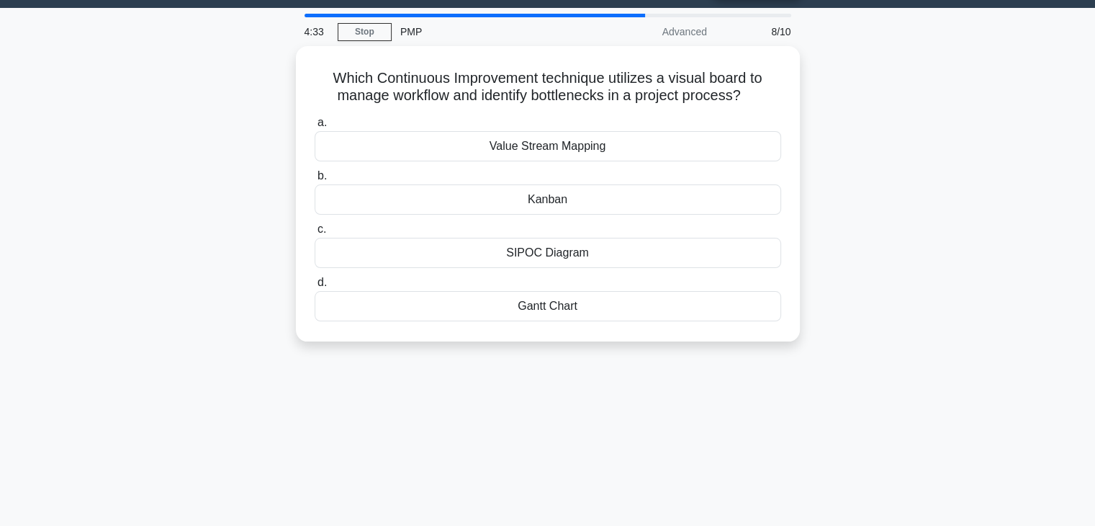
scroll to position [0, 0]
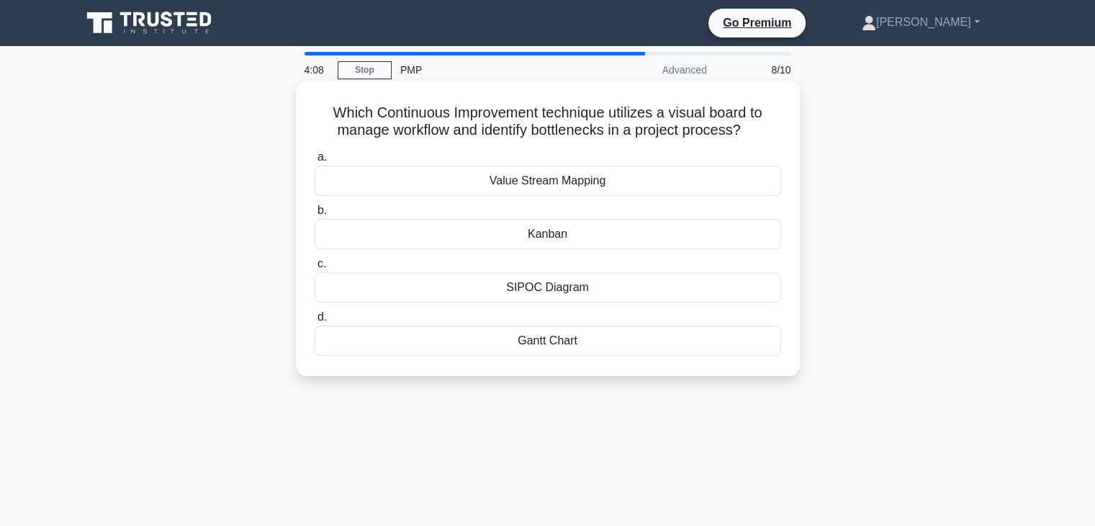
click at [666, 177] on div "Value Stream Mapping" at bounding box center [548, 181] width 467 height 30
click at [315, 162] on input "a. Value Stream Mapping" at bounding box center [315, 157] width 0 height 9
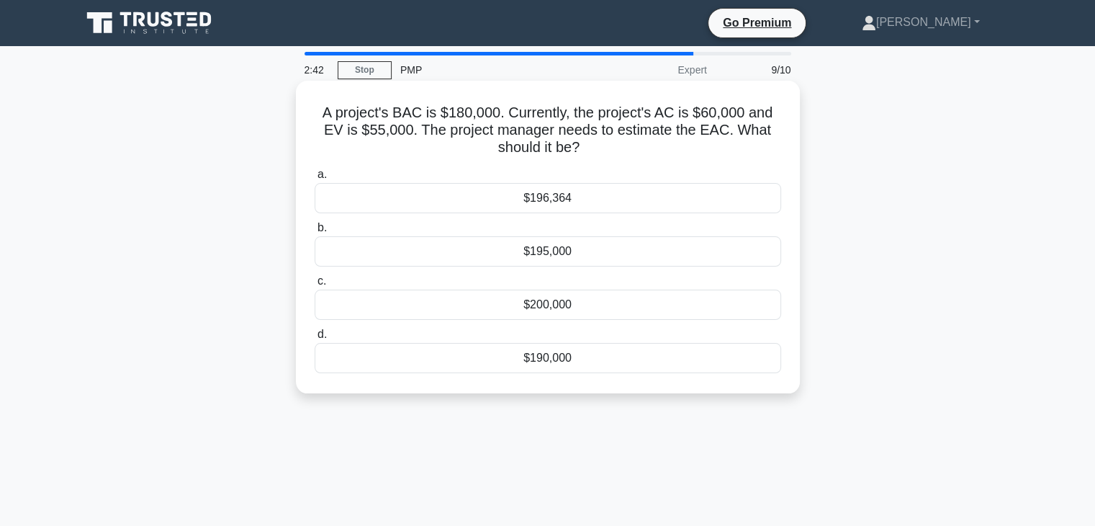
click at [600, 256] on div "$195,000" at bounding box center [548, 251] width 467 height 30
click at [315, 233] on input "b. $195,000" at bounding box center [315, 227] width 0 height 9
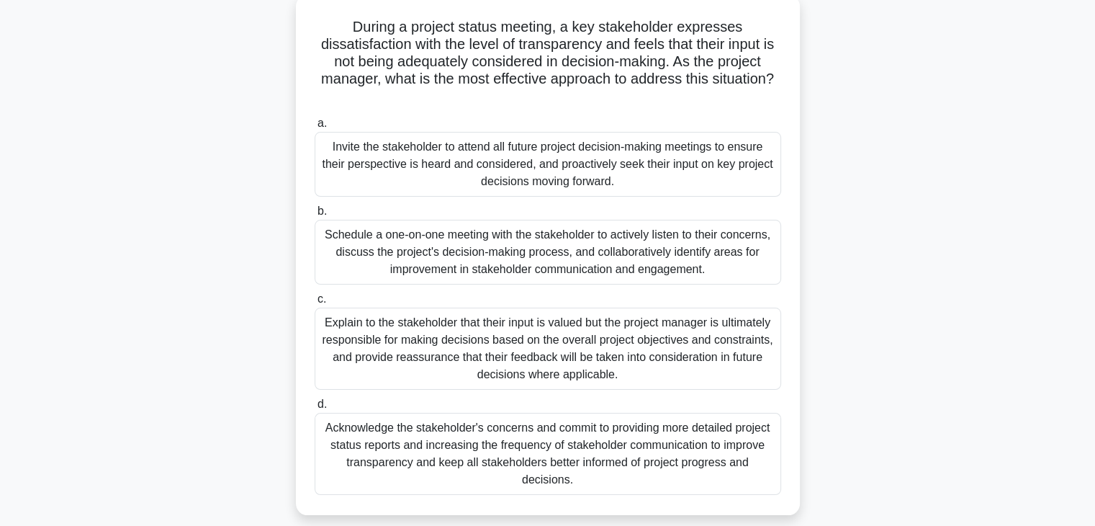
scroll to position [90, 0]
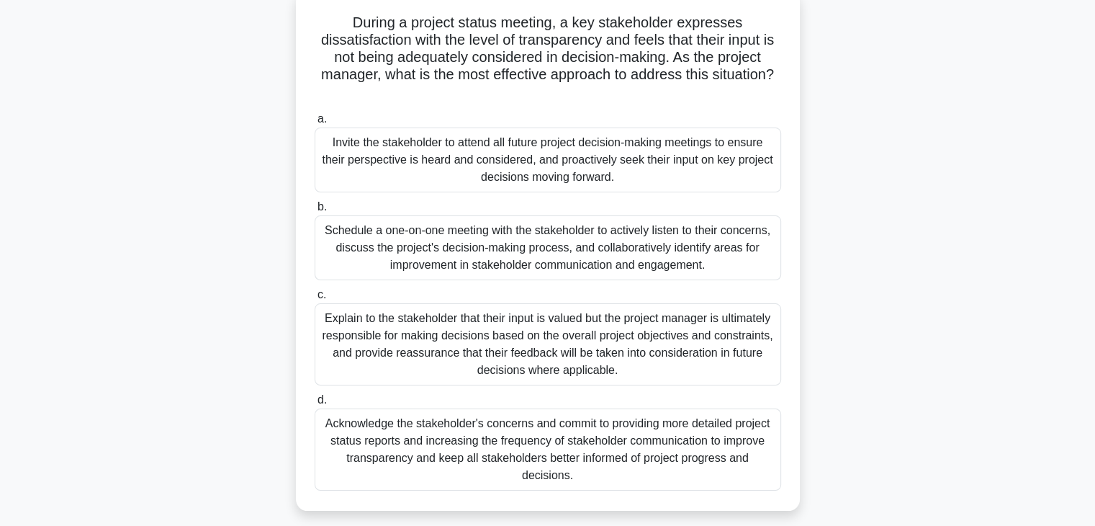
click at [731, 431] on div "Acknowledge the stakeholder's concerns and commit to providing more detailed pr…" at bounding box center [548, 449] width 467 height 82
click at [315, 405] on input "d. Acknowledge the stakeholder's concerns and commit to providing more detailed…" at bounding box center [315, 399] width 0 height 9
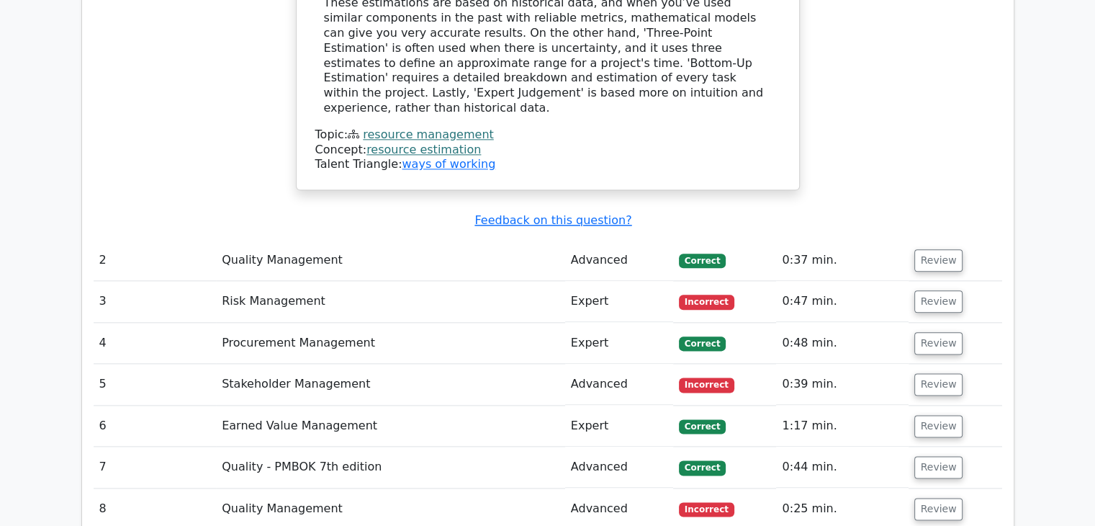
scroll to position [1713, 0]
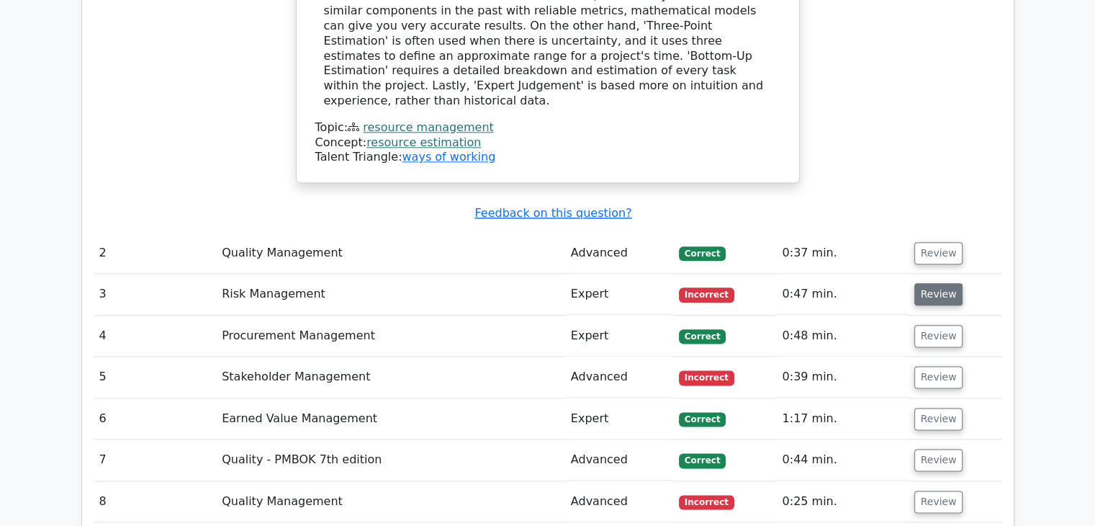
click at [935, 283] on button "Review" at bounding box center [938, 294] width 49 height 22
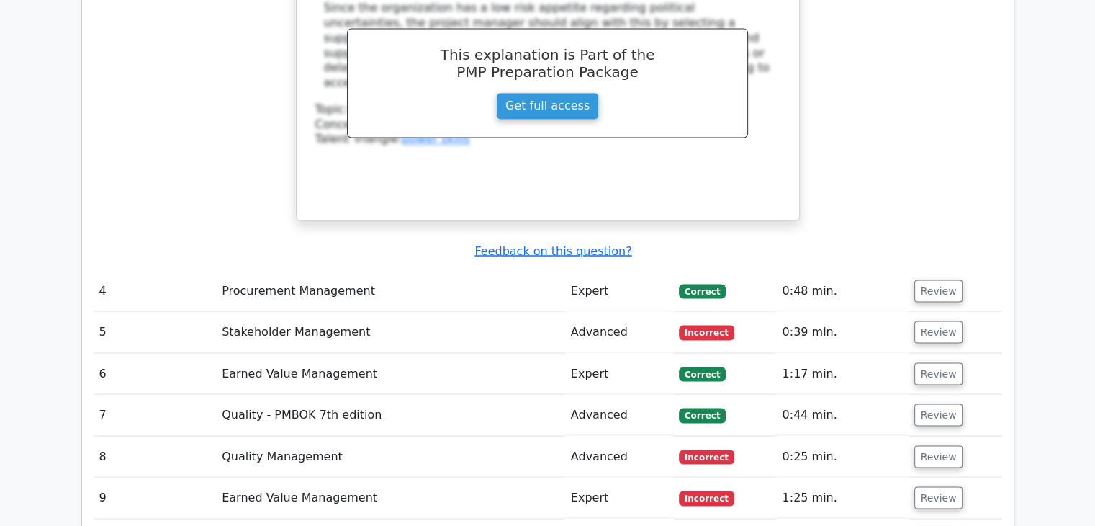
scroll to position [2527, 0]
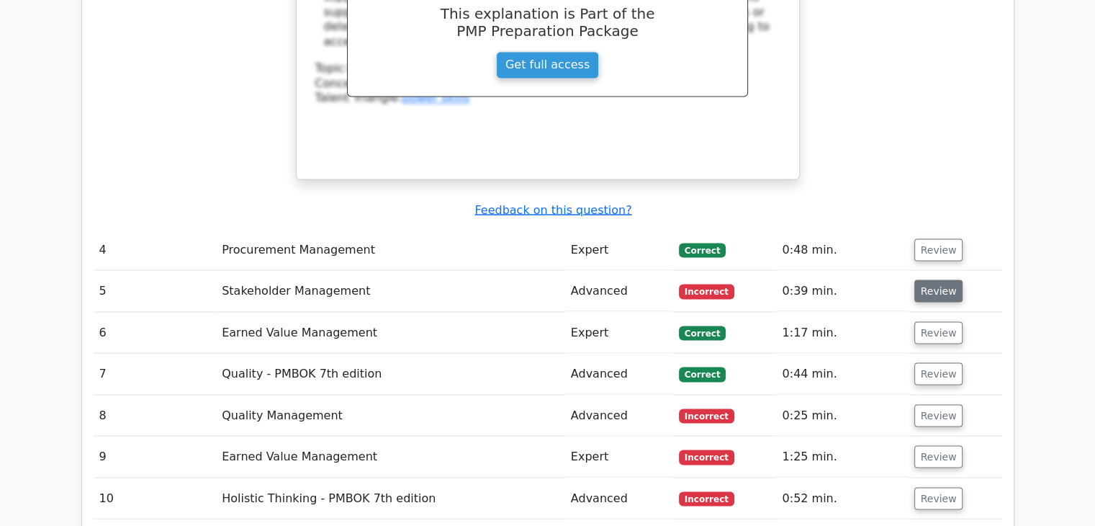
click at [945, 279] on button "Review" at bounding box center [938, 290] width 49 height 22
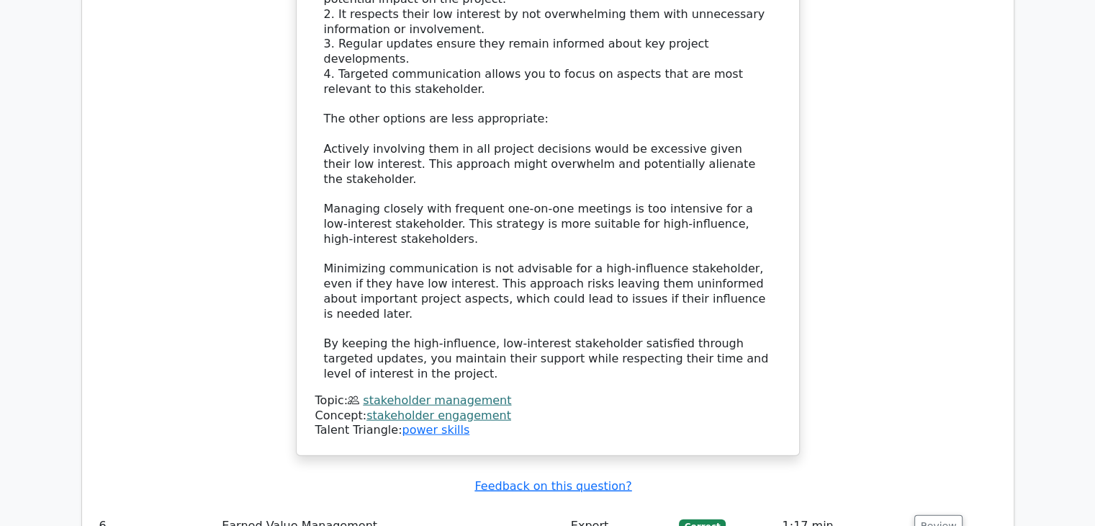
scroll to position [3419, 0]
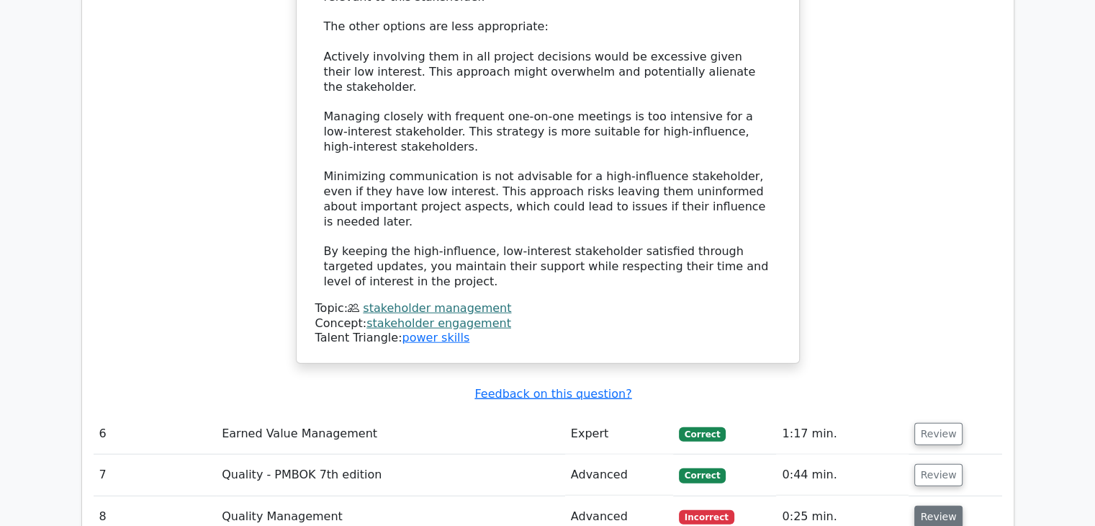
click at [933, 505] on button "Review" at bounding box center [938, 516] width 49 height 22
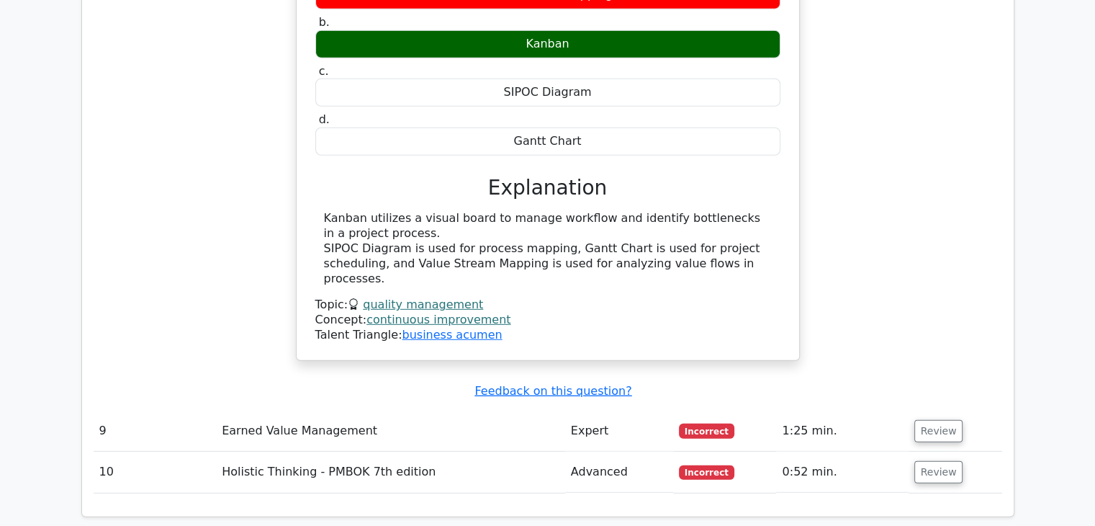
scroll to position [4085, 0]
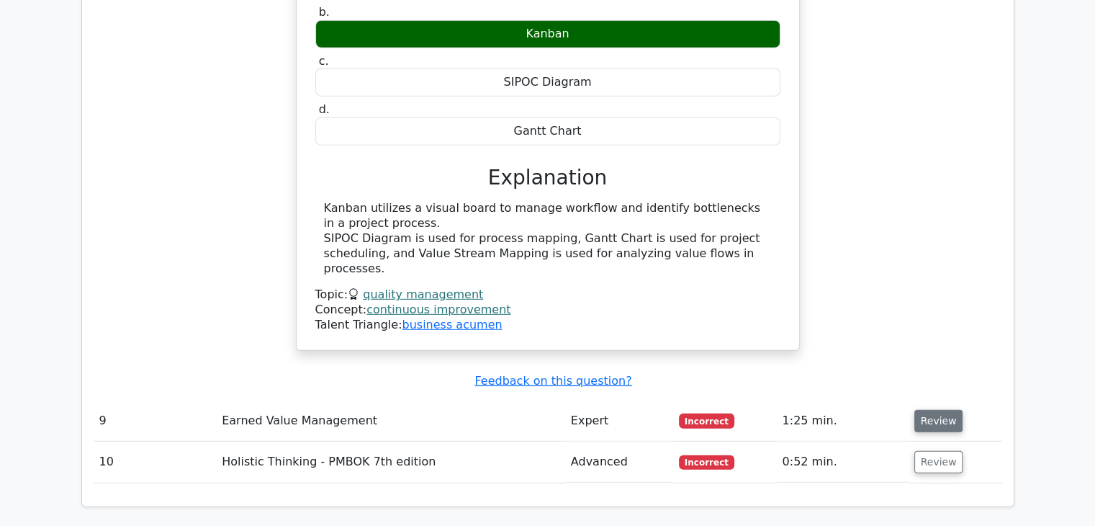
click at [937, 410] on button "Review" at bounding box center [938, 421] width 49 height 22
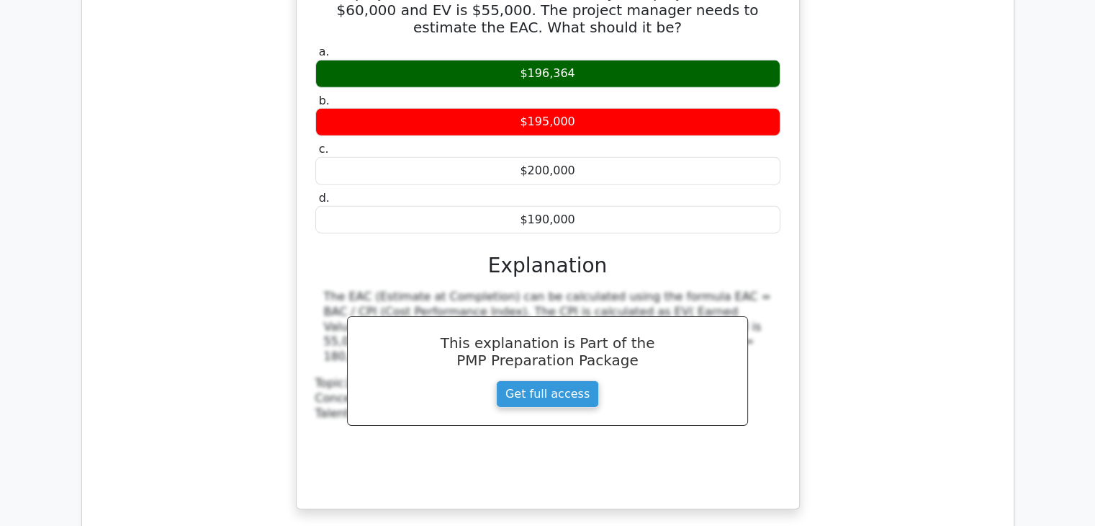
scroll to position [4576, 0]
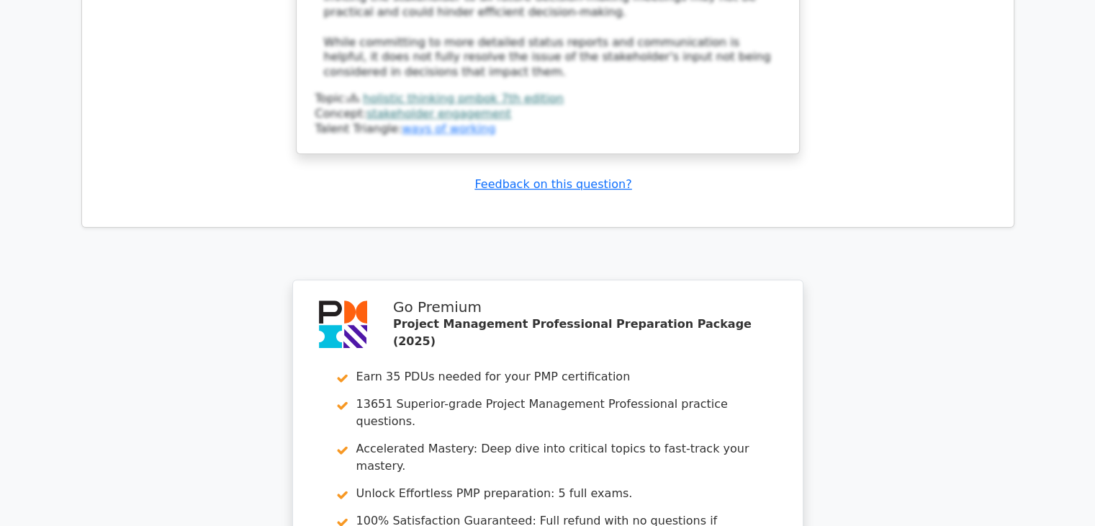
scroll to position [5910, 0]
